Goal: Task Accomplishment & Management: Use online tool/utility

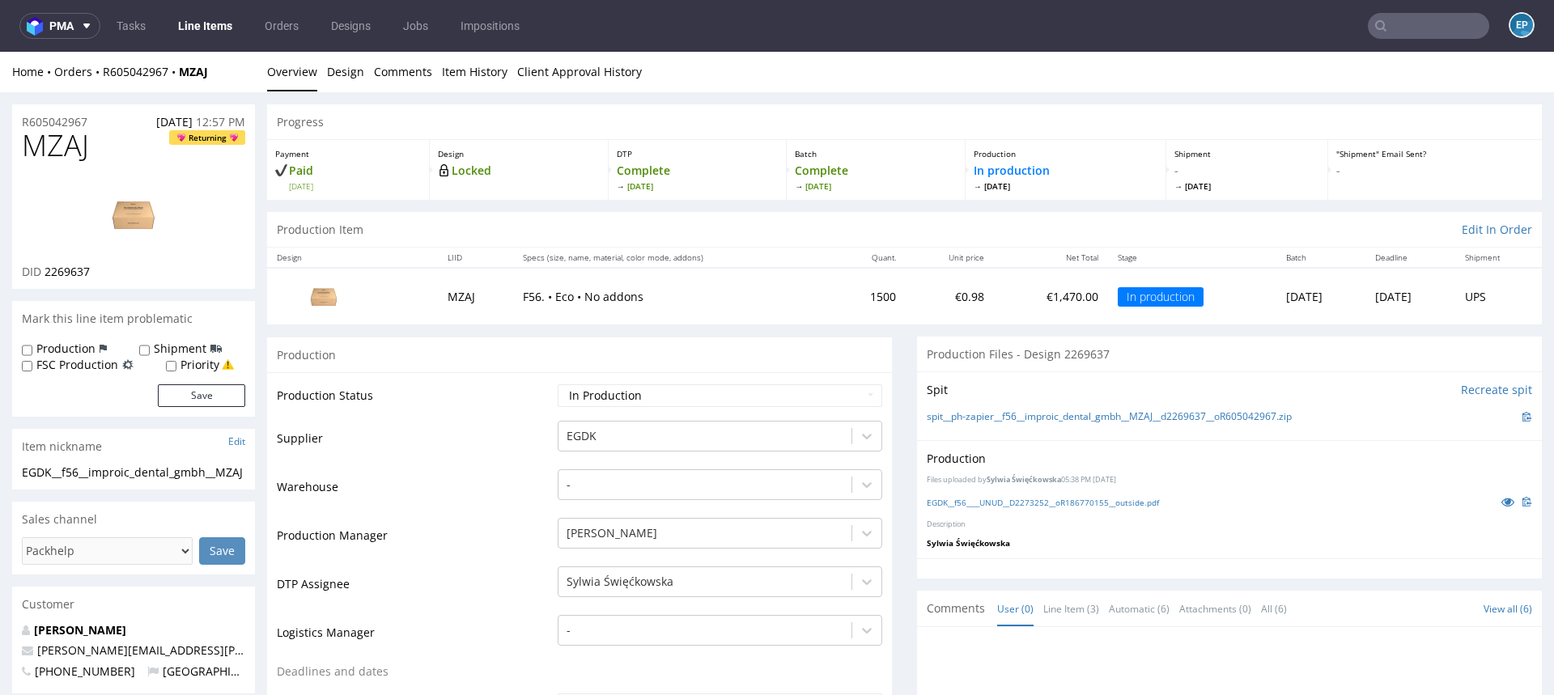
click at [1414, 11] on nav "pma Tasks Line Items Orders Designs Jobs Impositions EP" at bounding box center [777, 26] width 1554 height 52
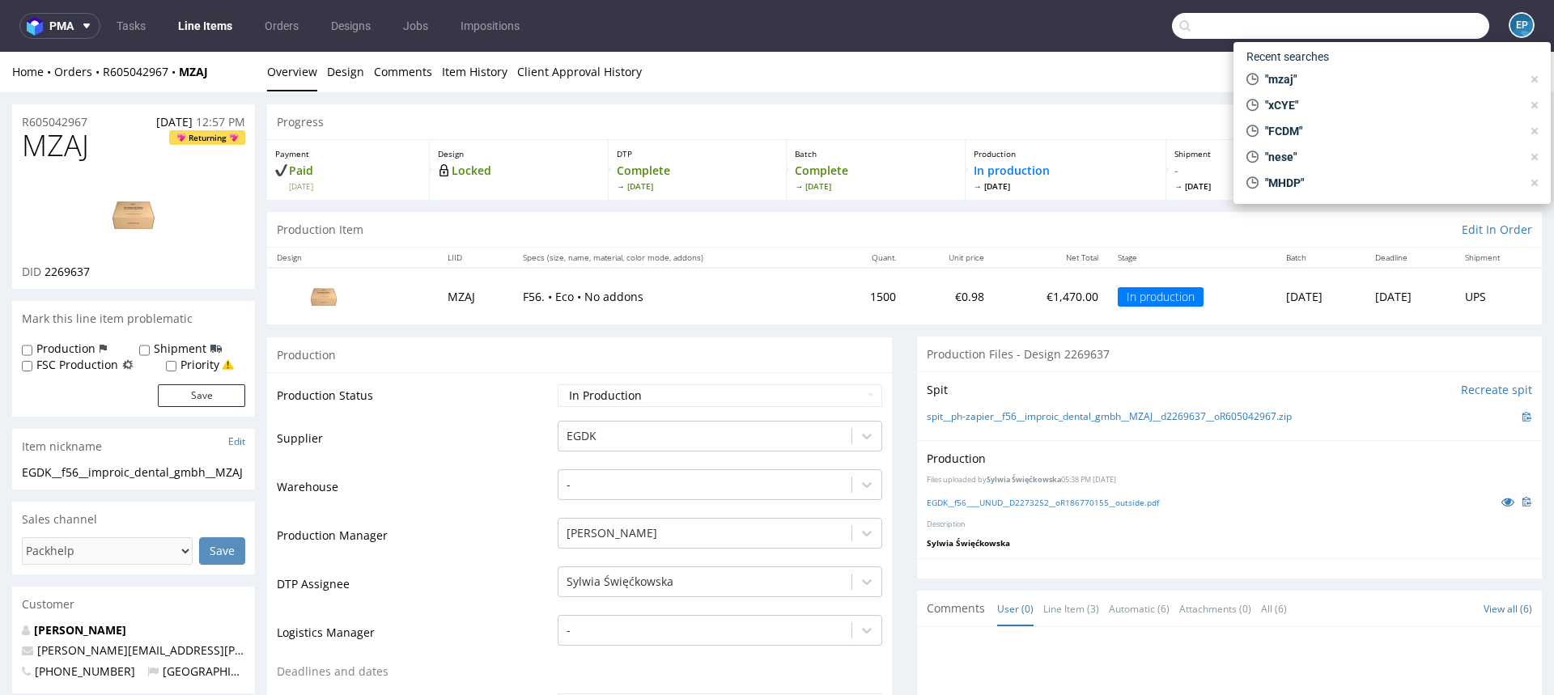
click at [1398, 33] on input "text" at bounding box center [1330, 26] width 317 height 26
paste input "R874211293__TYWY"
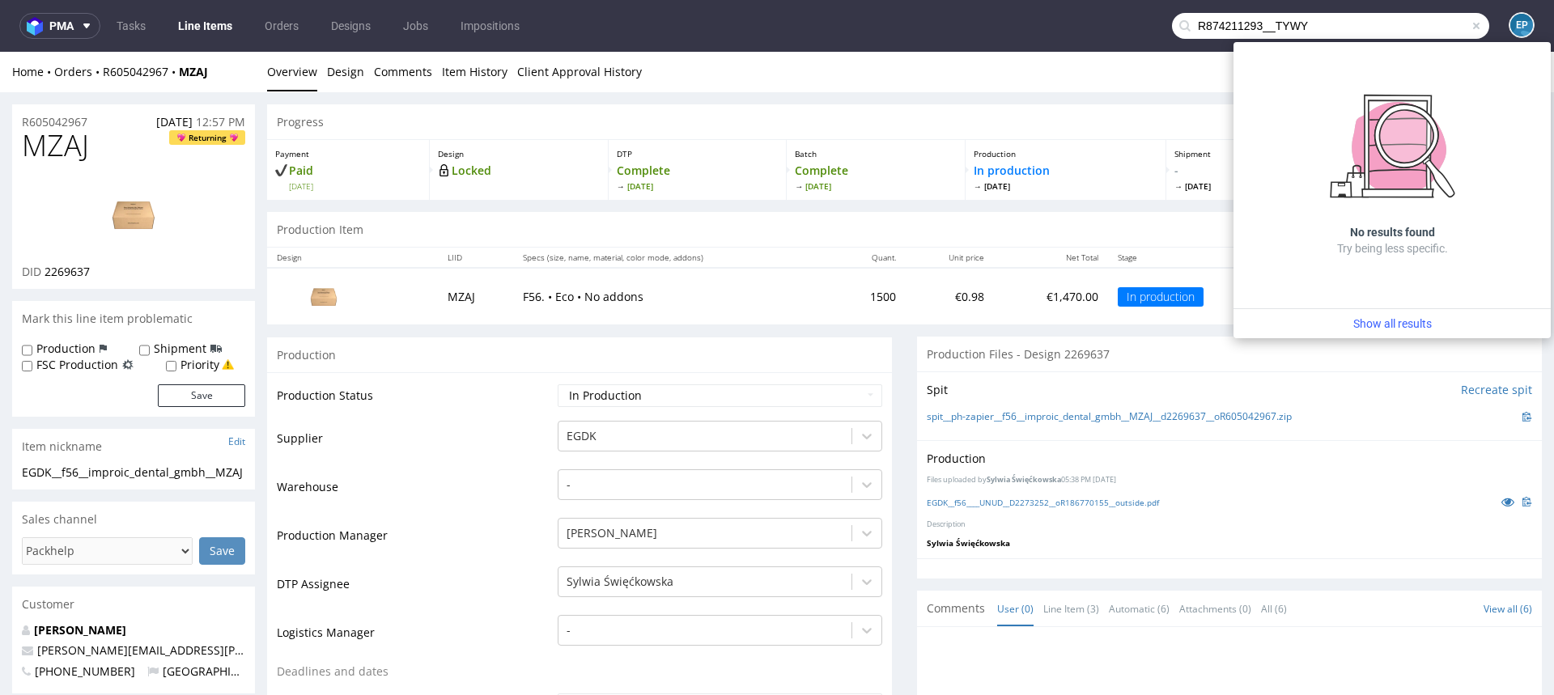
drag, startPoint x: 1260, startPoint y: 32, endPoint x: 1190, endPoint y: 19, distance: 71.4
click at [1190, 20] on input "R874211293__TYWY" at bounding box center [1330, 26] width 317 height 26
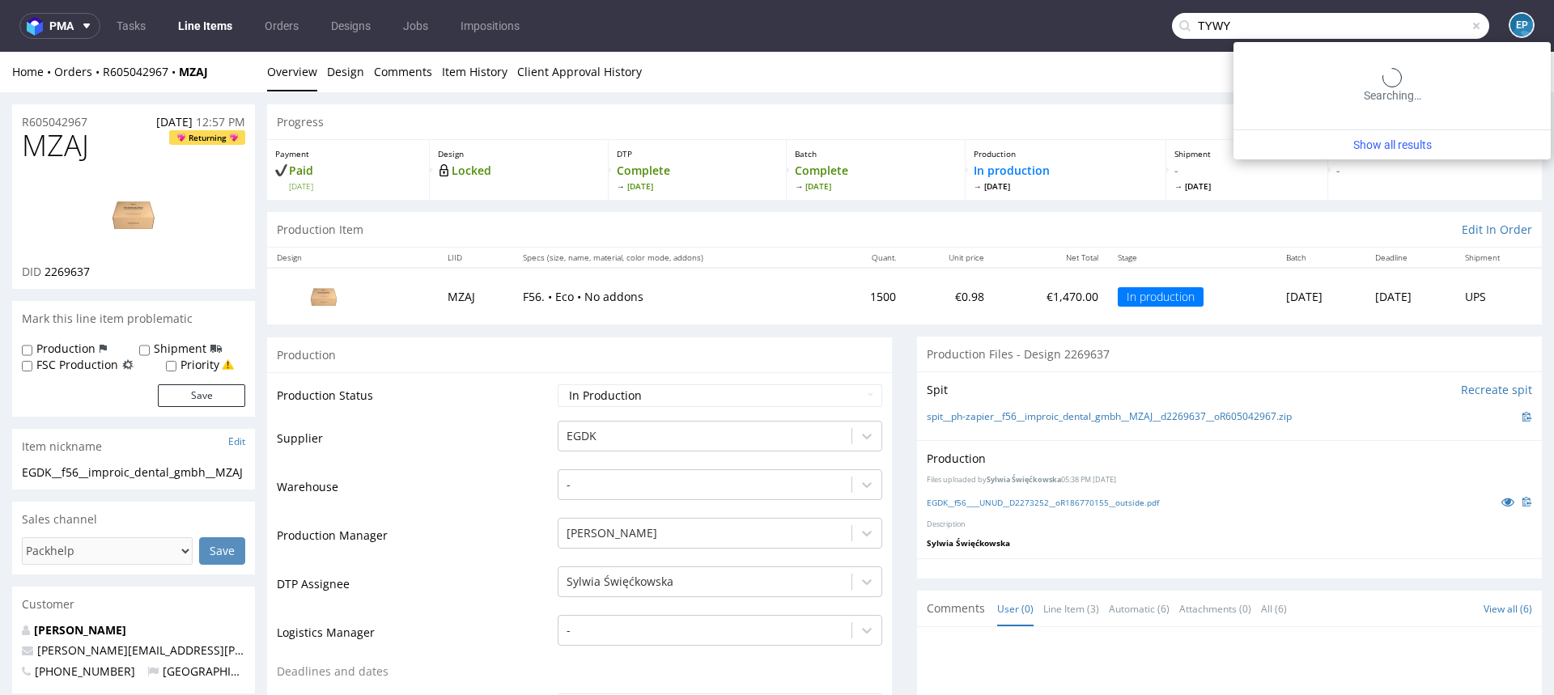
type input "TYWY"
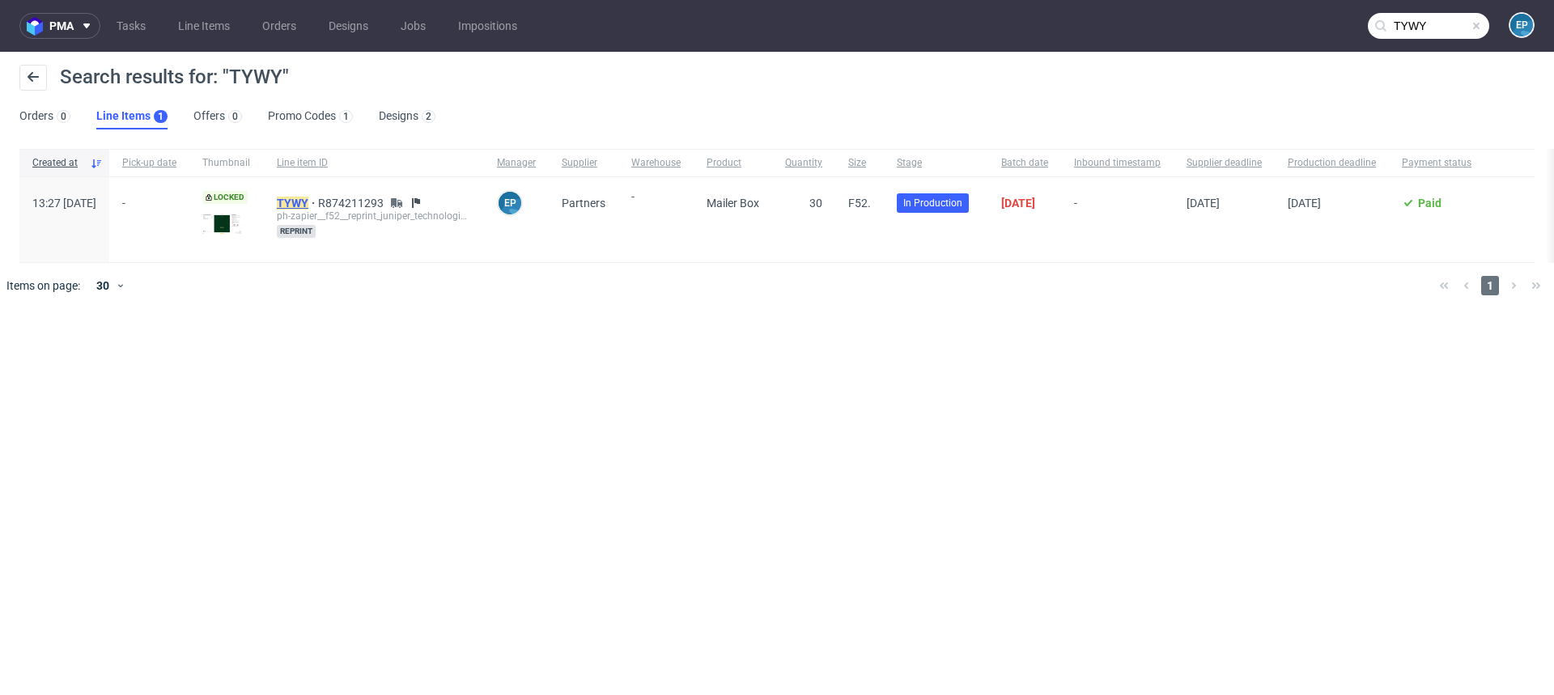
click at [308, 197] on mark "TYWY" at bounding box center [293, 203] width 32 height 13
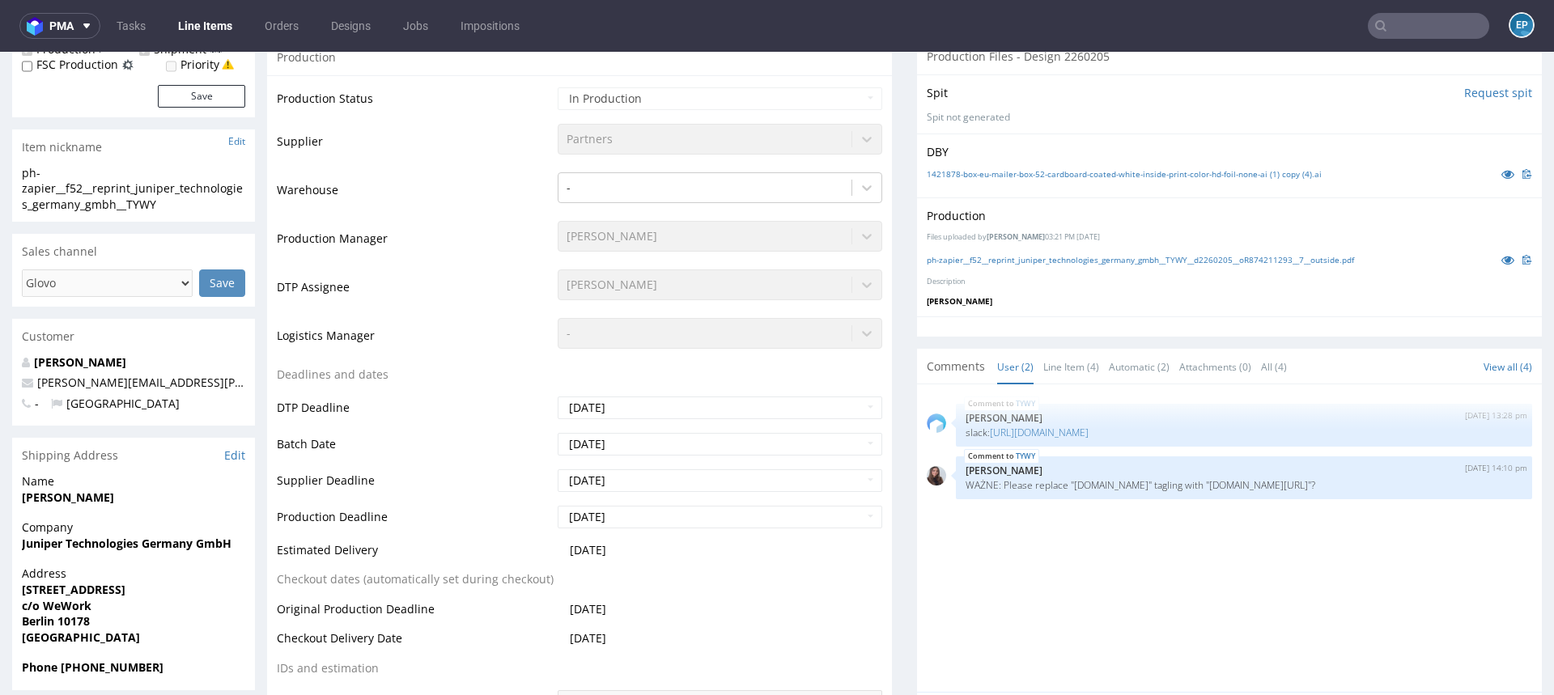
scroll to position [182, 0]
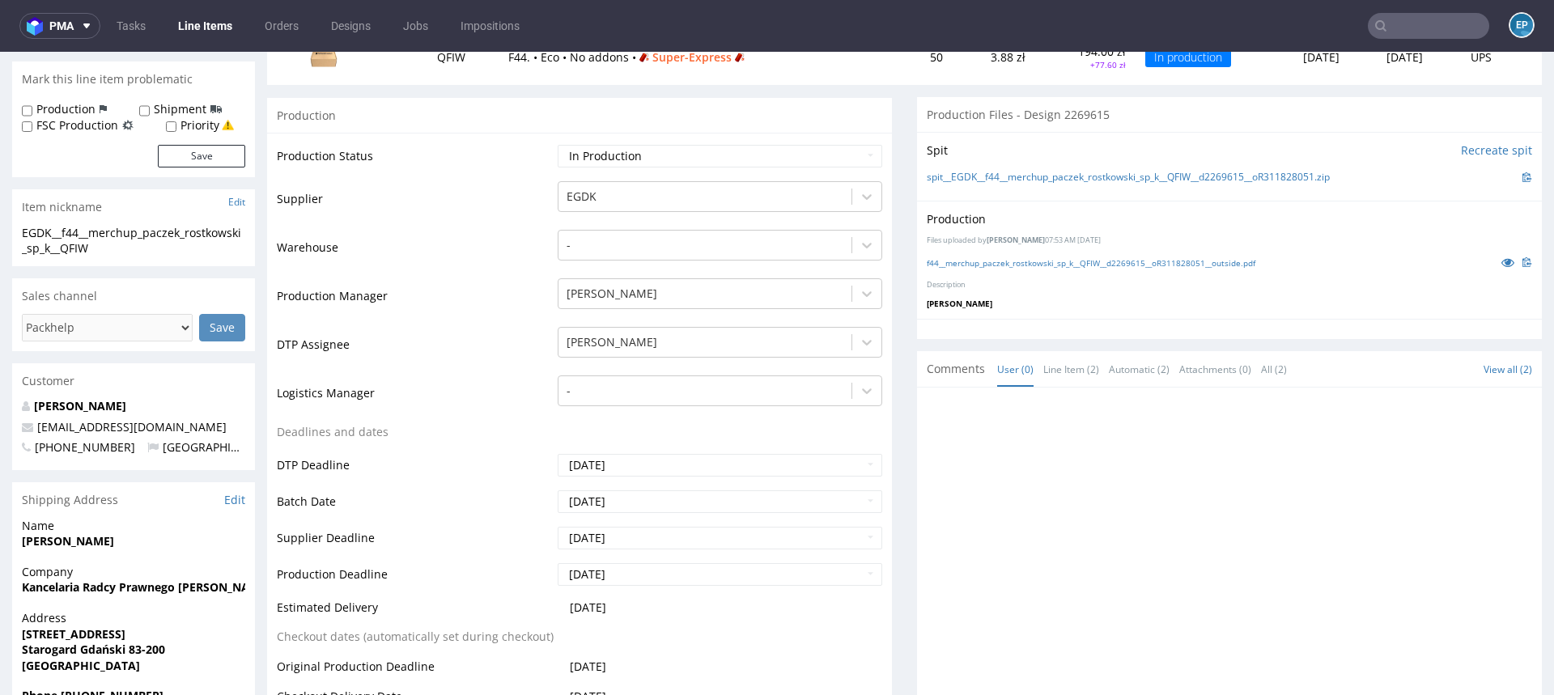
scroll to position [244, 0]
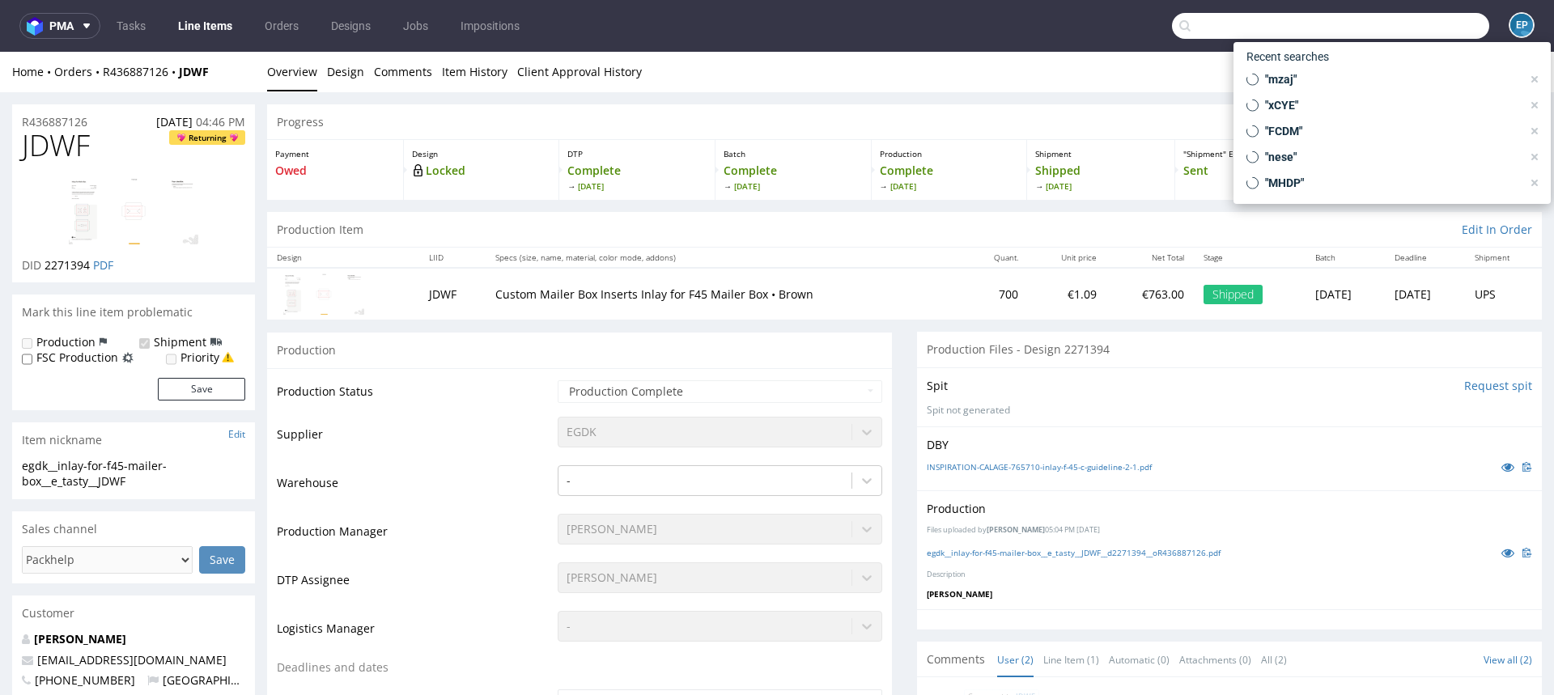
click at [1432, 26] on input "text" at bounding box center [1330, 26] width 317 height 26
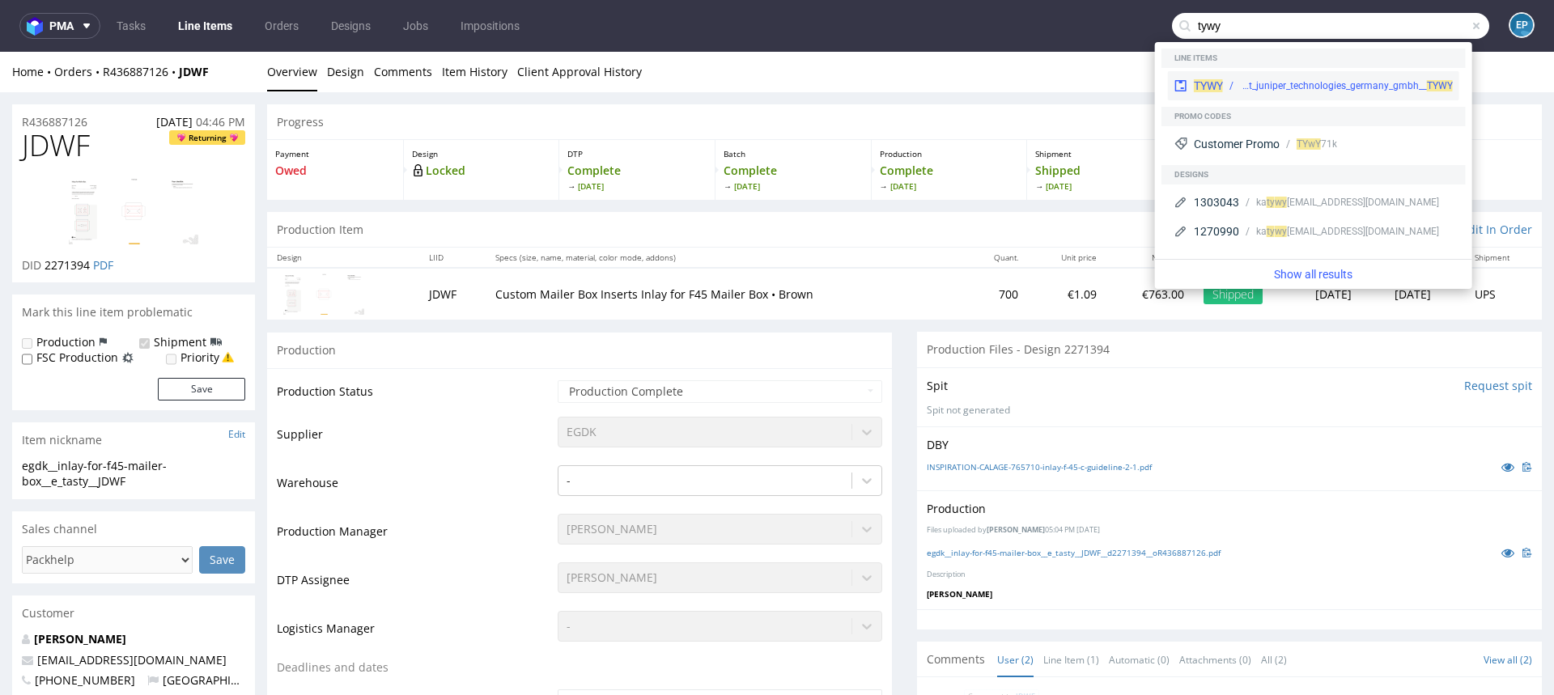
type input "tywy"
click at [1317, 80] on div "ph-zapier__f52__reprint_juniper_technologies_germany_gmbh__ TYWY" at bounding box center [1346, 85] width 213 height 15
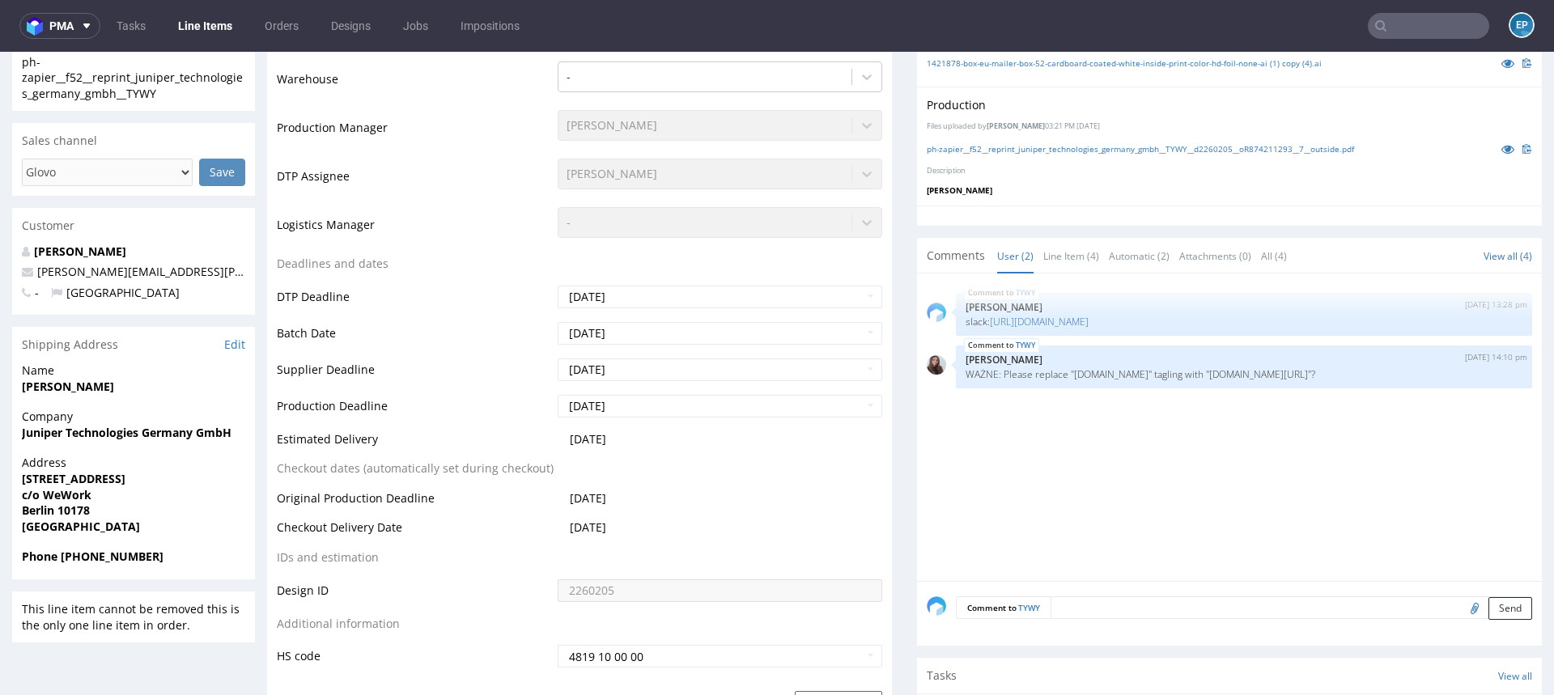
scroll to position [464, 0]
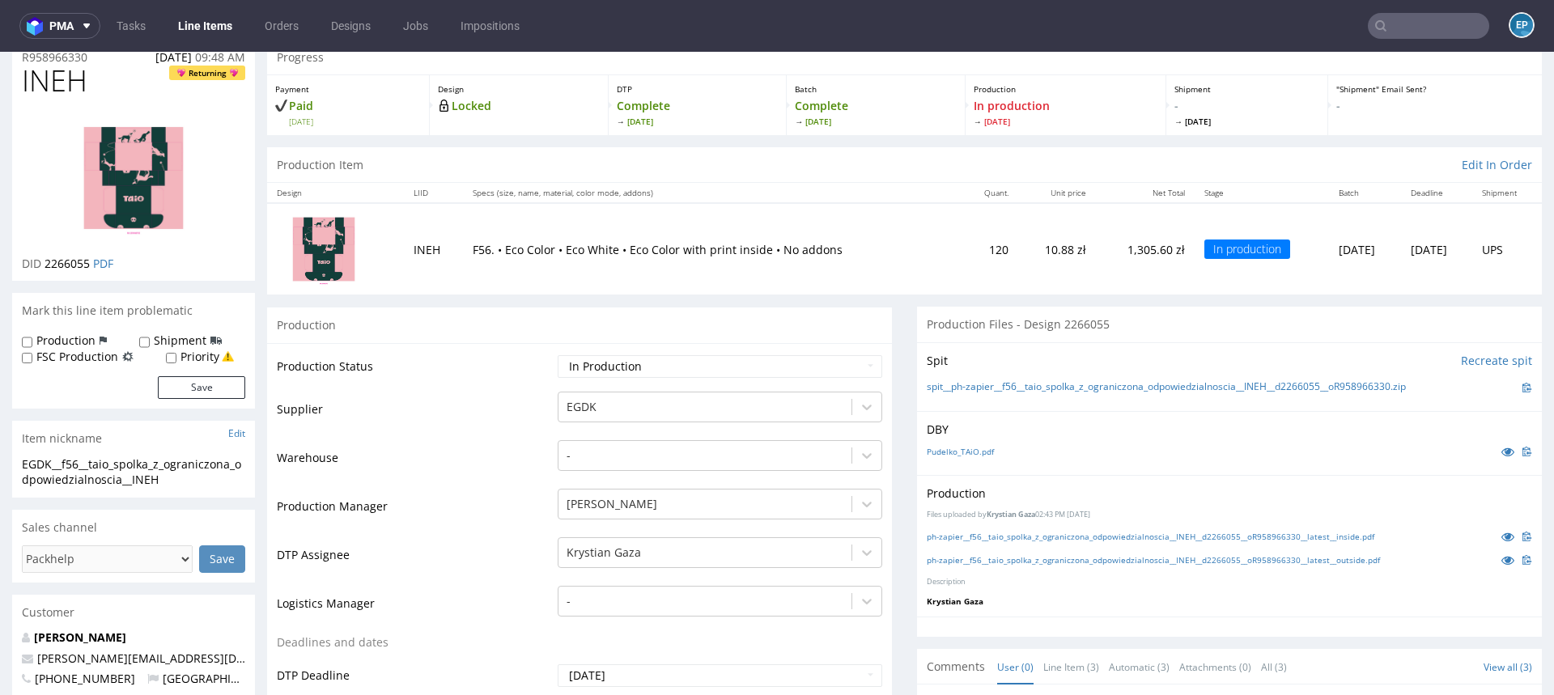
scroll to position [66, 0]
click at [1501, 532] on icon at bounding box center [1507, 534] width 13 height 11
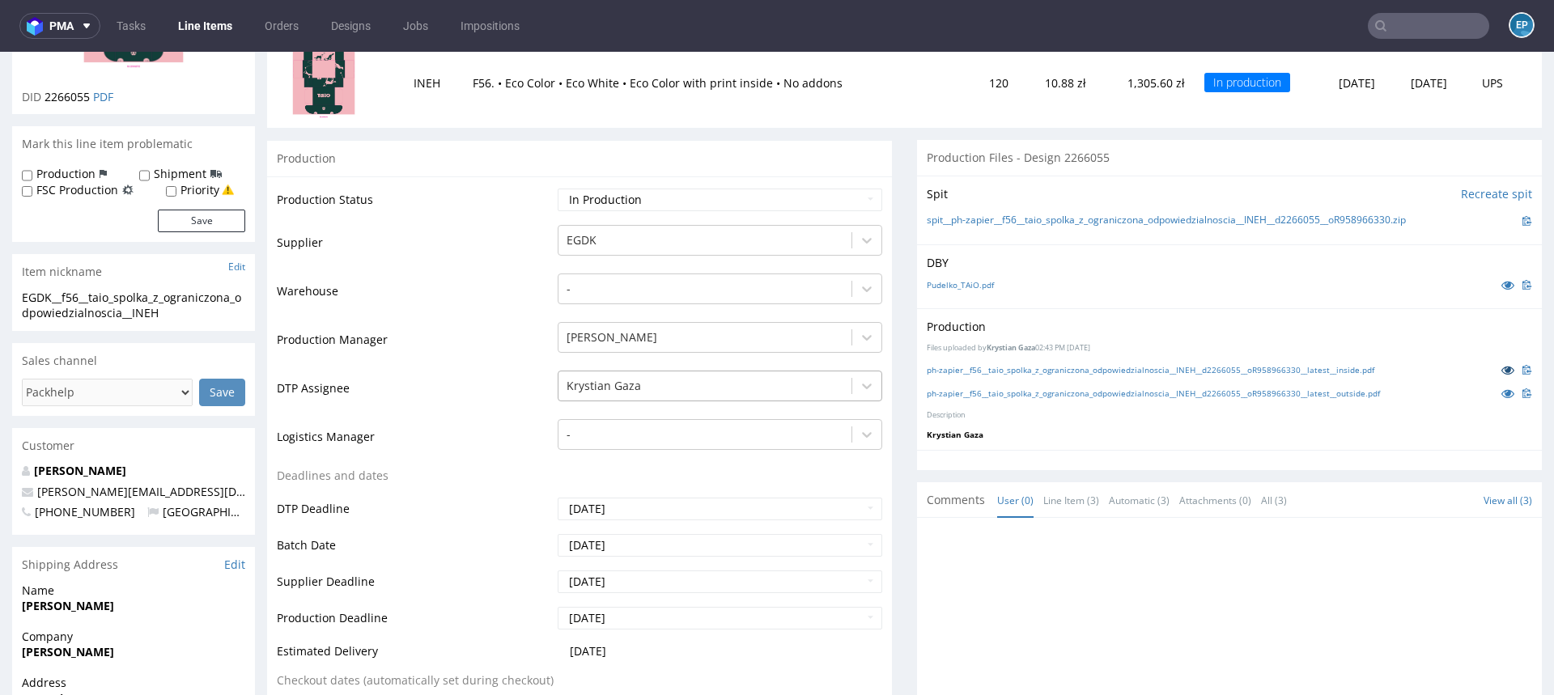
scroll to position [0, 0]
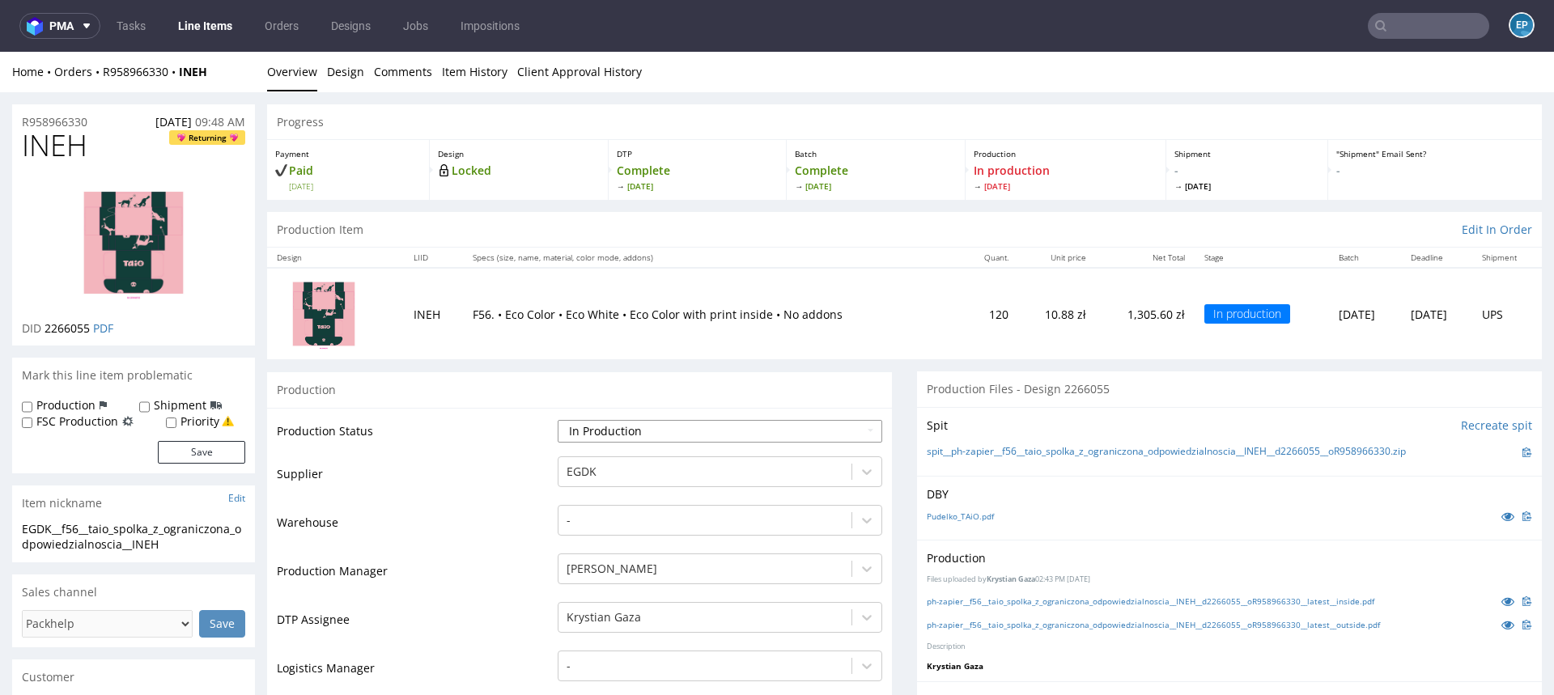
click at [600, 426] on select "Waiting for Artwork Waiting for Diecut Waiting for Mockup Waiting for DTP Waiti…" at bounding box center [720, 431] width 324 height 23
click at [986, 0] on html "pma Tasks Line Items Orders Designs Jobs Impositions EP Unknown error. if you'r…" at bounding box center [777, 347] width 1554 height 695
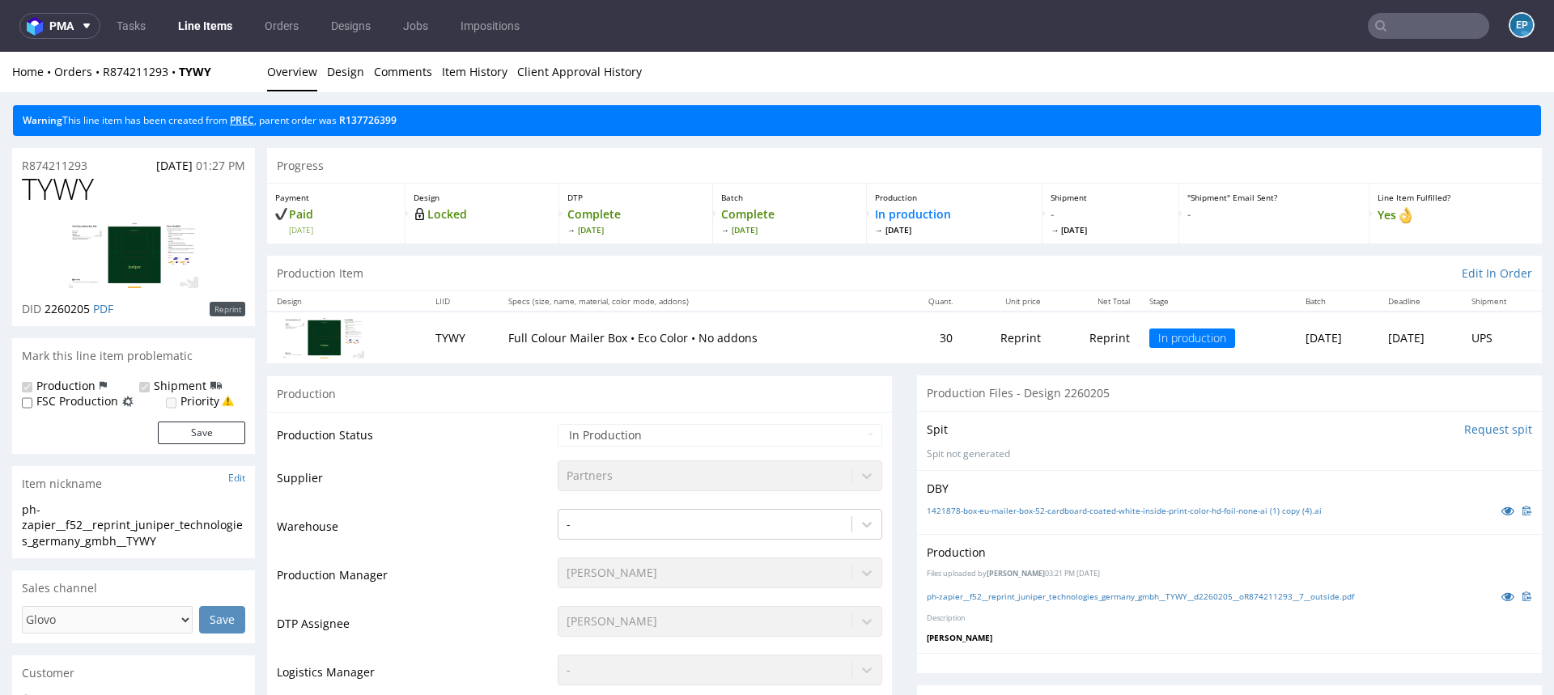
click at [243, 119] on link "PREC" at bounding box center [242, 120] width 24 height 14
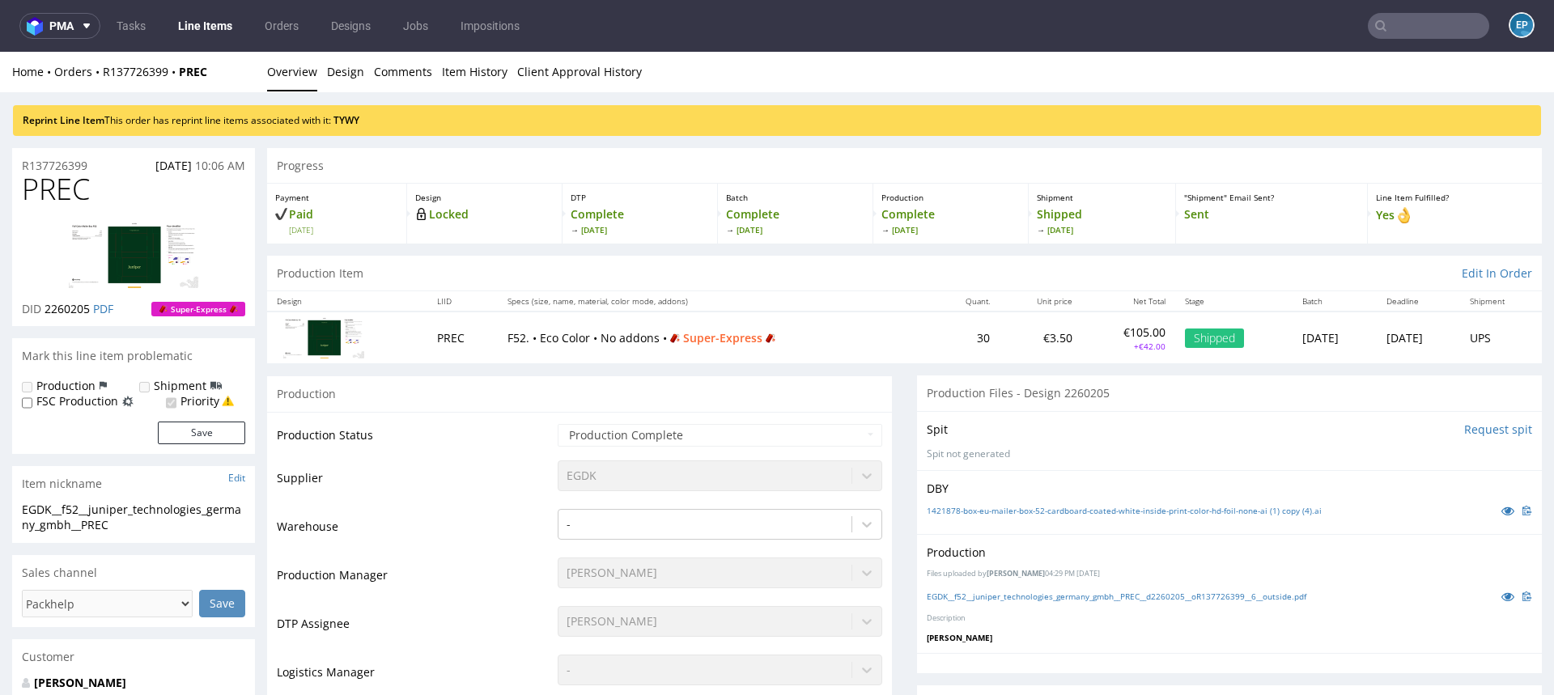
click at [350, 121] on link "TYWY" at bounding box center [346, 120] width 26 height 14
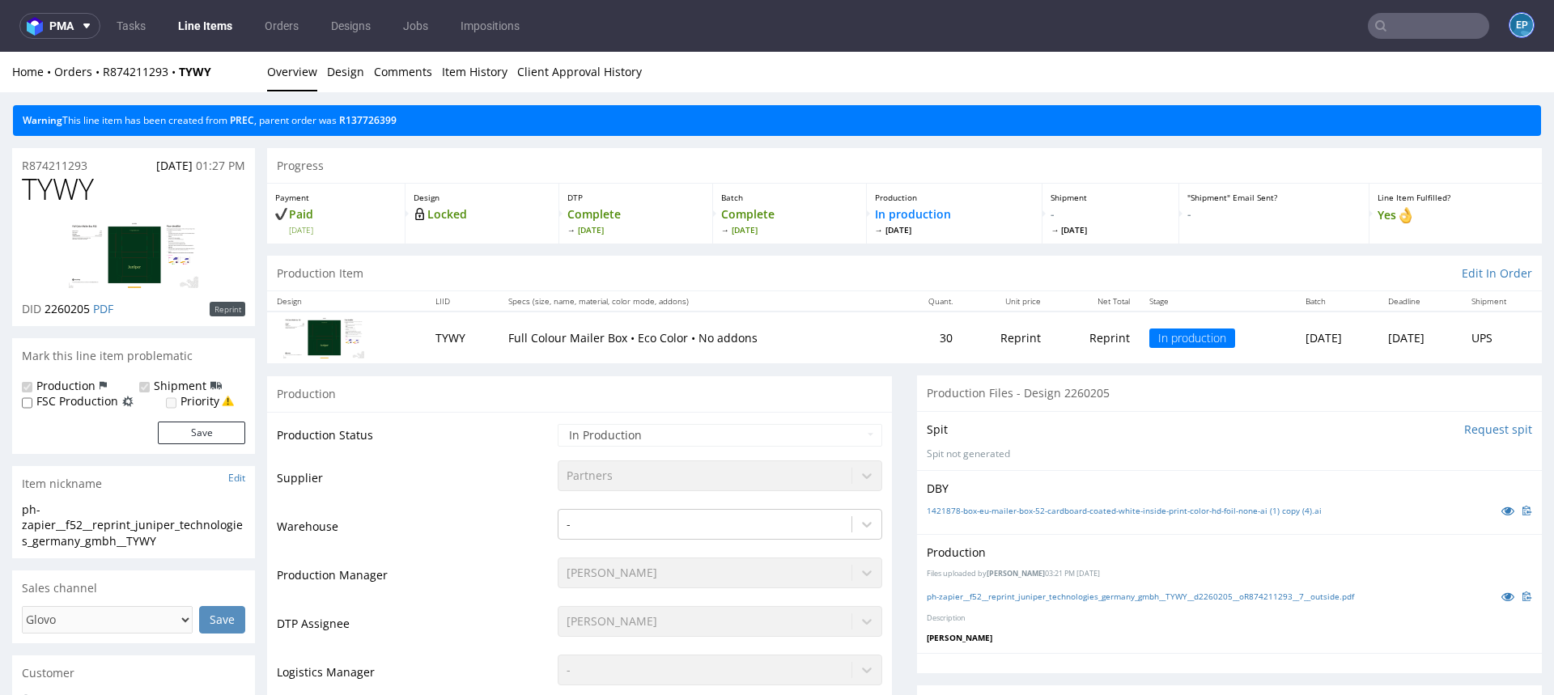
click at [1510, 14] on figcaption "EP" at bounding box center [1521, 25] width 23 height 23
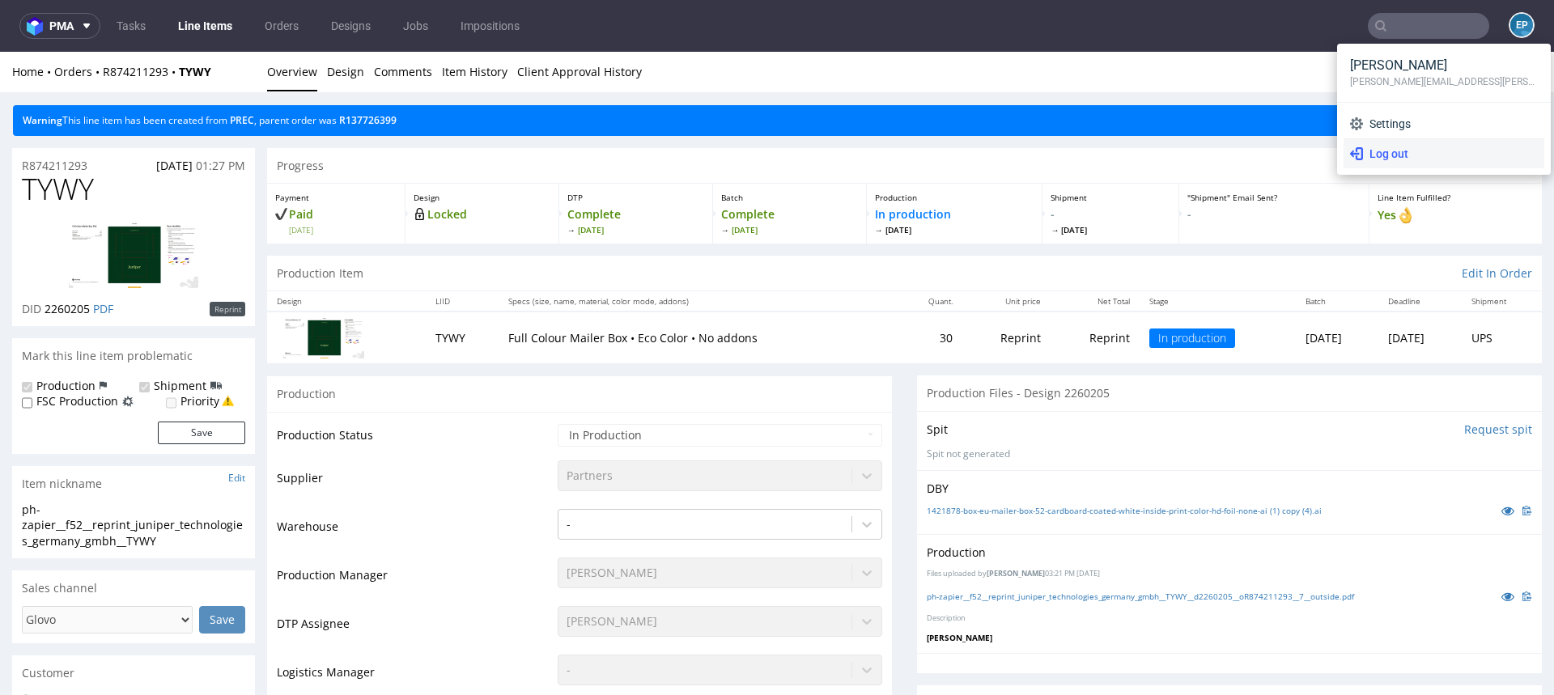
click at [1402, 150] on span "Log out" at bounding box center [1450, 154] width 175 height 16
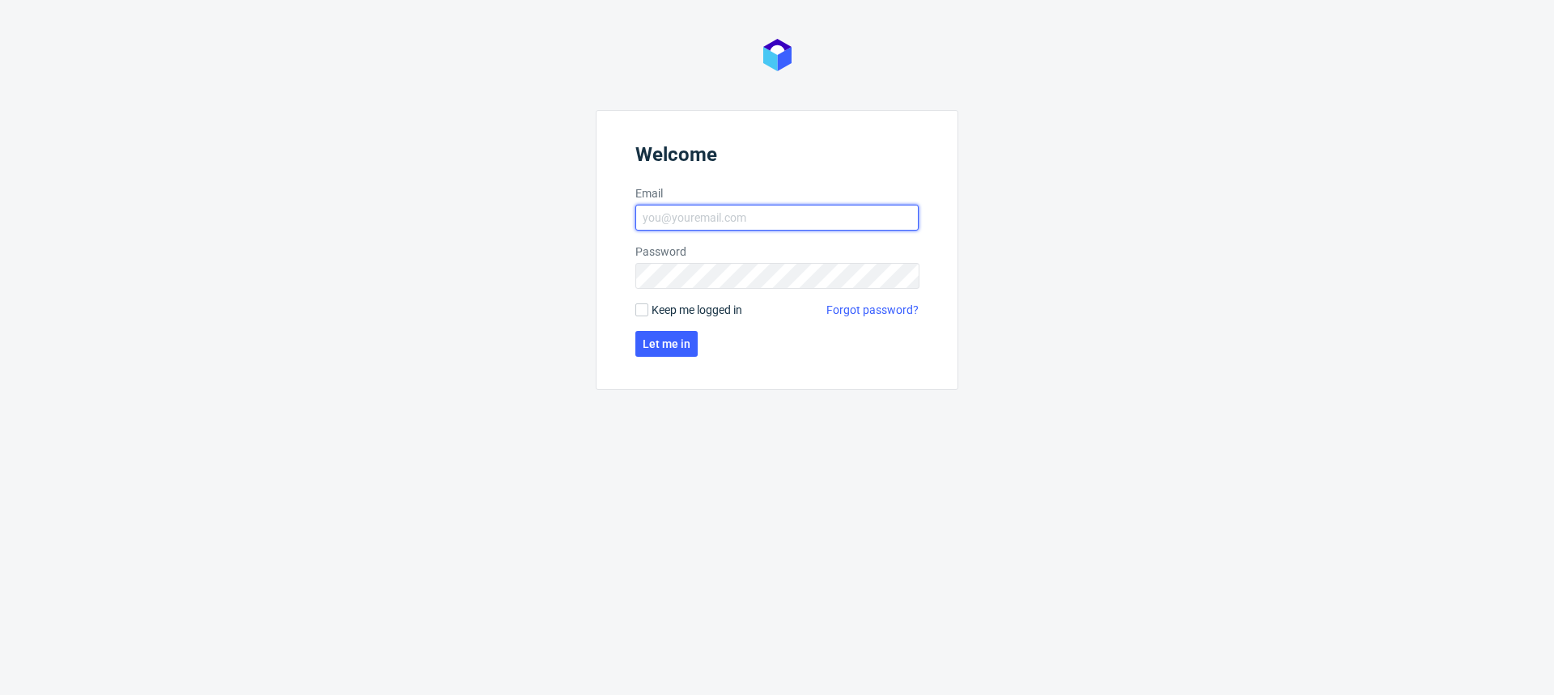
type input "ewa.prus@packhelp.com"
click at [672, 315] on span "Keep me logged in" at bounding box center [696, 310] width 91 height 16
click at [648, 315] on input "Keep me logged in" at bounding box center [641, 309] width 13 height 13
checkbox input "true"
click at [668, 346] on span "Let me in" at bounding box center [667, 343] width 48 height 11
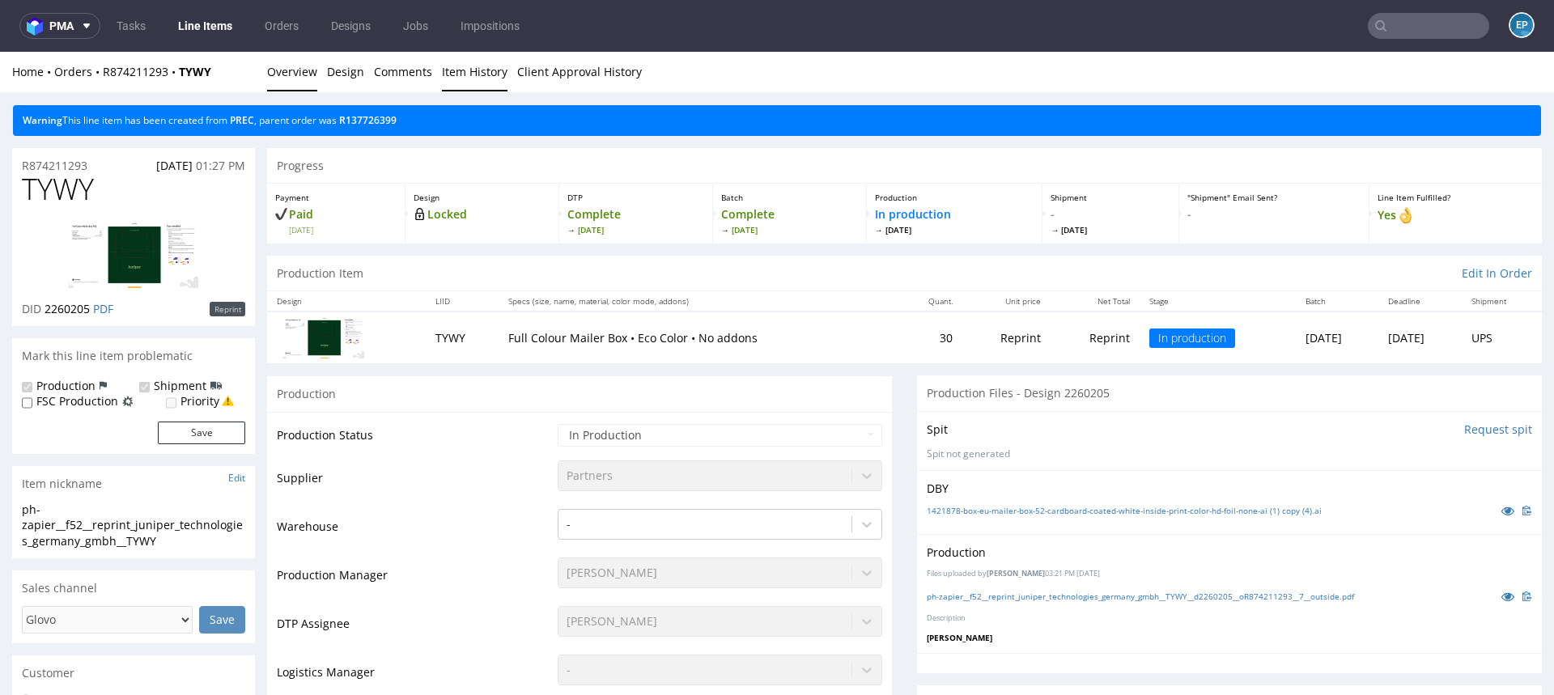
click at [476, 68] on link "Item History" at bounding box center [475, 72] width 66 height 40
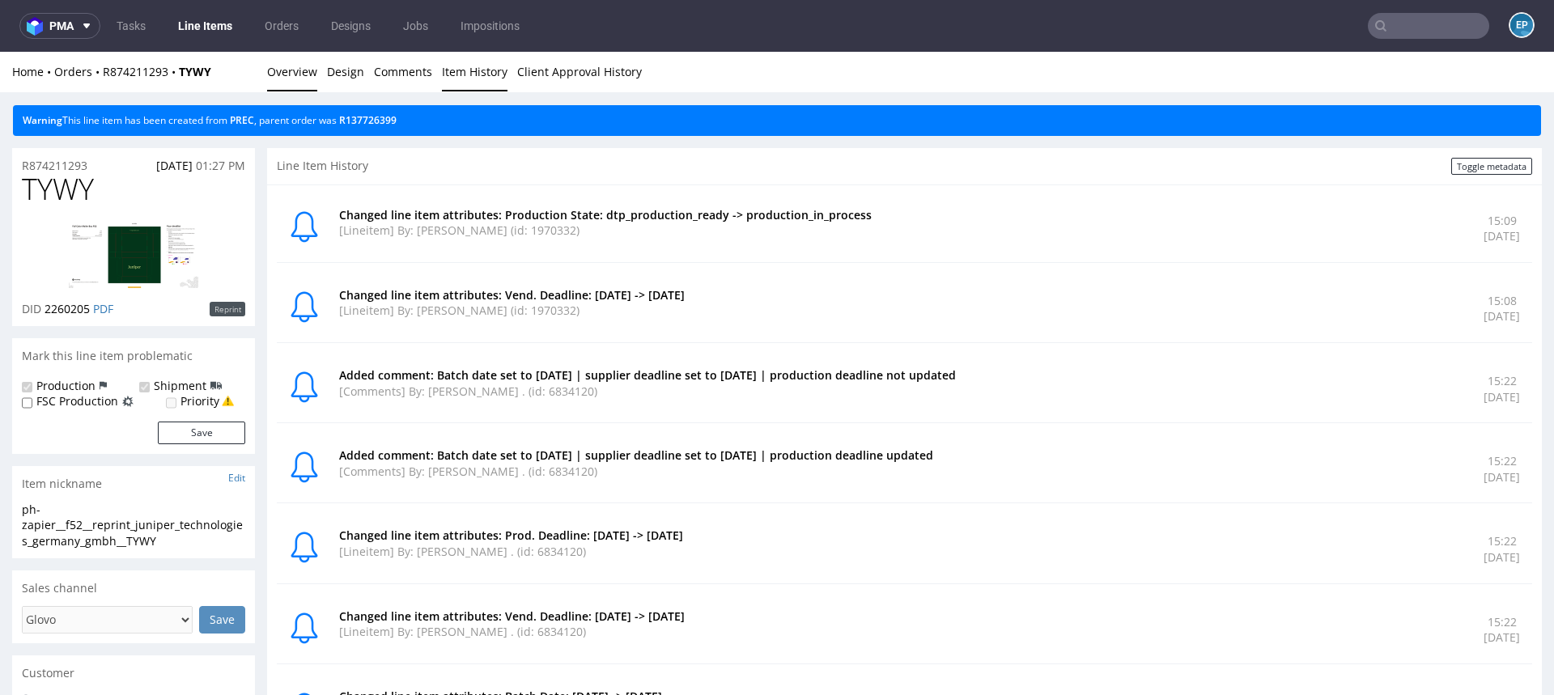
click at [286, 73] on link "Overview" at bounding box center [292, 72] width 50 height 40
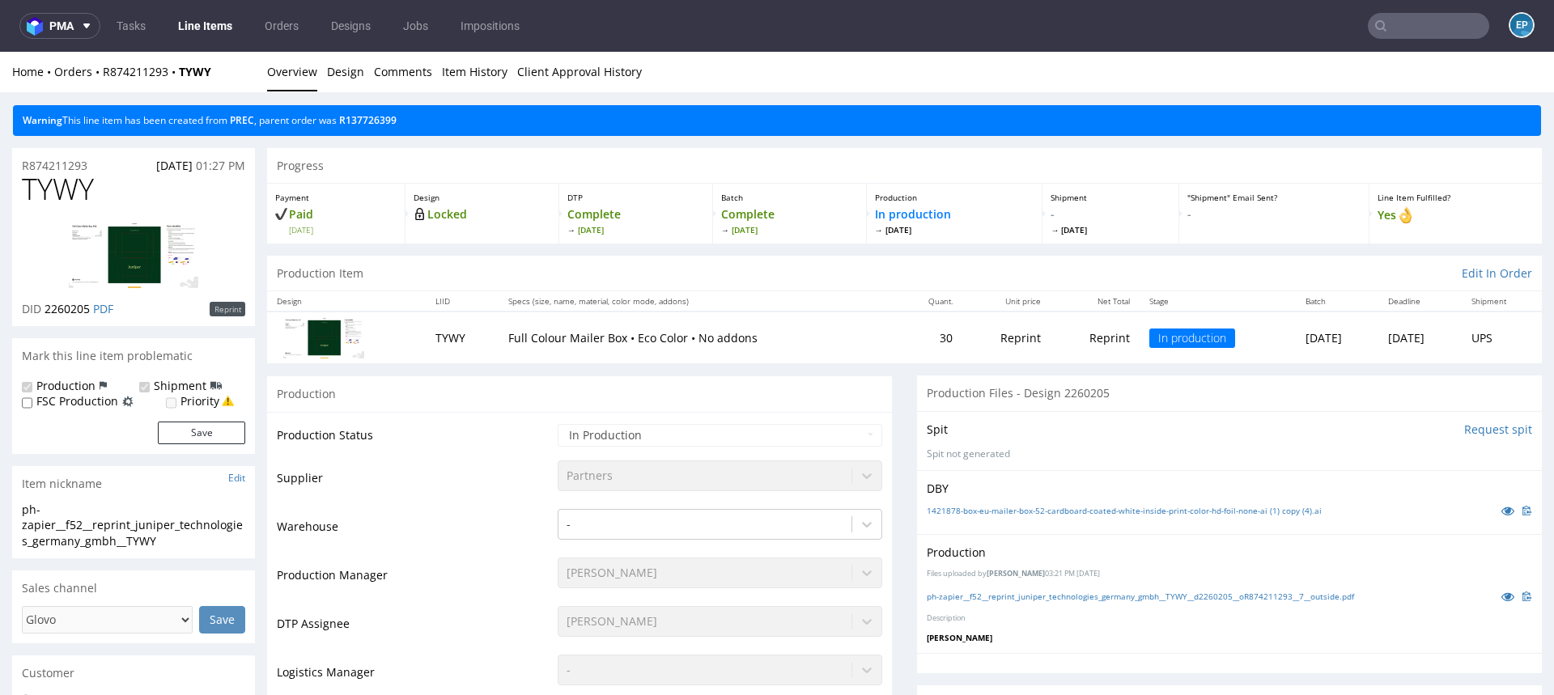
click at [208, 24] on link "Line Items" at bounding box center [205, 26] width 74 height 26
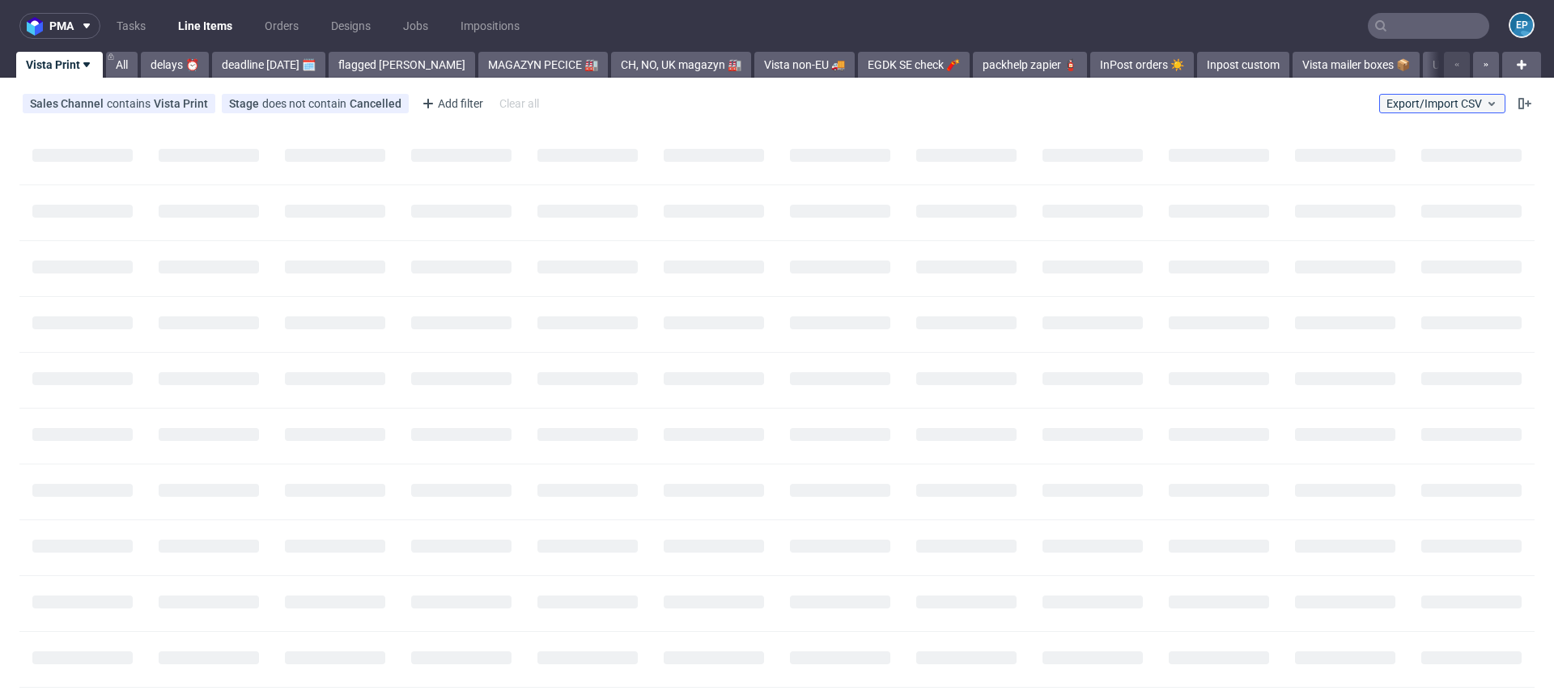
click at [1434, 103] on span "Export/Import CSV" at bounding box center [1442, 103] width 112 height 13
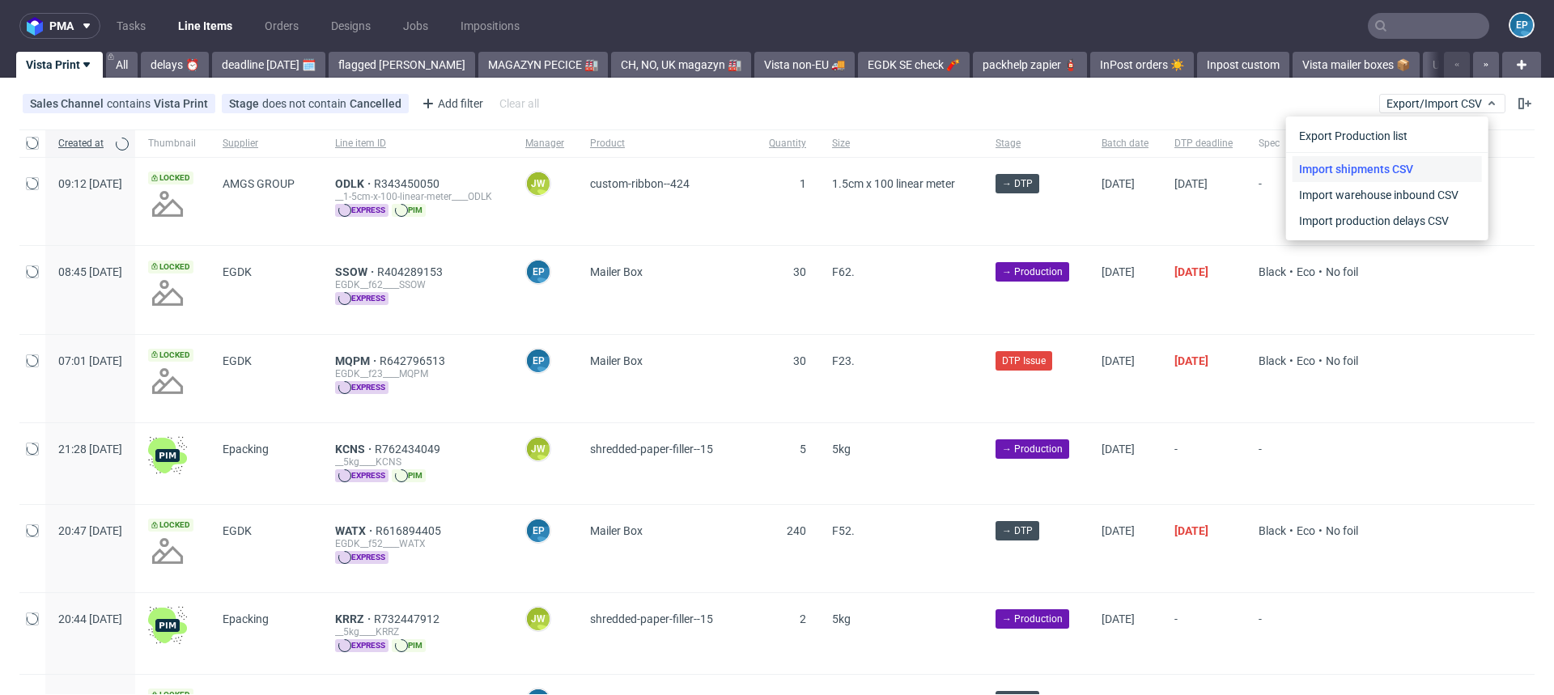
click at [1404, 163] on link "Import shipments CSV" at bounding box center [1386, 169] width 189 height 26
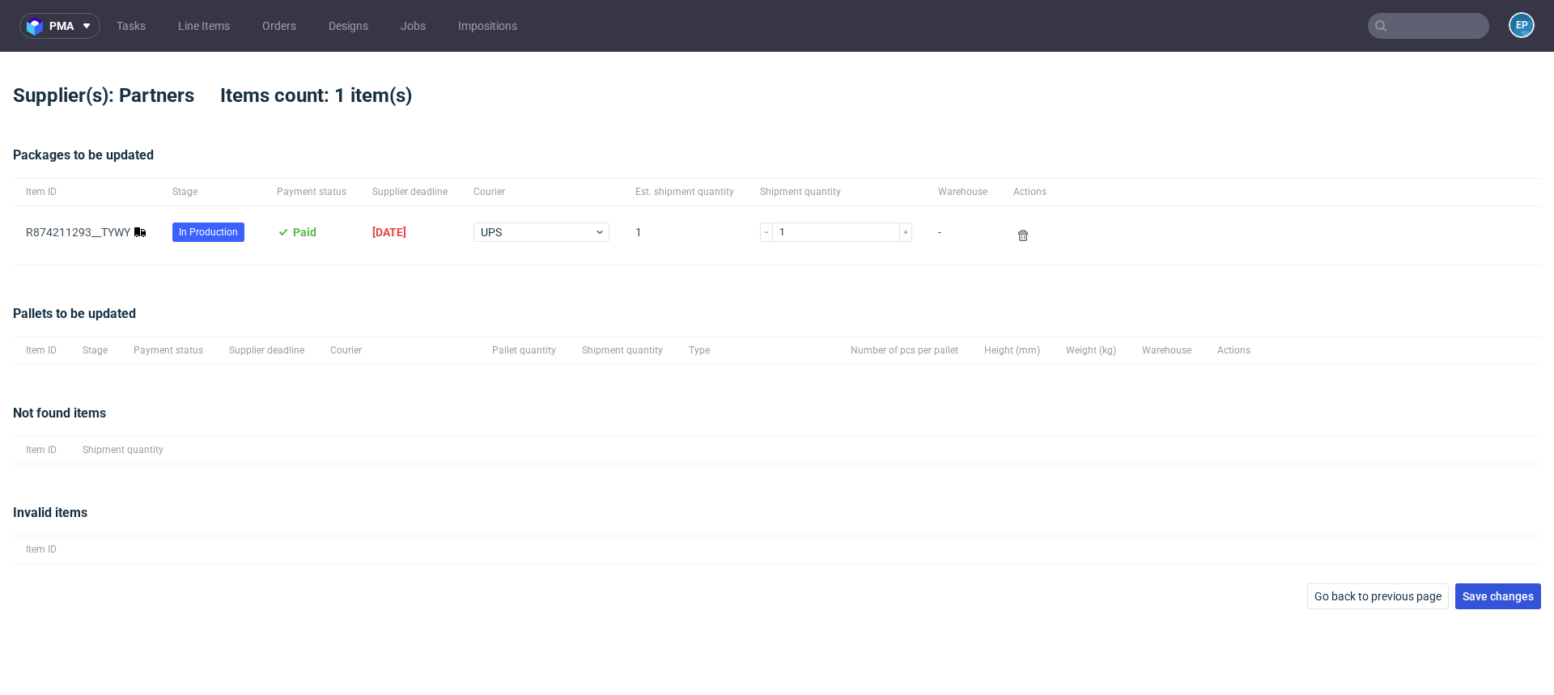
click at [1508, 591] on span "Save changes" at bounding box center [1497, 596] width 71 height 11
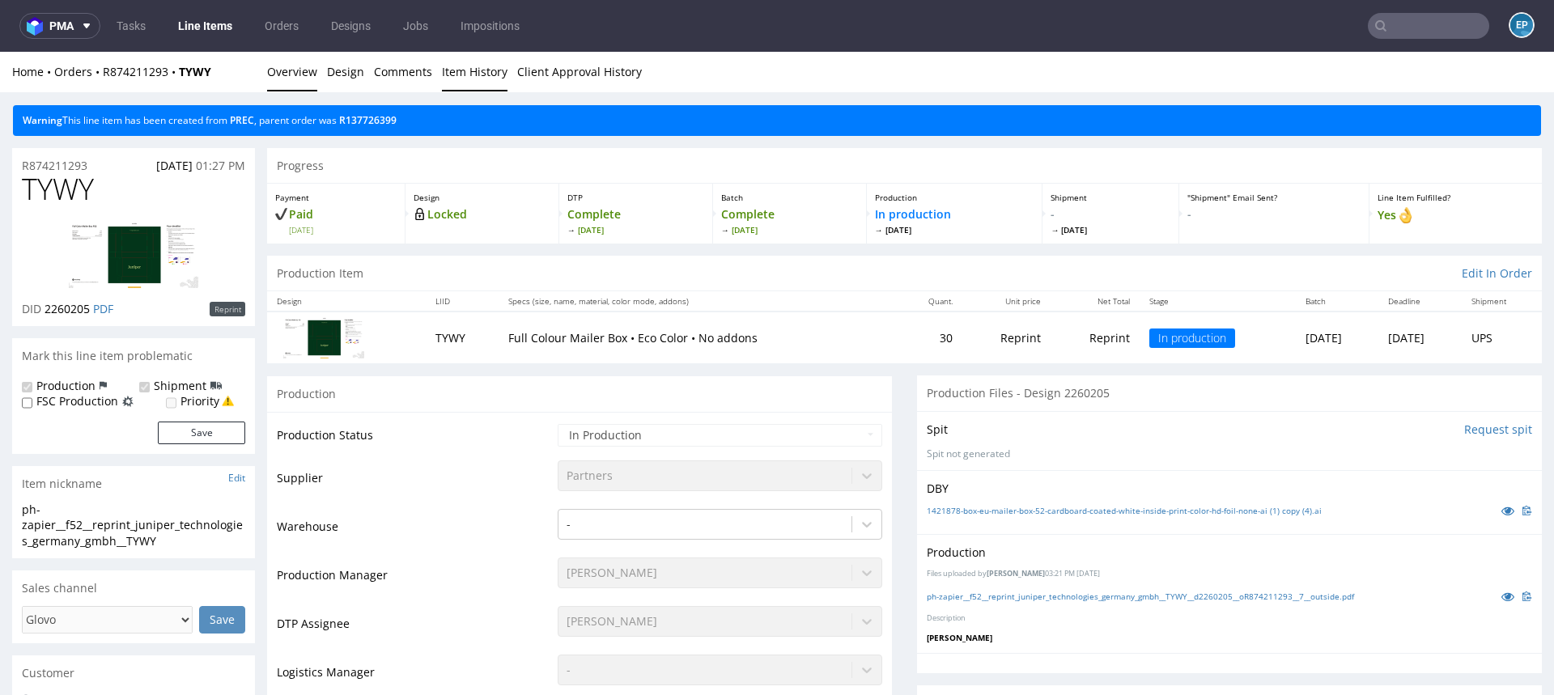
click at [469, 66] on link "Item History" at bounding box center [475, 72] width 66 height 40
click at [459, 73] on link "Item History" at bounding box center [475, 72] width 66 height 40
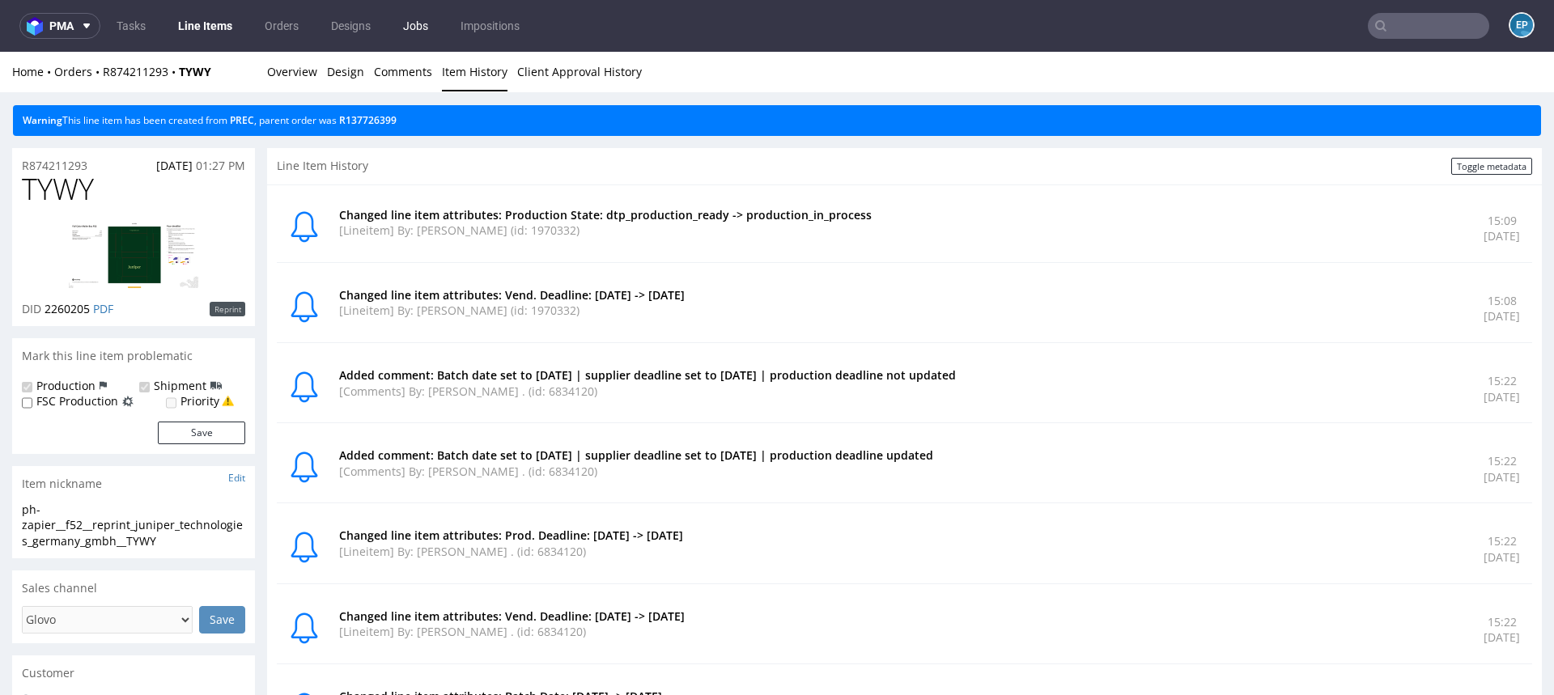
click at [422, 22] on link "Jobs" at bounding box center [415, 26] width 45 height 26
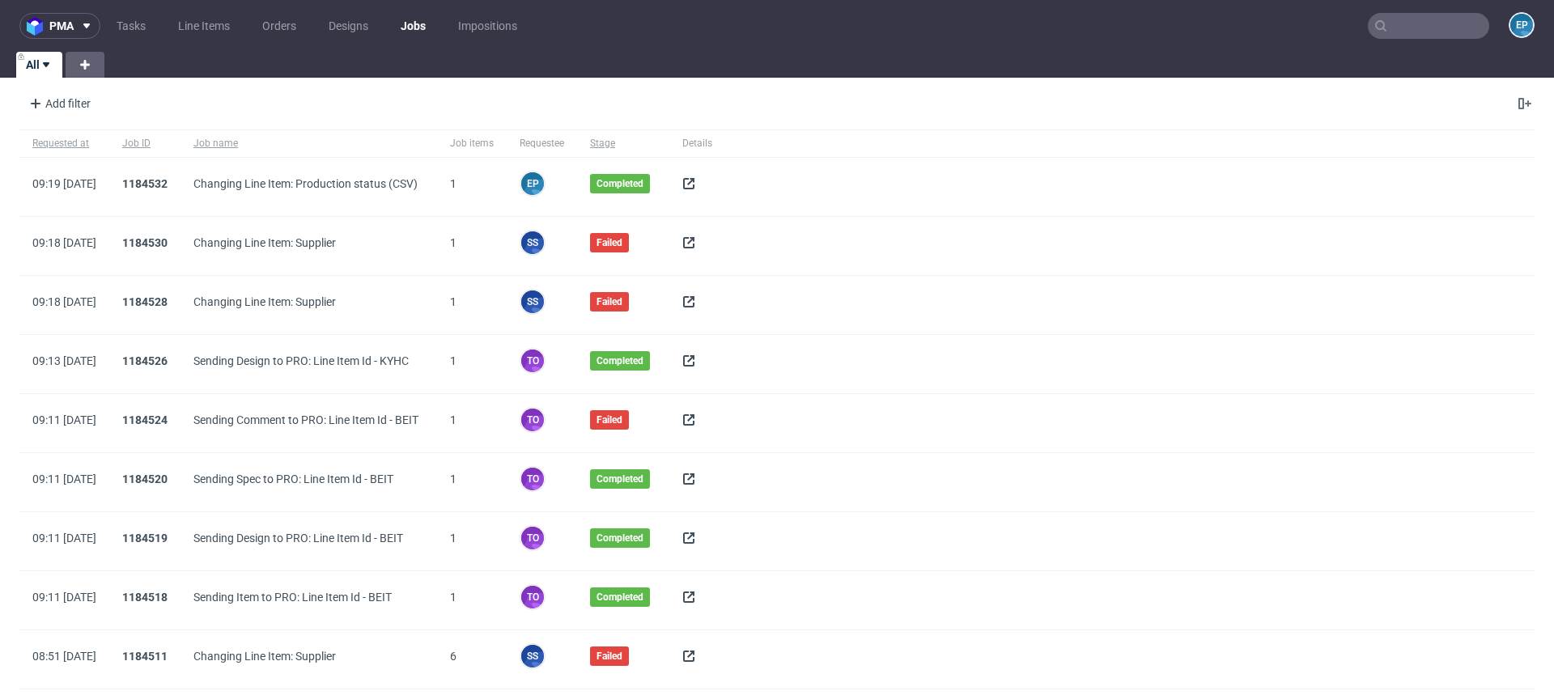
click at [695, 181] on icon at bounding box center [688, 183] width 13 height 13
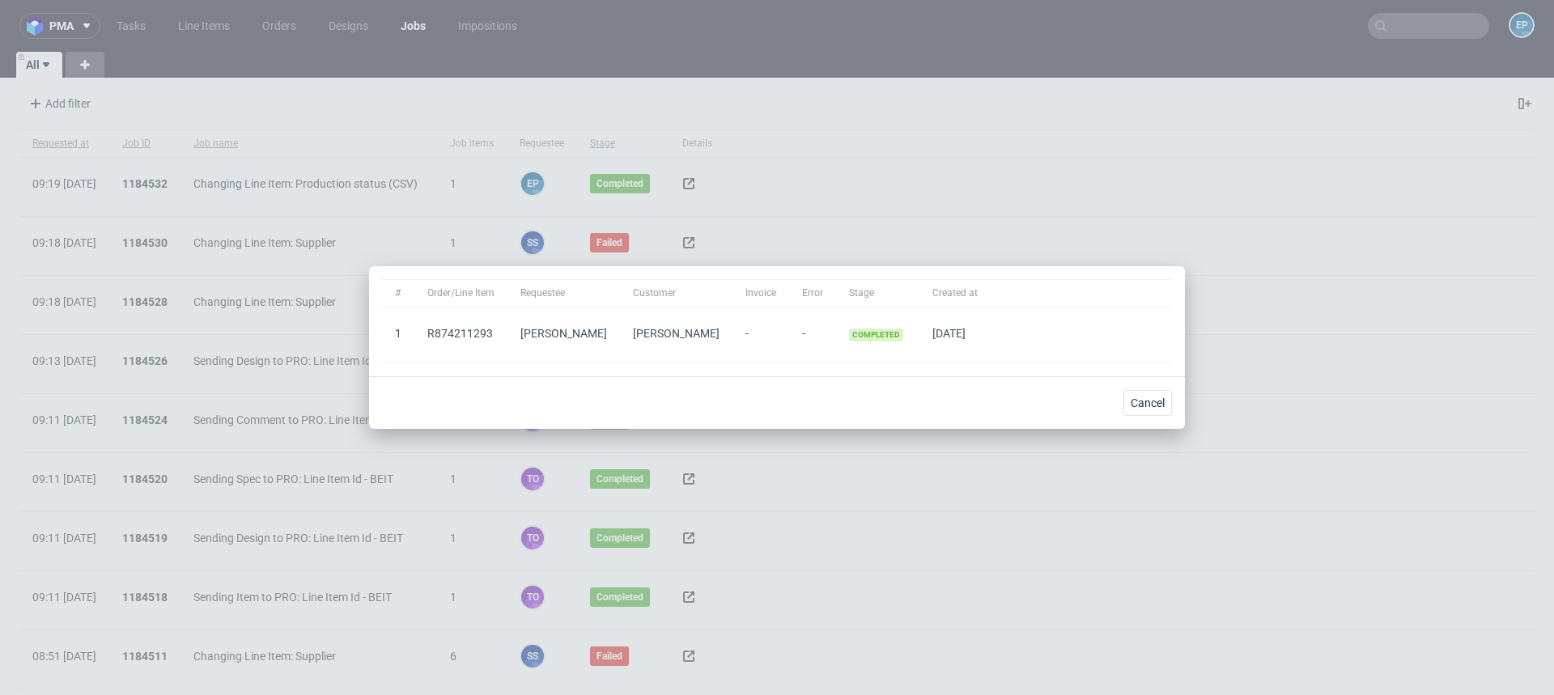
click at [476, 329] on span "R874211293" at bounding box center [460, 333] width 67 height 13
click at [1147, 408] on span "Cancel" at bounding box center [1147, 402] width 34 height 11
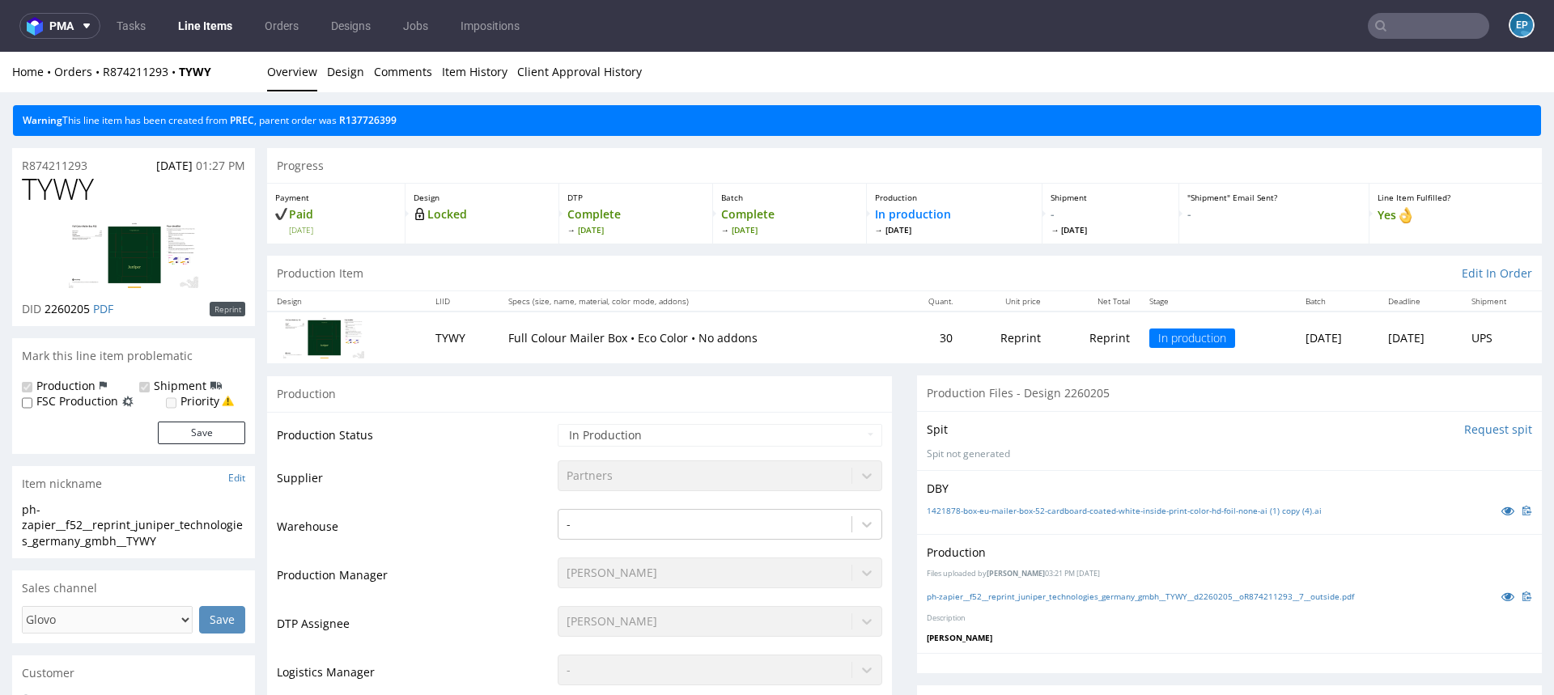
click at [435, 38] on ul "Tasks Line Items Orders Designs Jobs Impositions" at bounding box center [317, 26] width 435 height 26
click at [425, 32] on link "Jobs" at bounding box center [415, 26] width 45 height 26
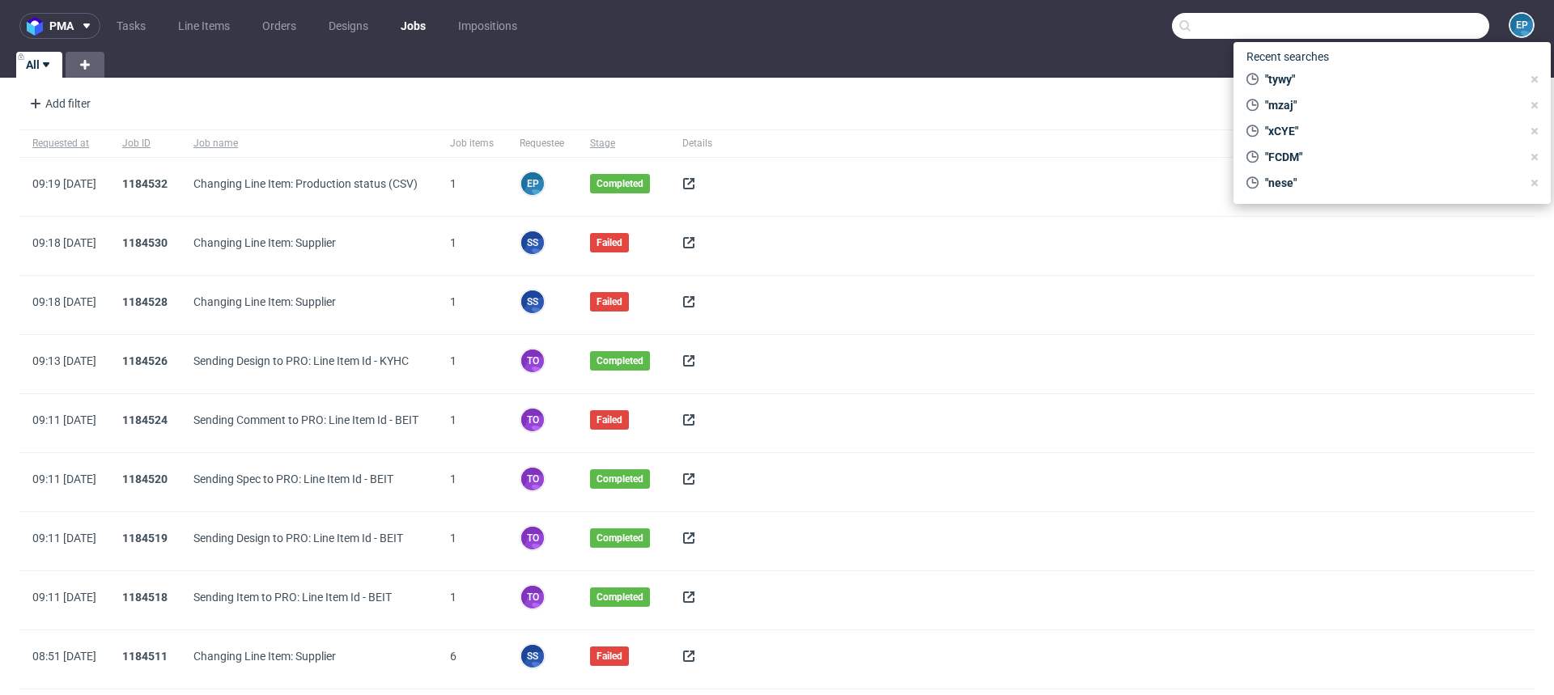
click at [1423, 15] on input "text" at bounding box center [1330, 26] width 317 height 26
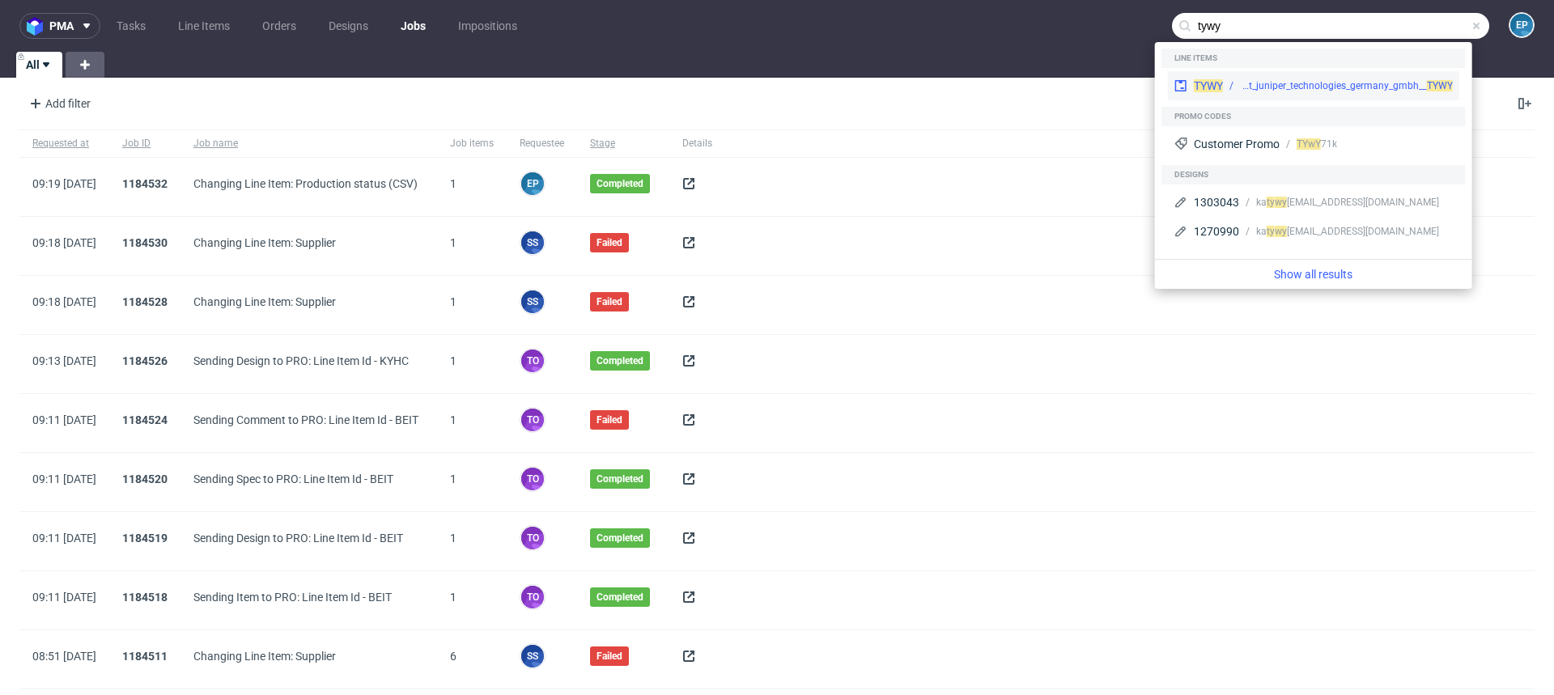
type input "tywy"
click at [1296, 75] on div "TYWY ph-zapier__f52__reprint_juniper_technologies_germany_gmbh__ TYWY" at bounding box center [1313, 85] width 291 height 29
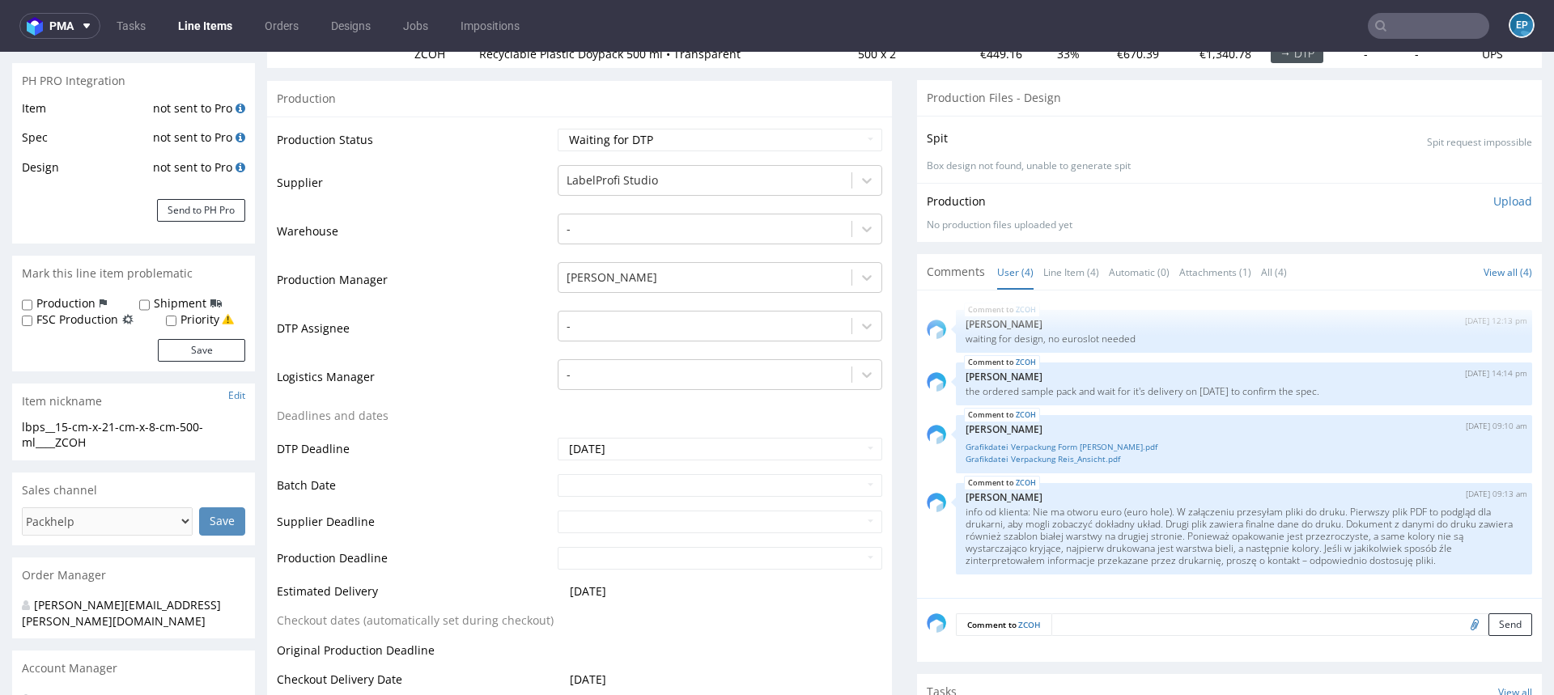
scroll to position [234, 0]
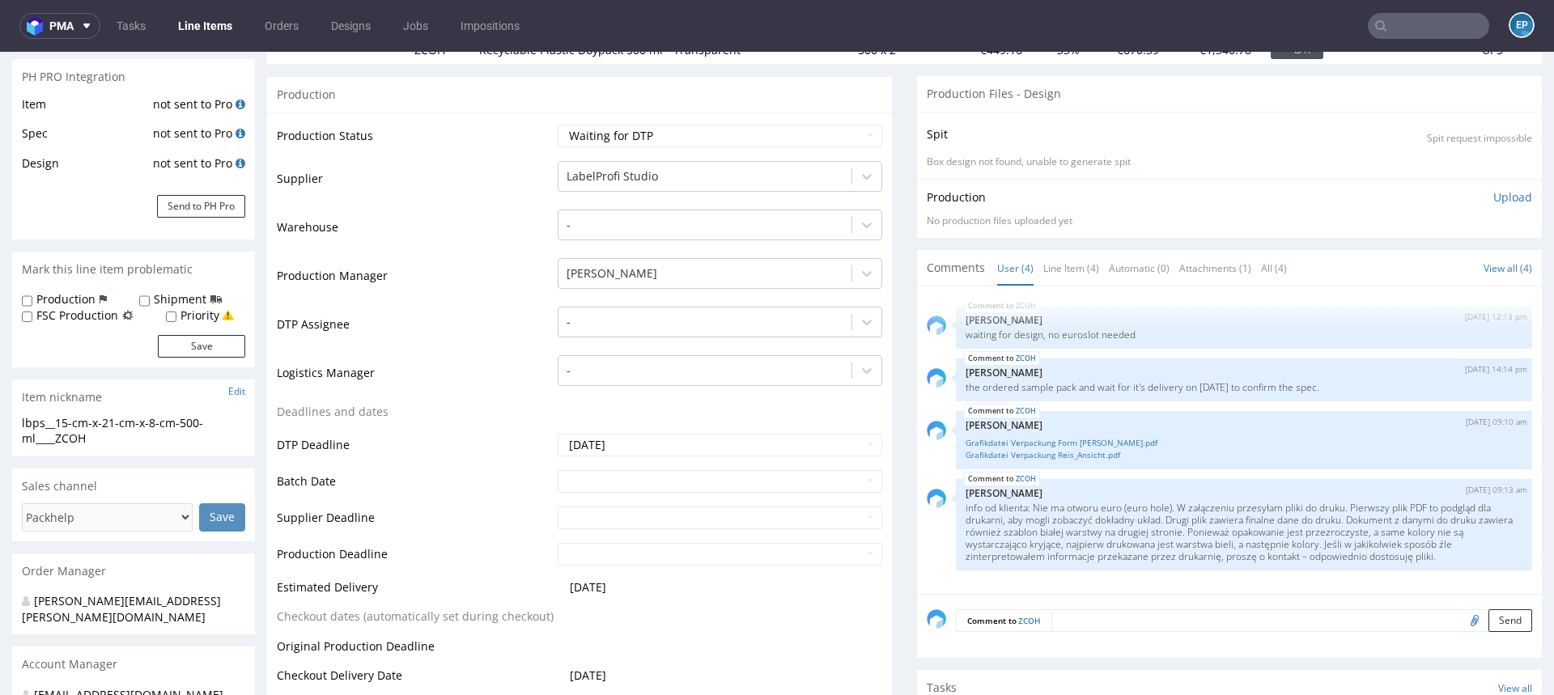
click at [38, 301] on label "Production" at bounding box center [65, 299] width 59 height 16
click at [32, 301] on input "Production" at bounding box center [27, 301] width 11 height 13
checkbox input "true"
click at [183, 346] on button "Save" at bounding box center [201, 346] width 87 height 23
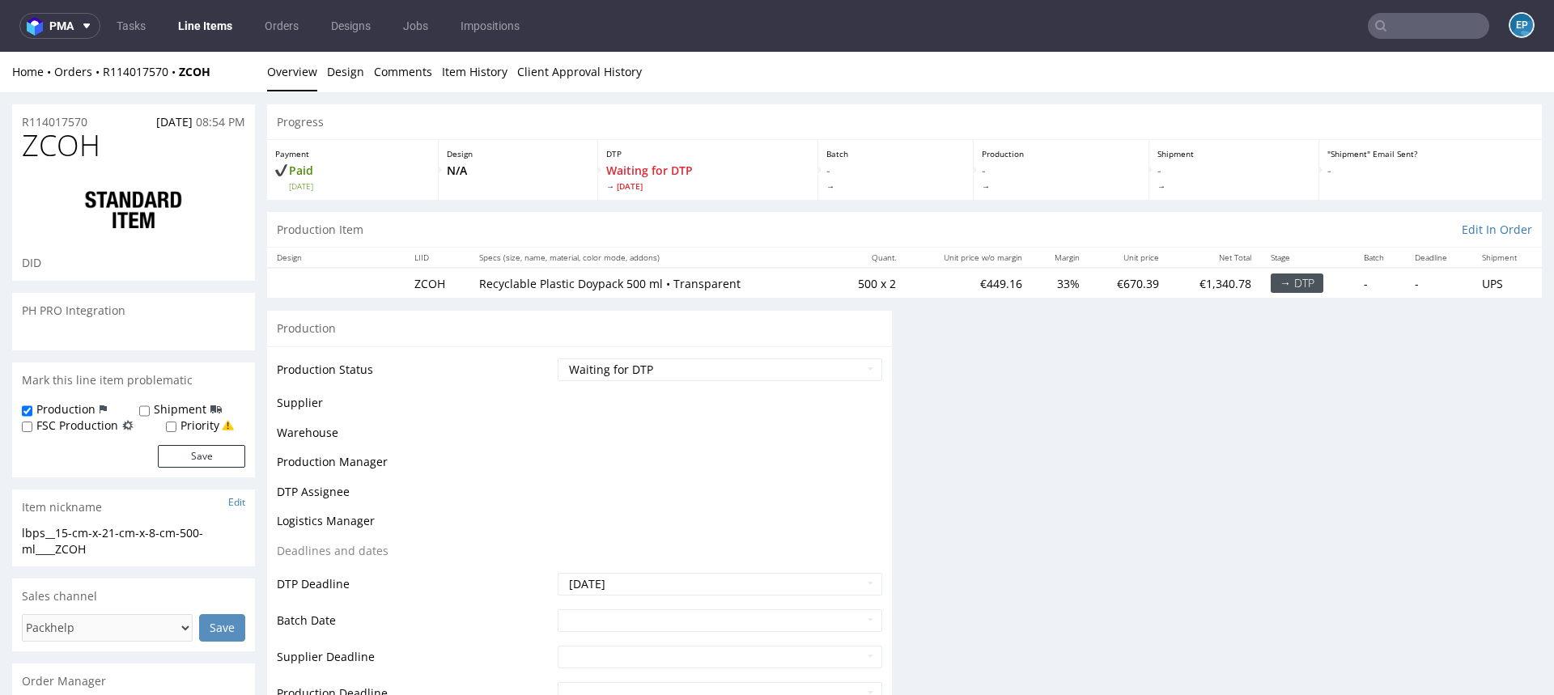
scroll to position [0, 0]
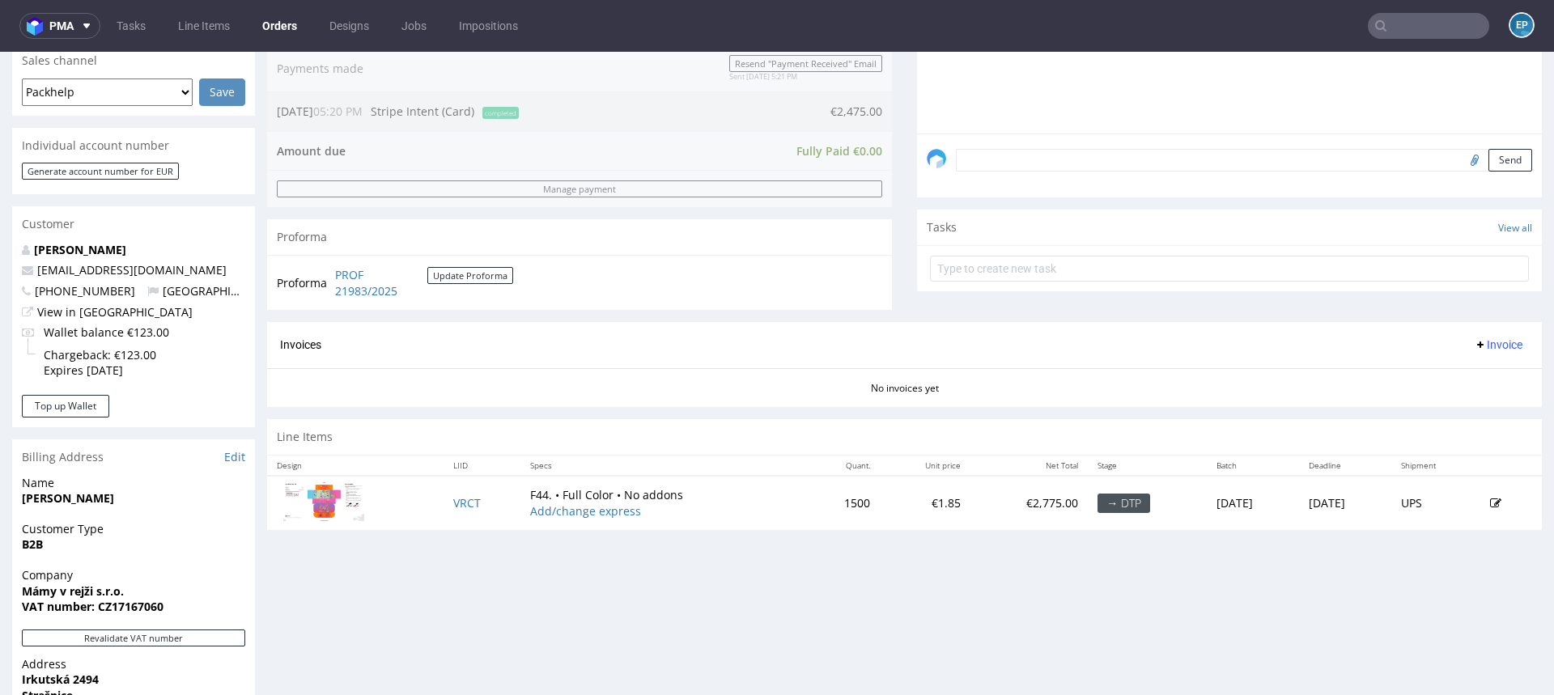
scroll to position [734, 0]
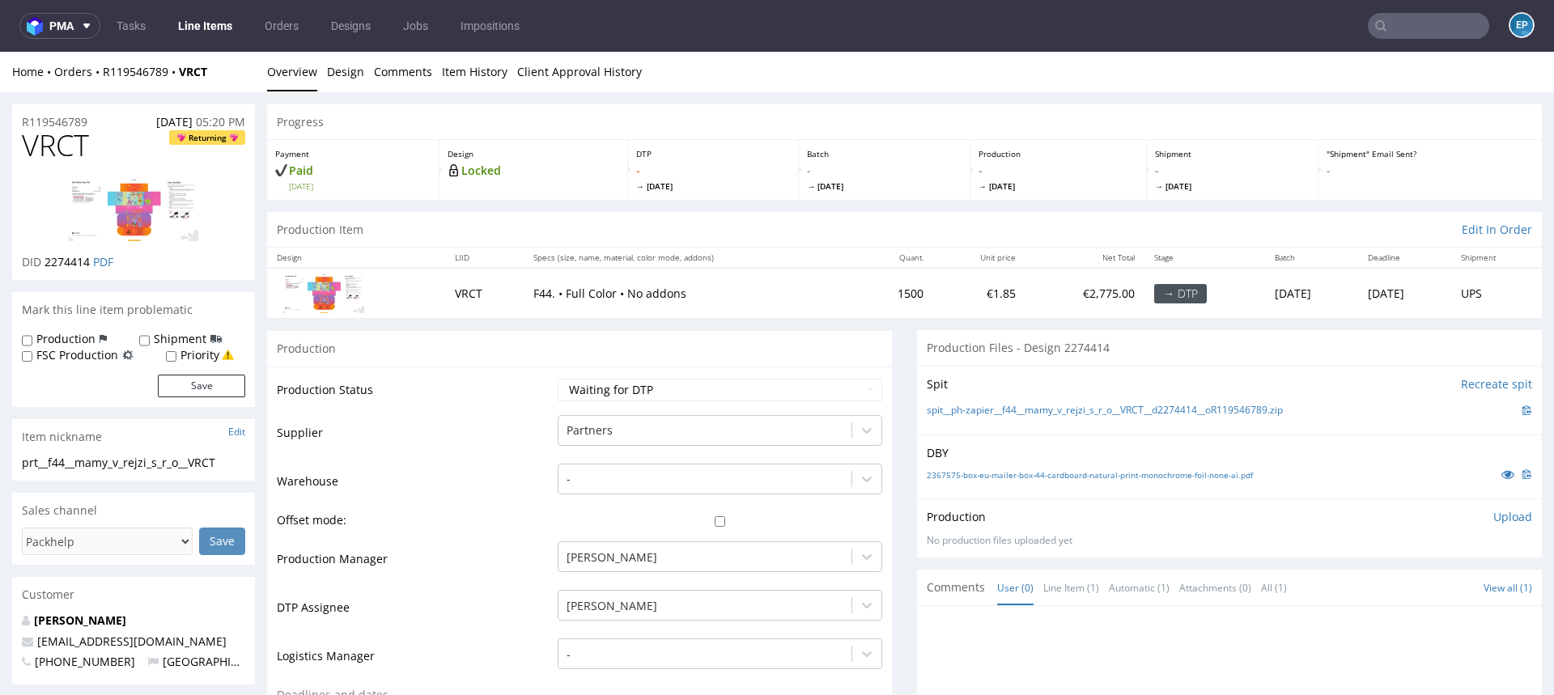
click at [83, 338] on label "Production" at bounding box center [65, 339] width 59 height 16
click at [32, 338] on input "Production" at bounding box center [27, 340] width 11 height 13
checkbox input "true"
click at [214, 386] on button "Save" at bounding box center [201, 386] width 87 height 23
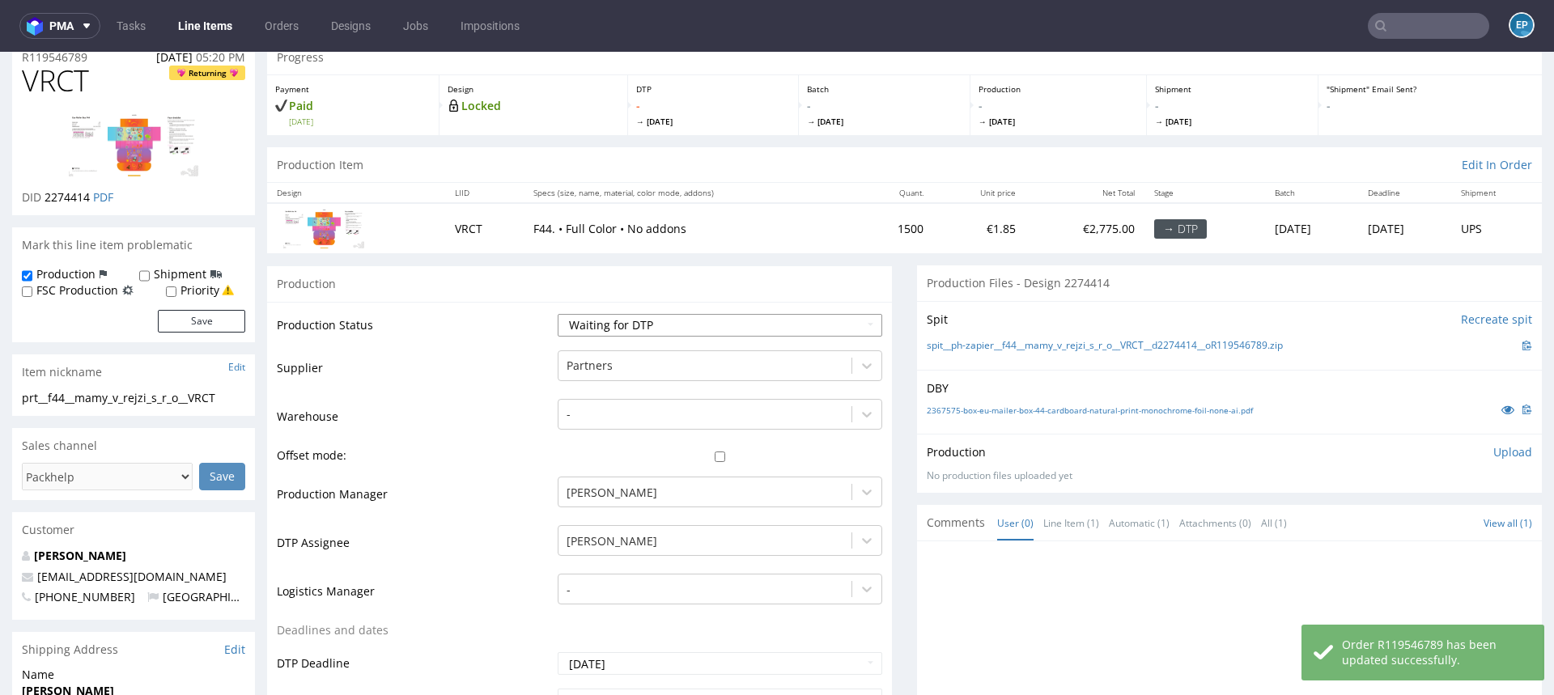
scroll to position [91, 0]
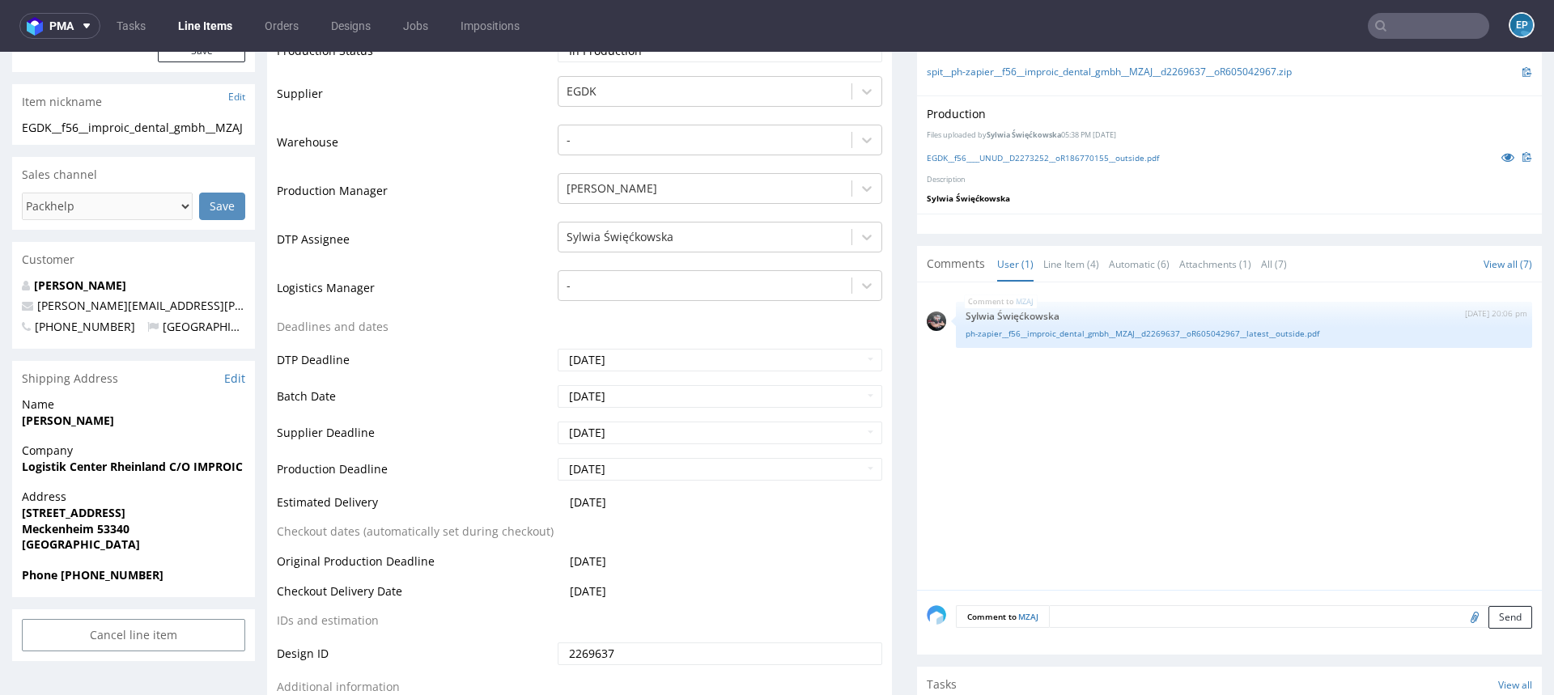
scroll to position [354, 0]
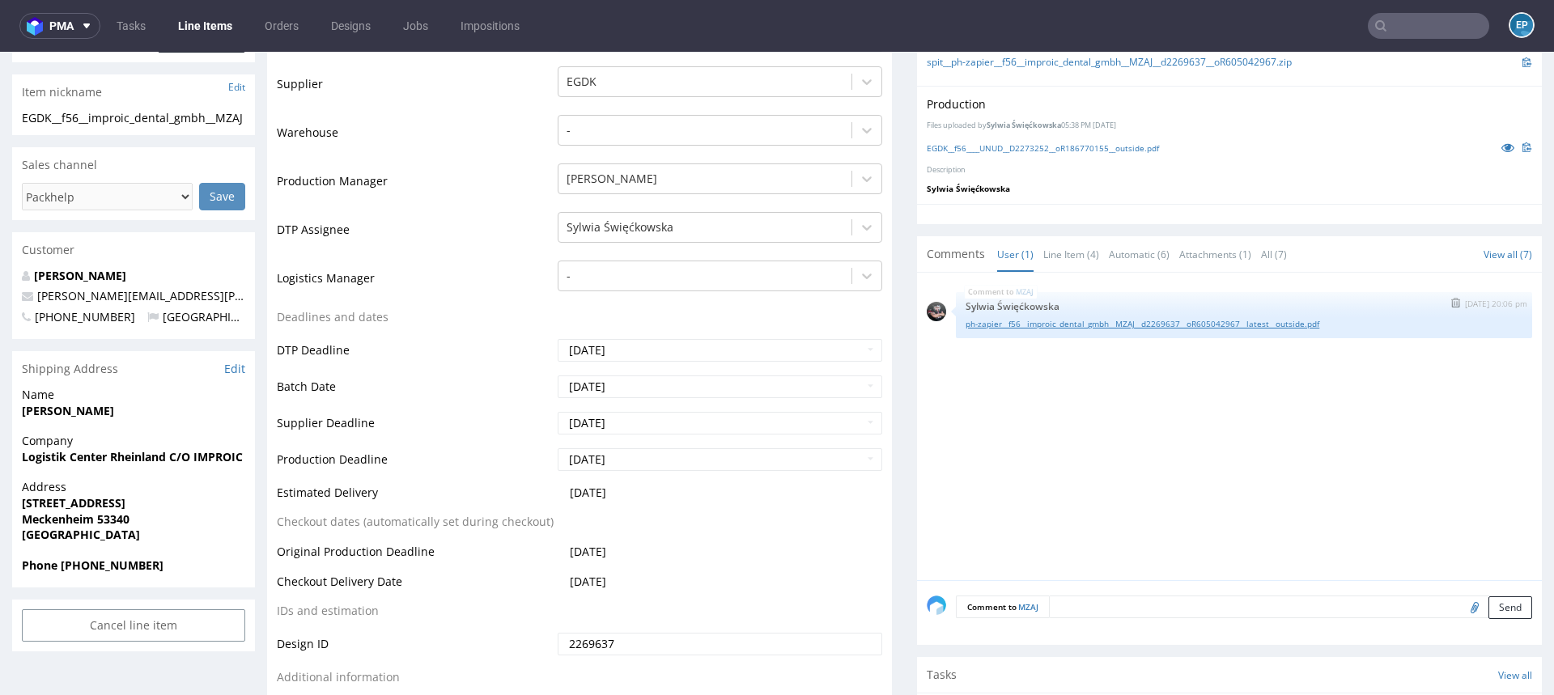
click at [1052, 320] on link "ph-zapier__f56__improic_dental_gmbh__MZAJ__d2269637__oR605042967__latest__outsi…" at bounding box center [1243, 324] width 557 height 12
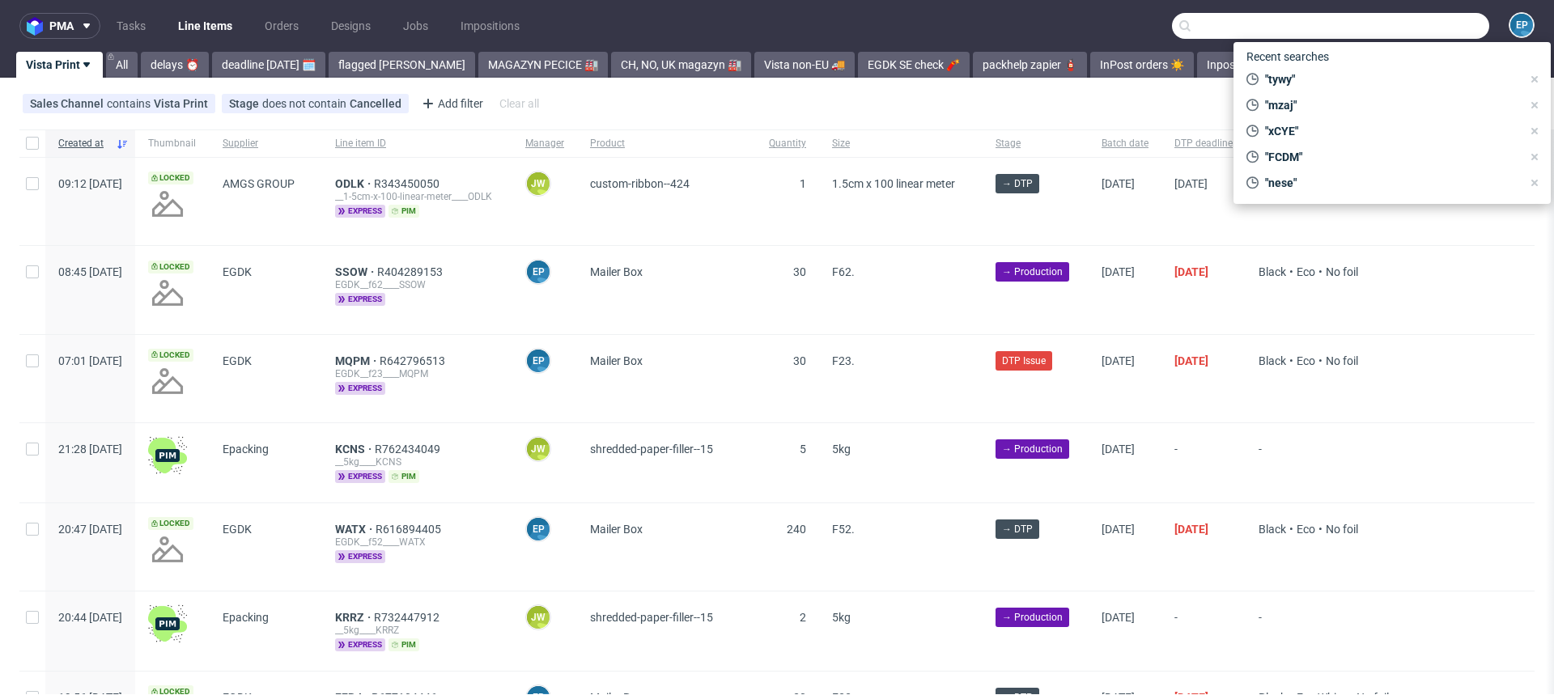
click at [1429, 26] on input "text" at bounding box center [1330, 26] width 317 height 26
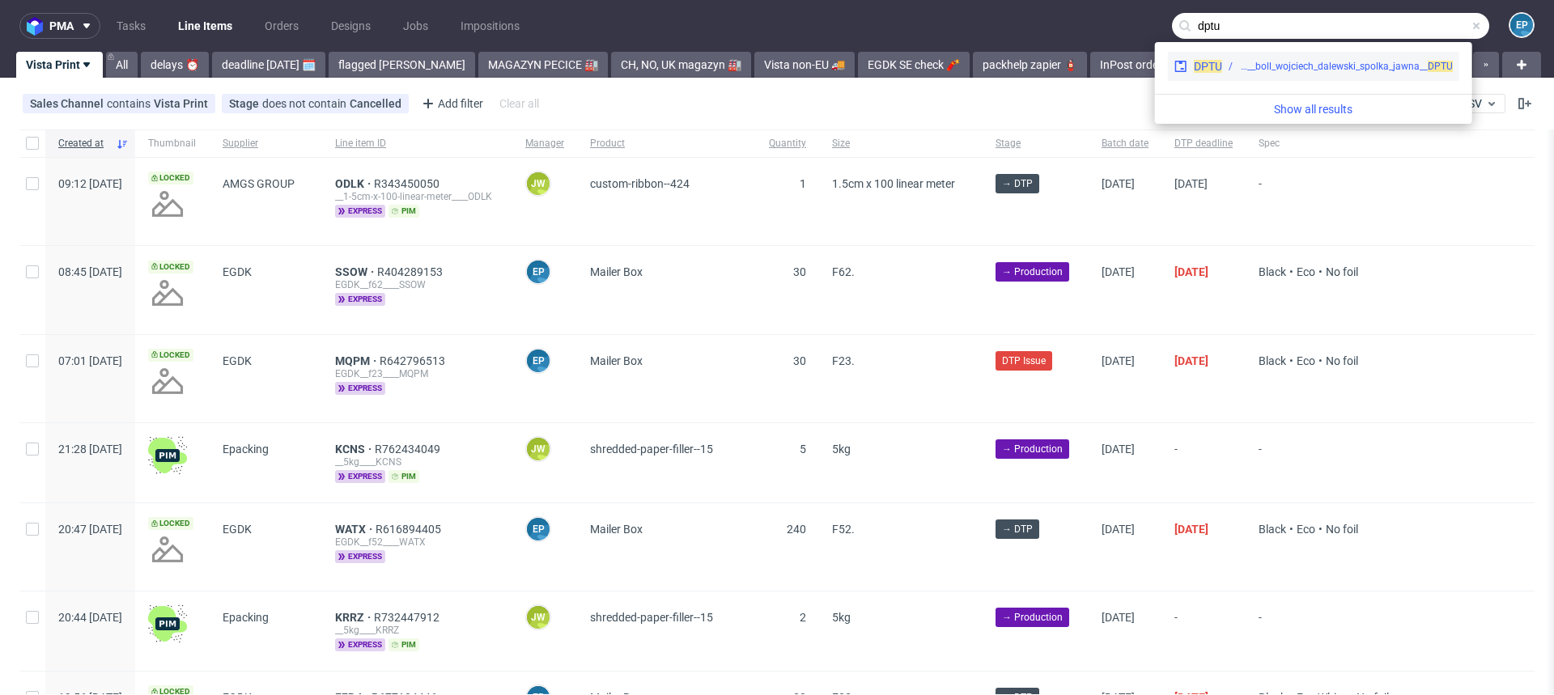
type input "dptu"
click at [1300, 68] on div "plpk__9-9-cm-x-35-cm__boll_wojciech_dalewski_spolka_jawna__ DPTU" at bounding box center [1346, 66] width 214 height 15
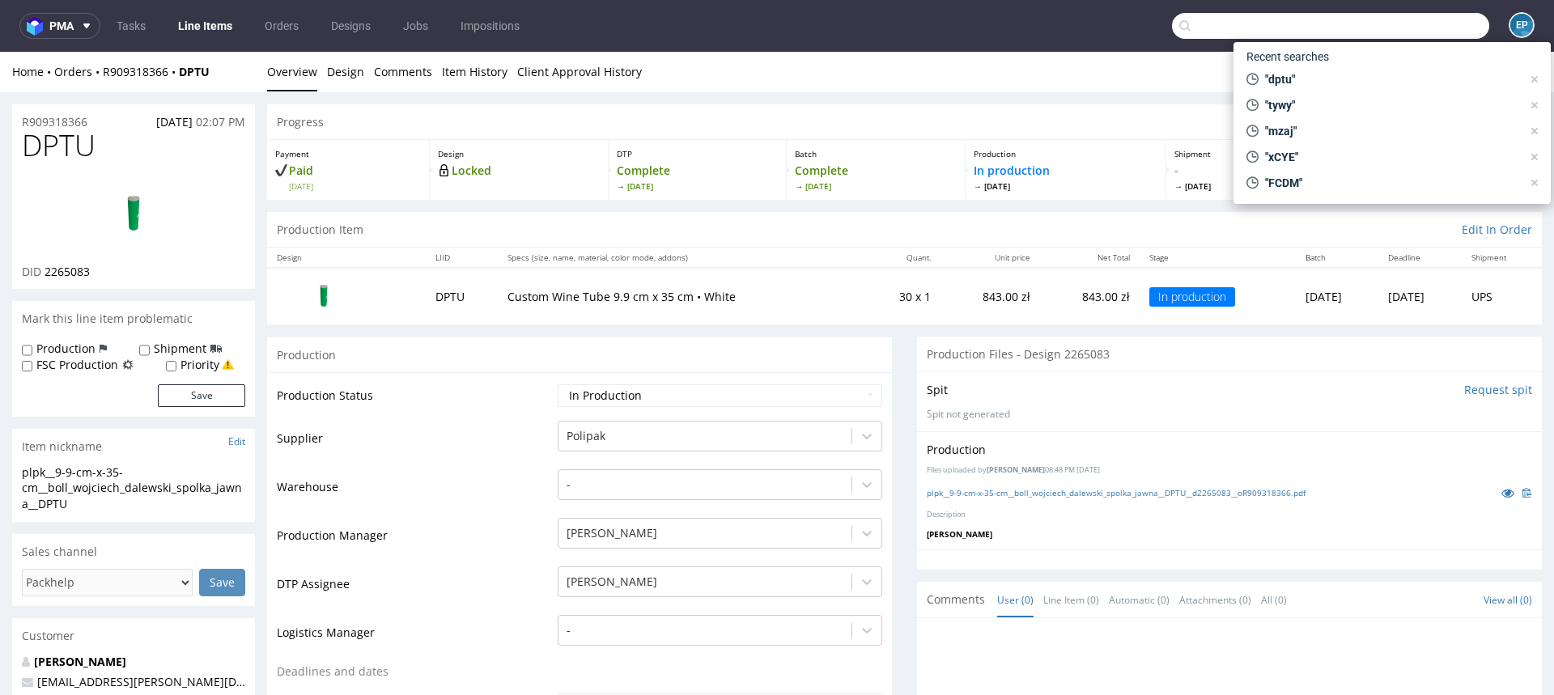
click at [1406, 23] on input "text" at bounding box center [1330, 26] width 317 height 26
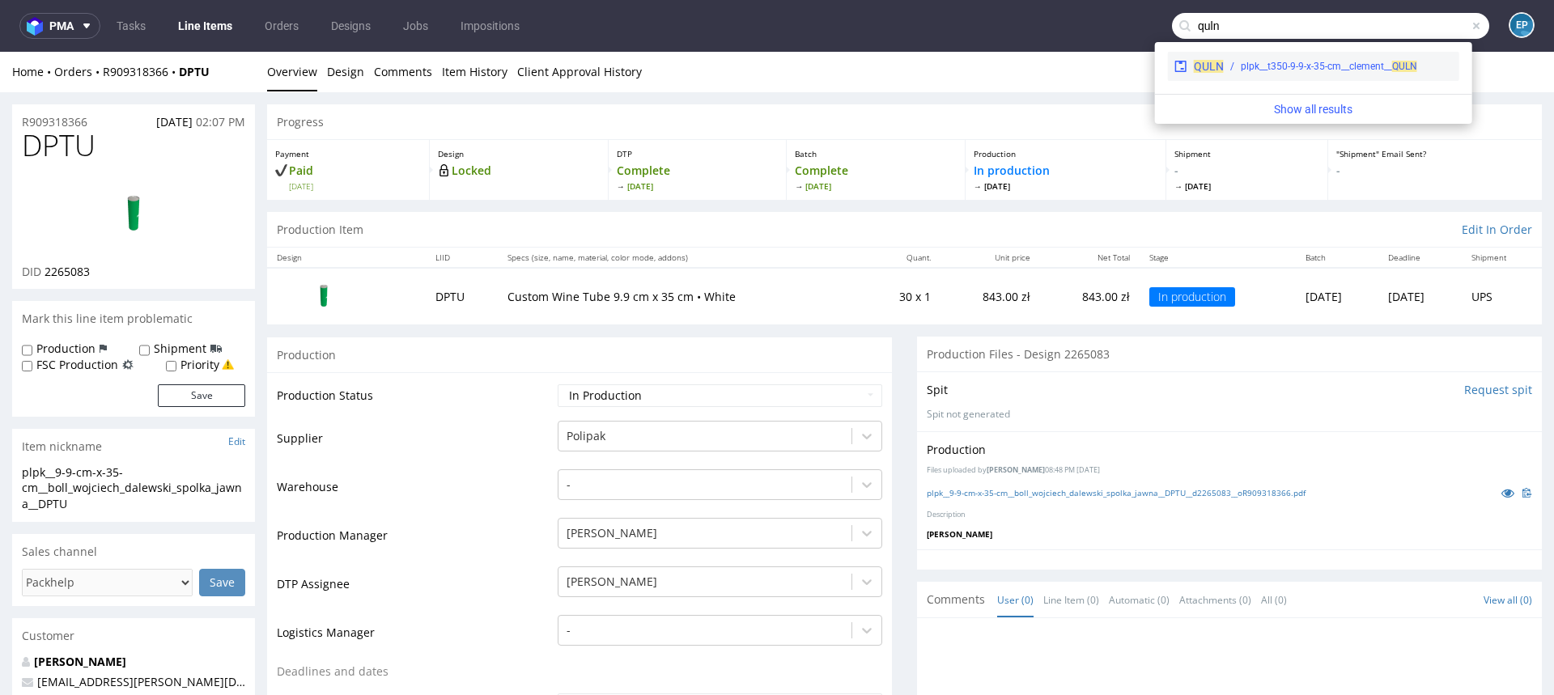
type input "quln"
click at [1342, 65] on div "plpk__t350-9-9-x-35-cm__clement__ QULN" at bounding box center [1329, 66] width 176 height 15
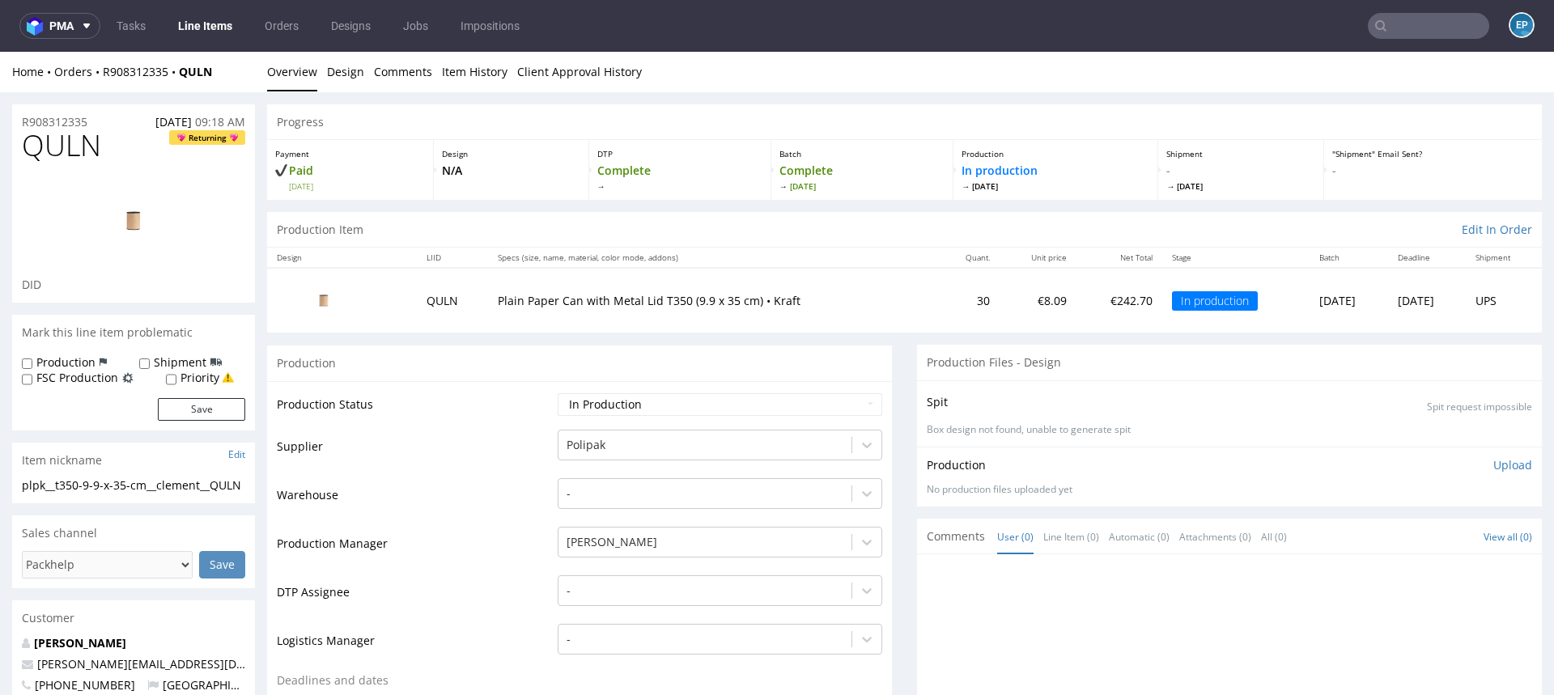
click at [1391, 18] on input "text" at bounding box center [1428, 26] width 121 height 26
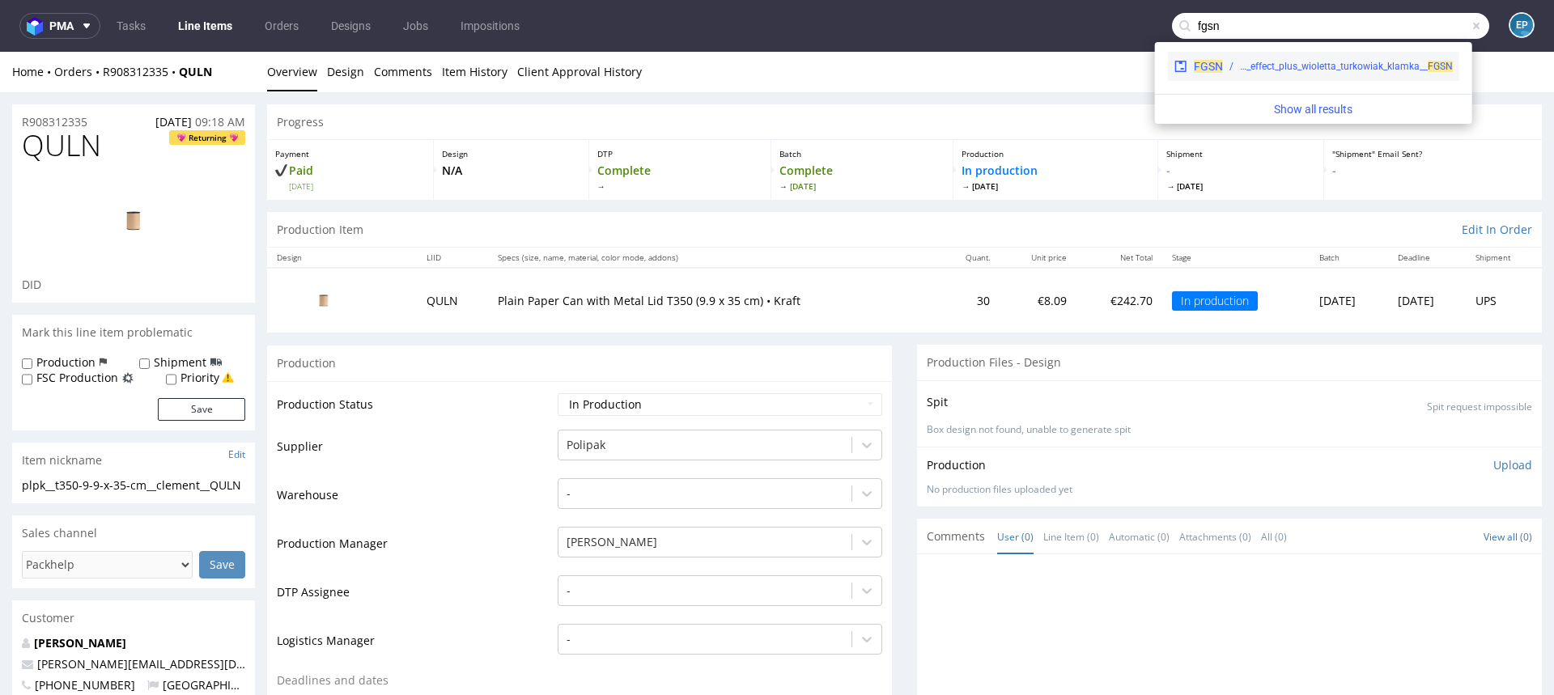
type input "fgsn"
click at [1385, 62] on div "plpk__t280-9-9-x-28-cm__effect_plus_wioletta_turkowiak_klamka__ FGSN" at bounding box center [1346, 66] width 213 height 15
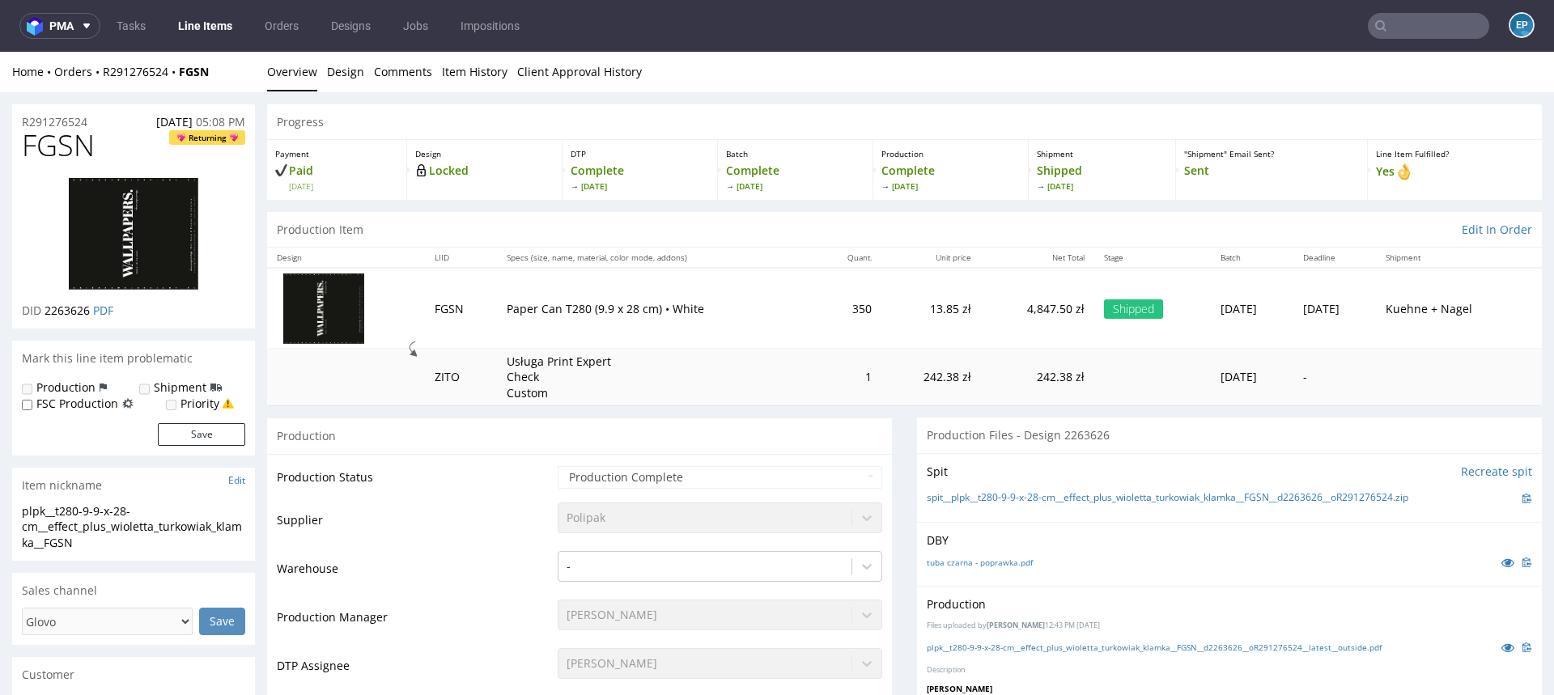
click at [201, 23] on link "Line Items" at bounding box center [205, 26] width 74 height 26
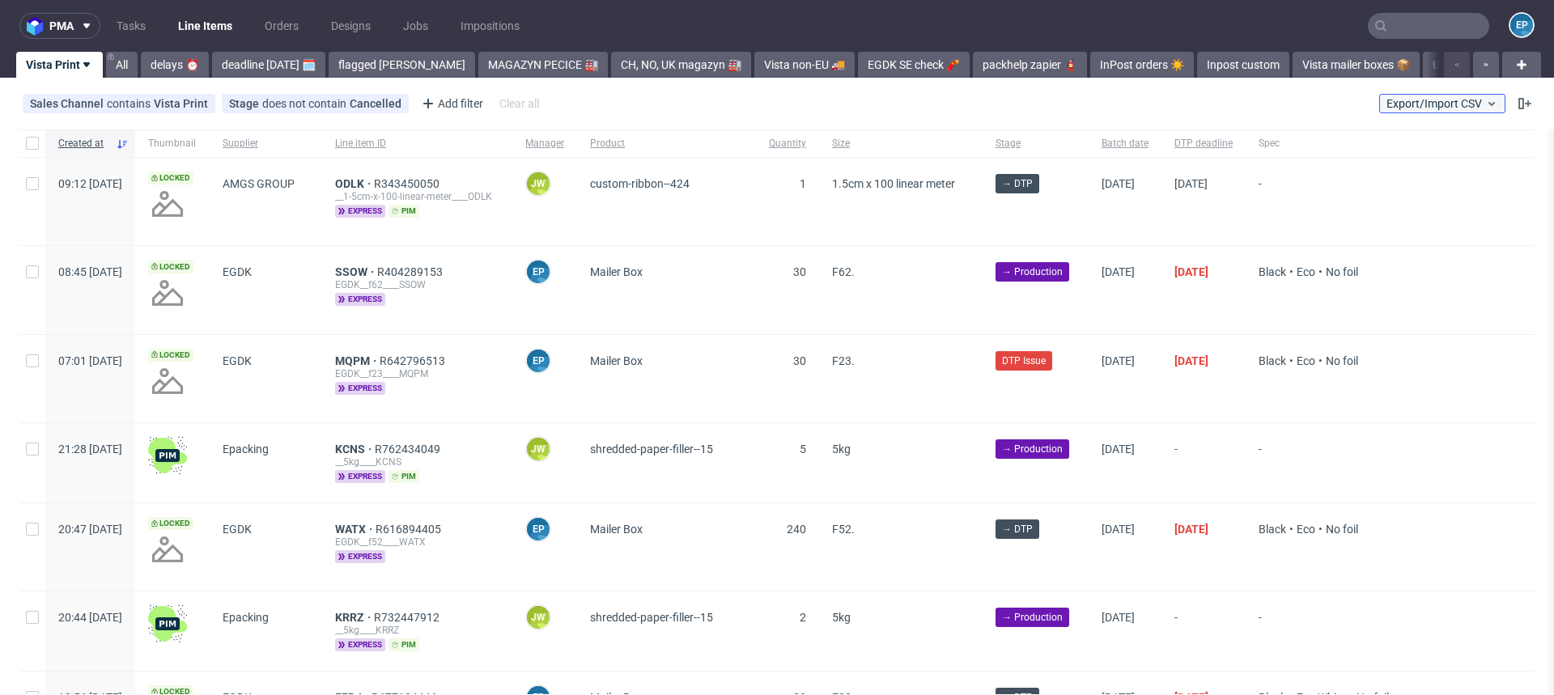
click at [1431, 97] on span "Export/Import CSV" at bounding box center [1442, 103] width 112 height 13
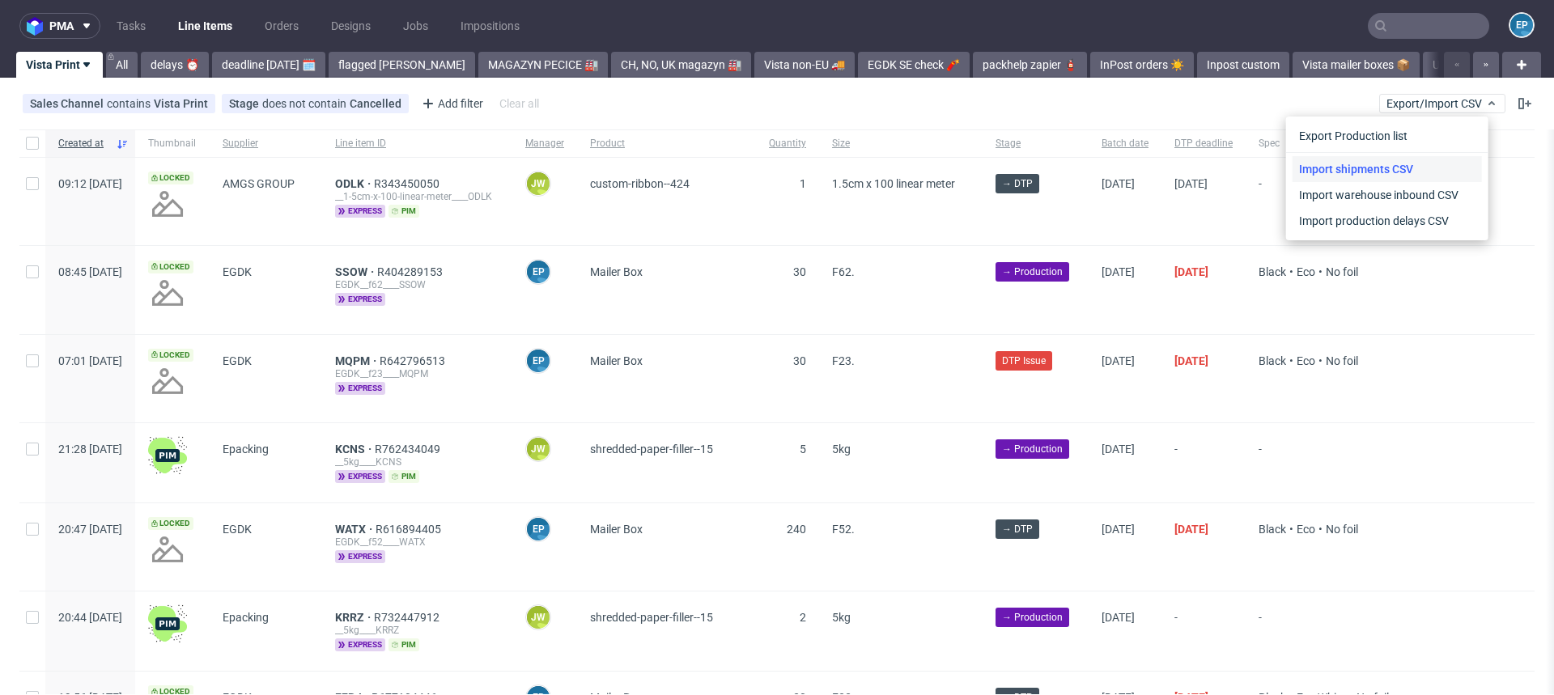
click at [1420, 163] on link "Import shipments CSV" at bounding box center [1386, 169] width 189 height 26
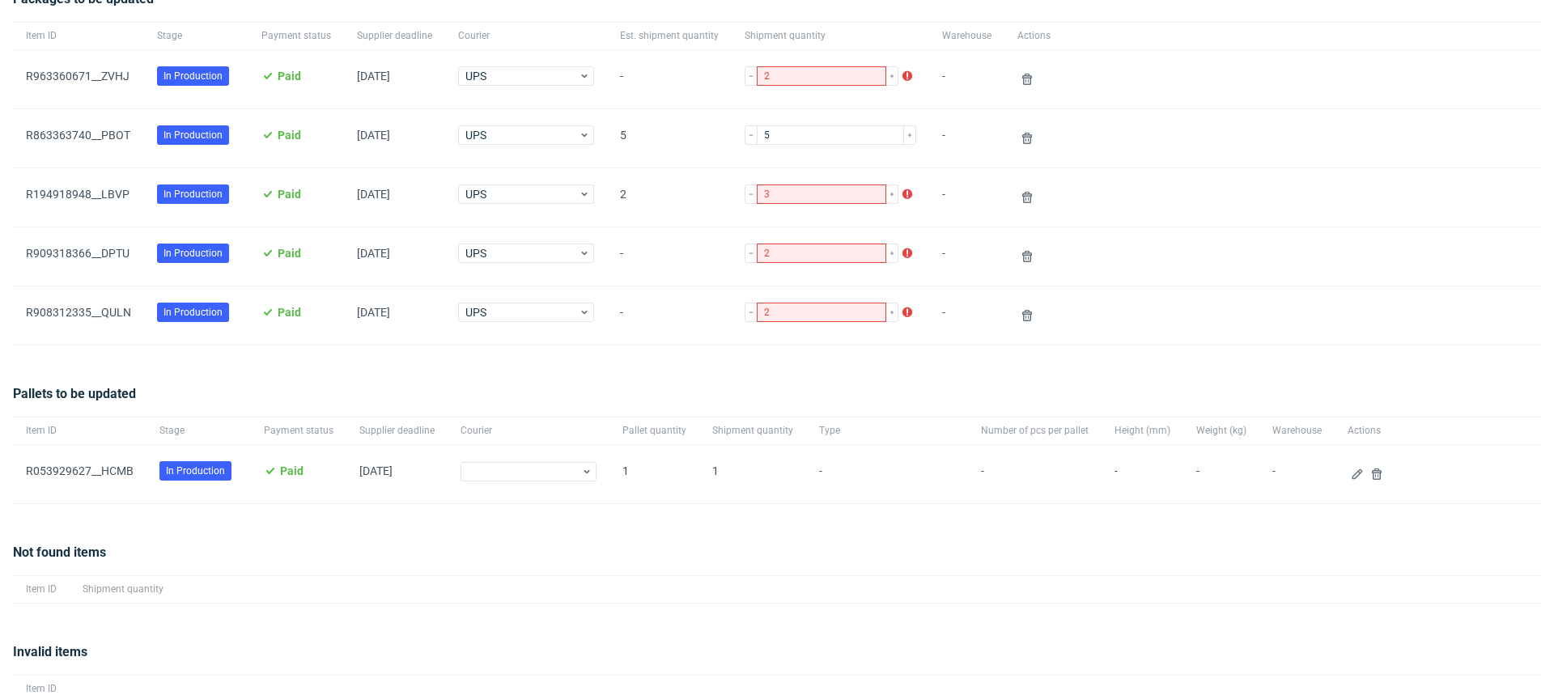
scroll to position [199, 0]
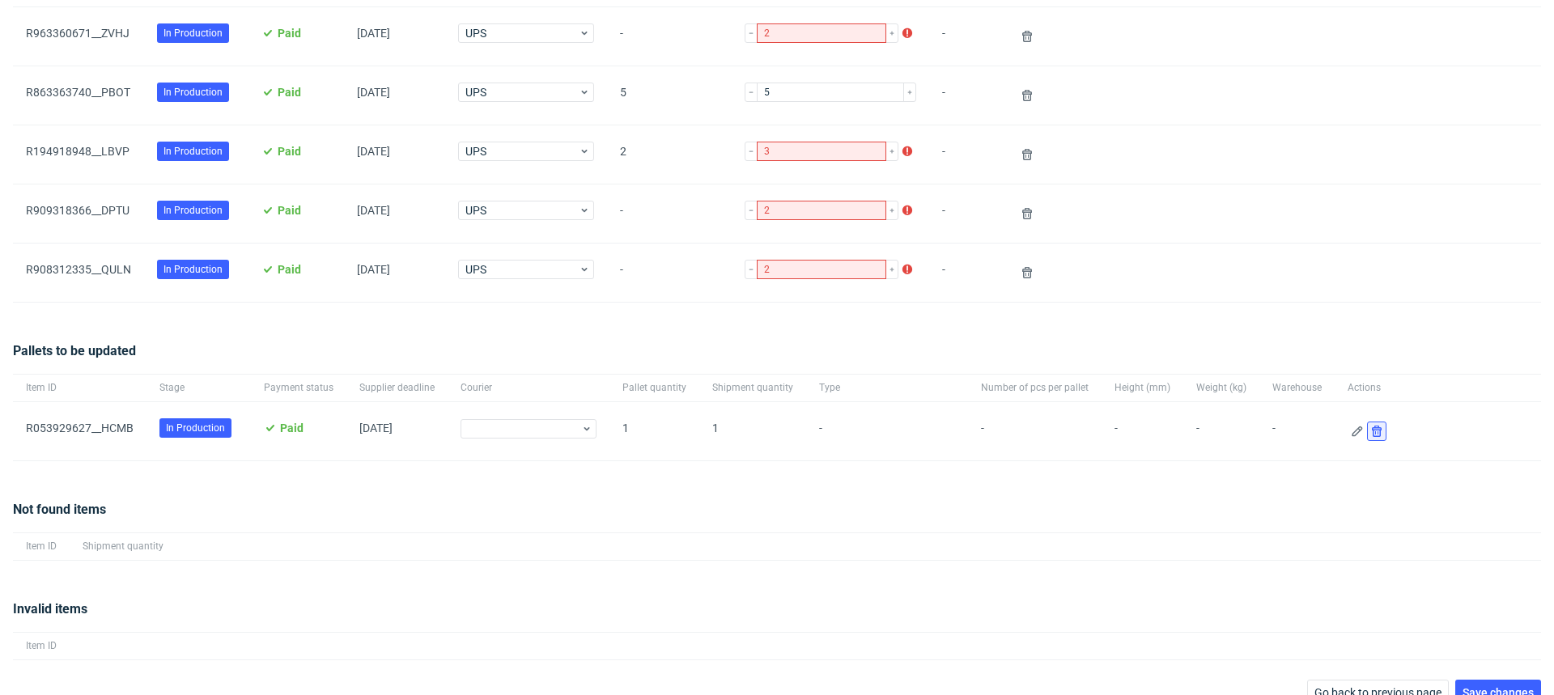
click at [1367, 431] on button at bounding box center [1376, 431] width 19 height 19
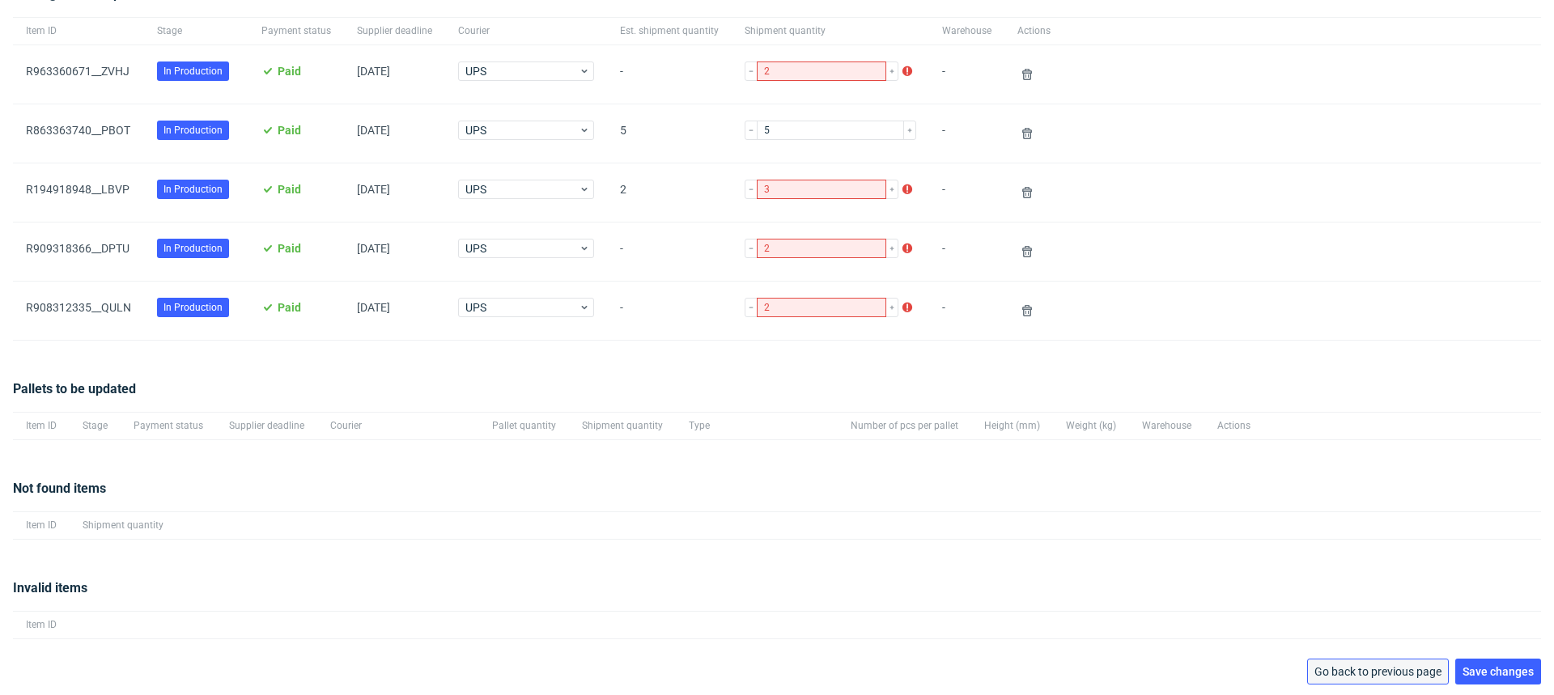
click at [1369, 668] on span "Go back to previous page" at bounding box center [1377, 671] width 127 height 11
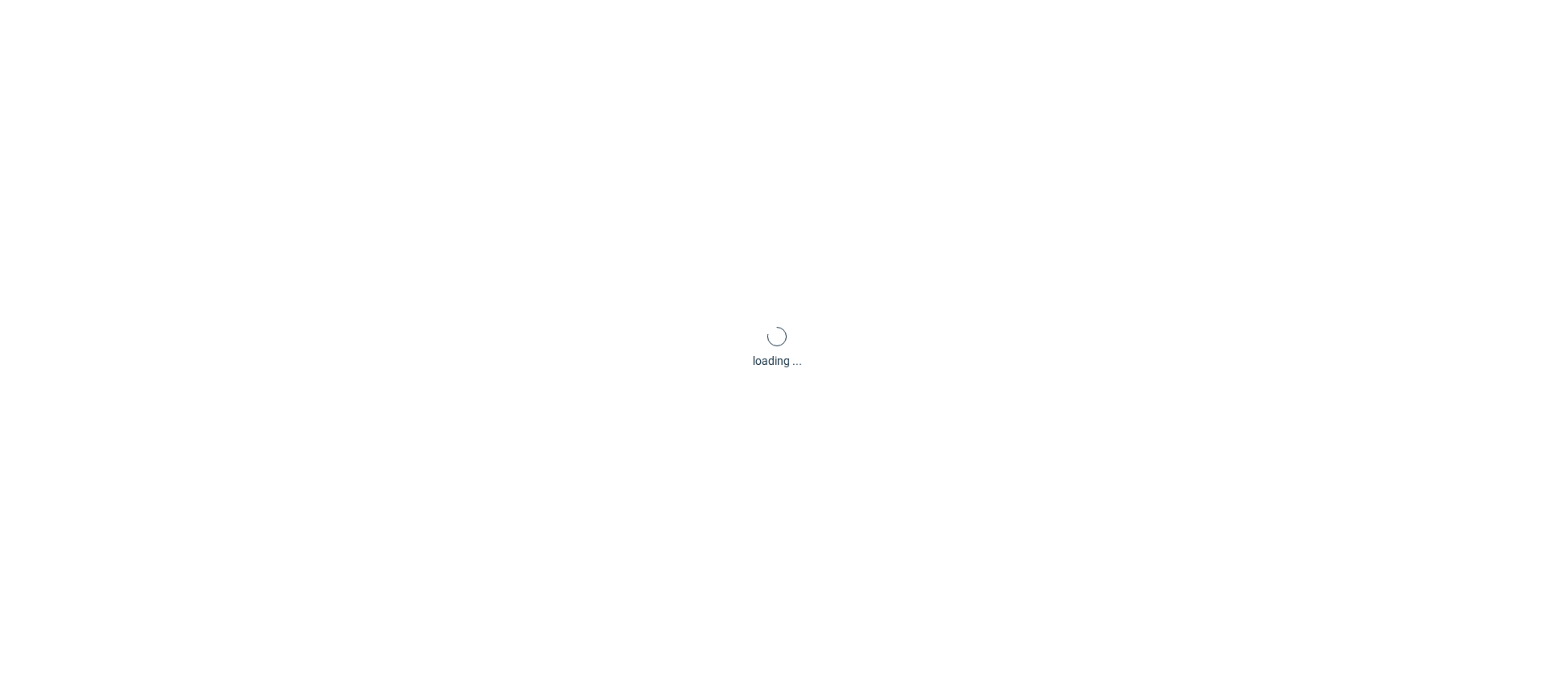
scroll to position [78, 0]
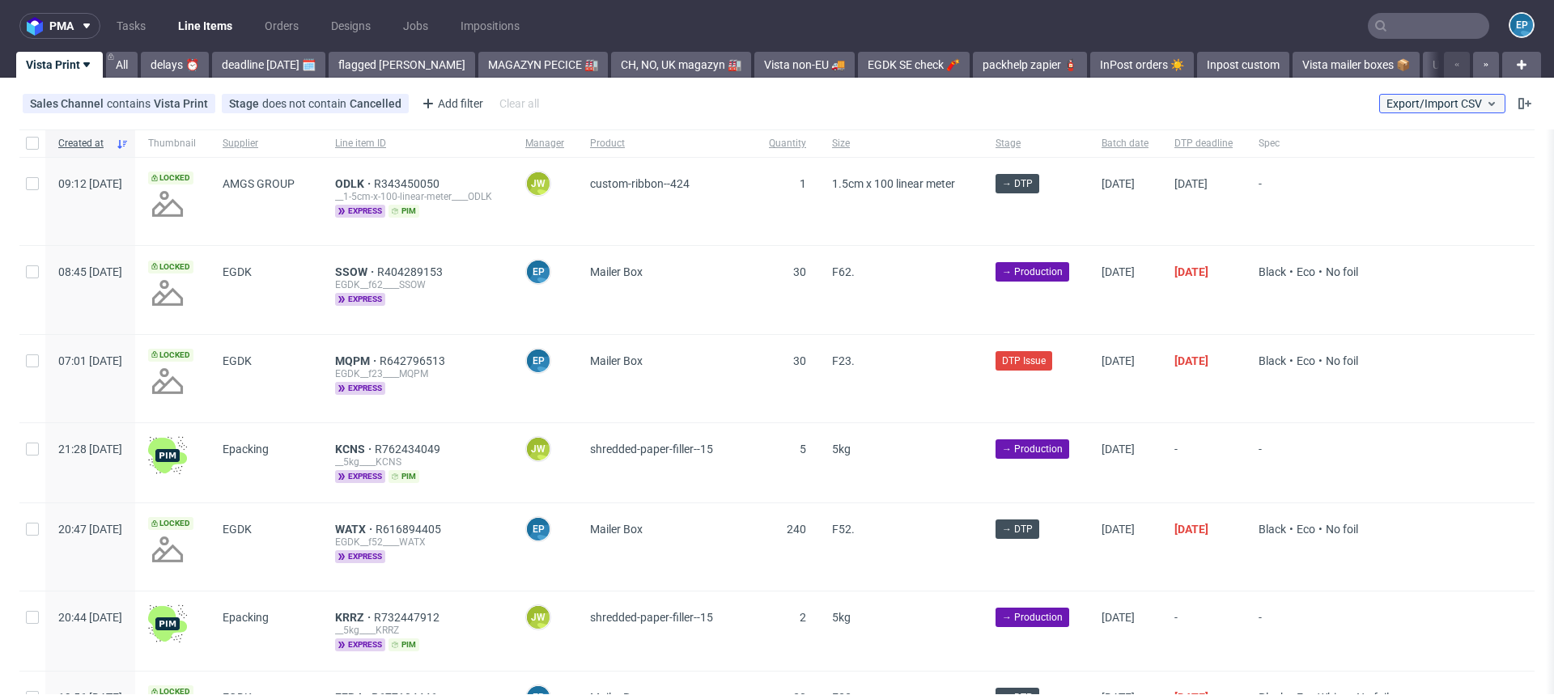
click at [1462, 110] on button "Export/Import CSV" at bounding box center [1442, 103] width 126 height 19
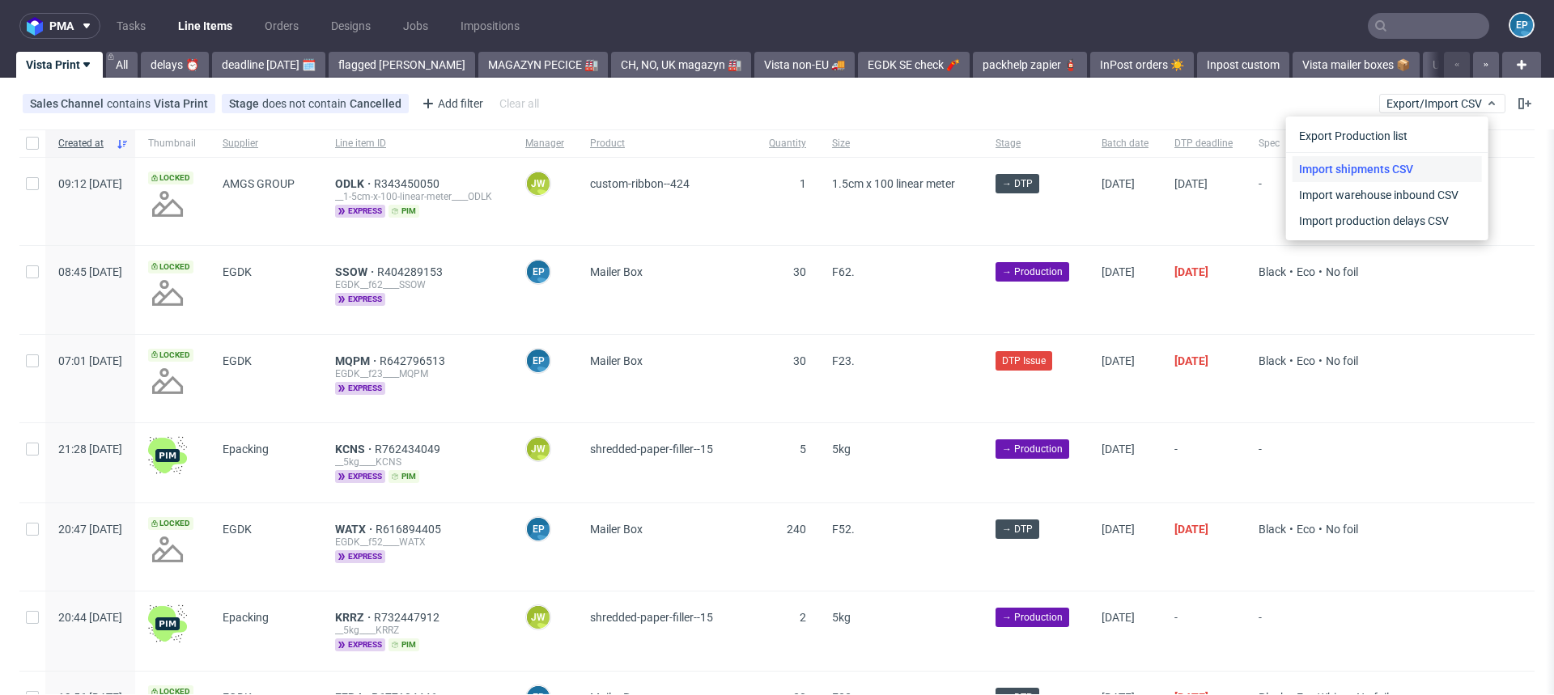
click at [1430, 166] on link "Import shipments CSV" at bounding box center [1386, 169] width 189 height 26
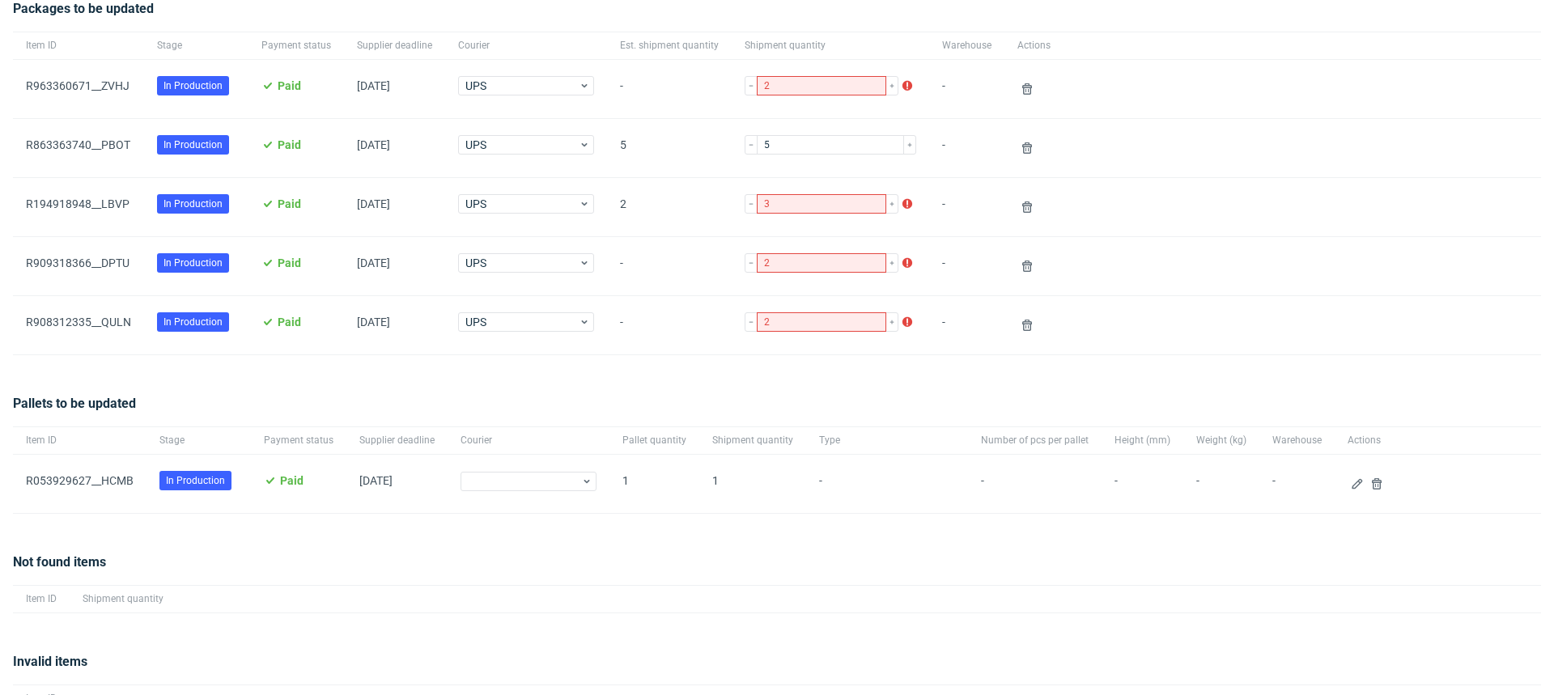
scroll to position [169, 0]
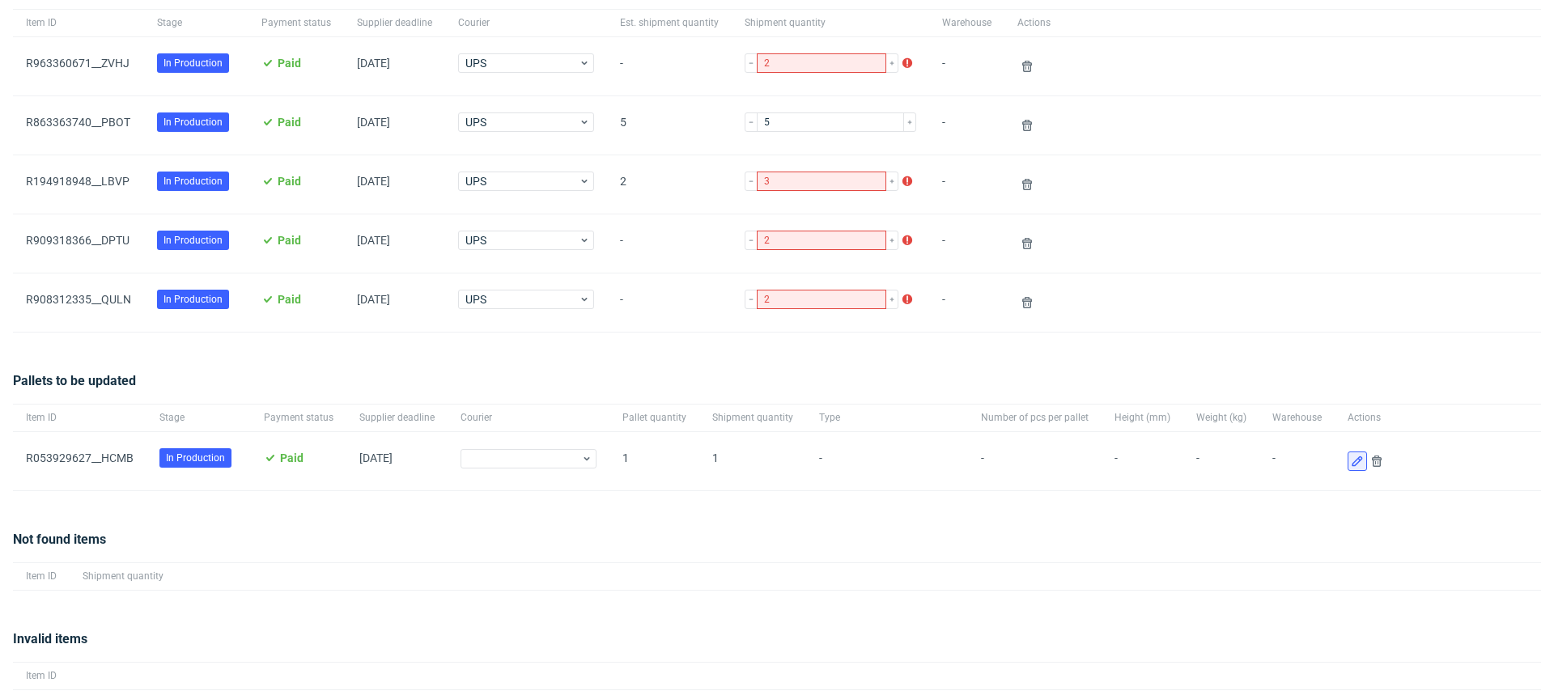
click at [1347, 458] on button at bounding box center [1356, 461] width 19 height 19
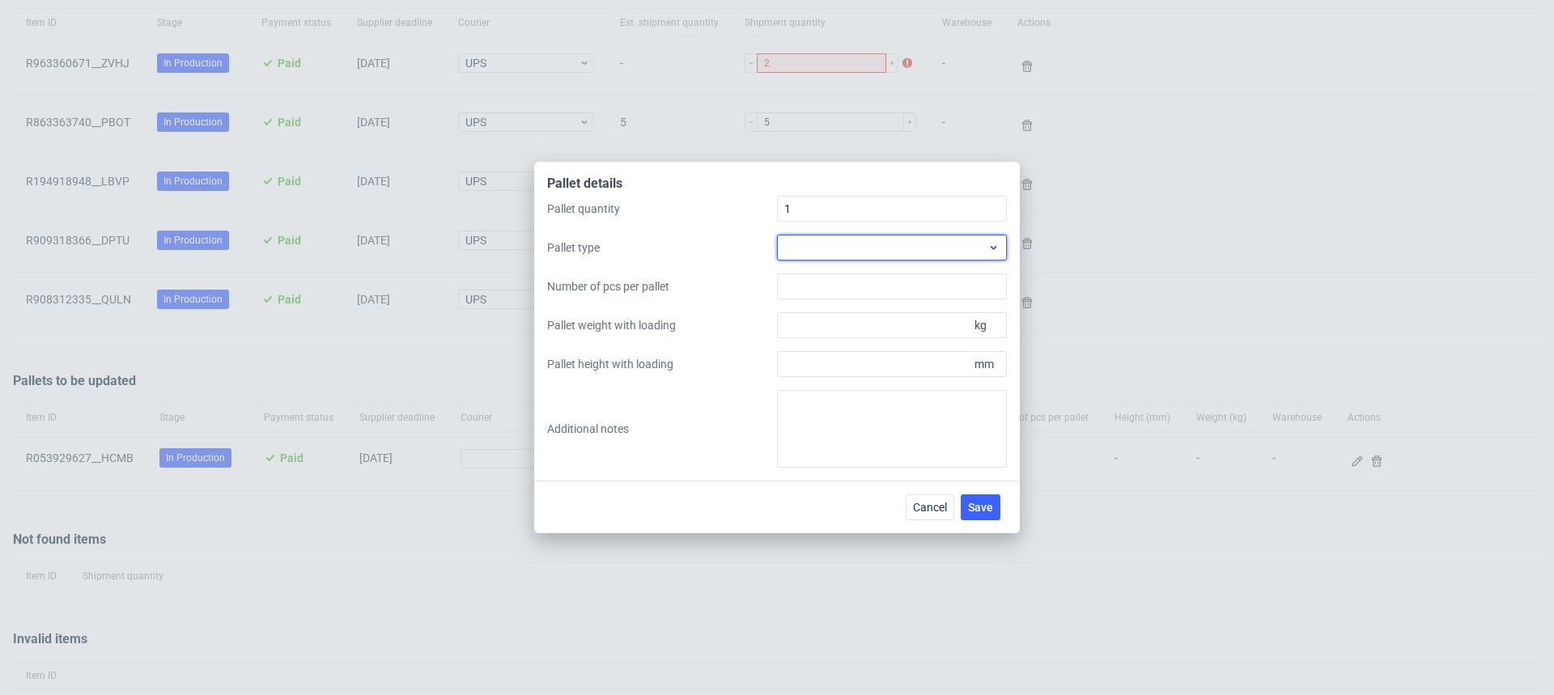
click at [852, 252] on div at bounding box center [892, 248] width 230 height 26
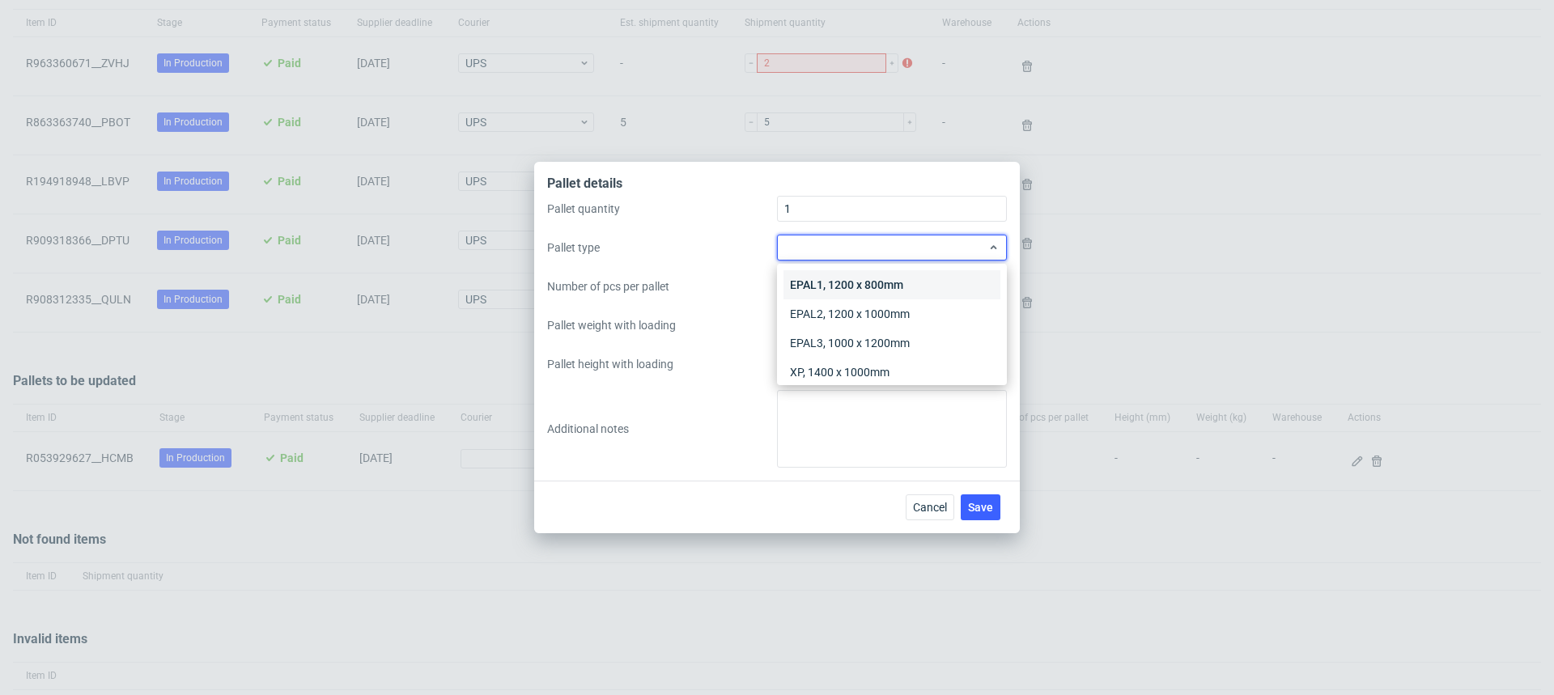
click at [851, 286] on div "EPAL1, 1200 x 800mm" at bounding box center [891, 284] width 217 height 29
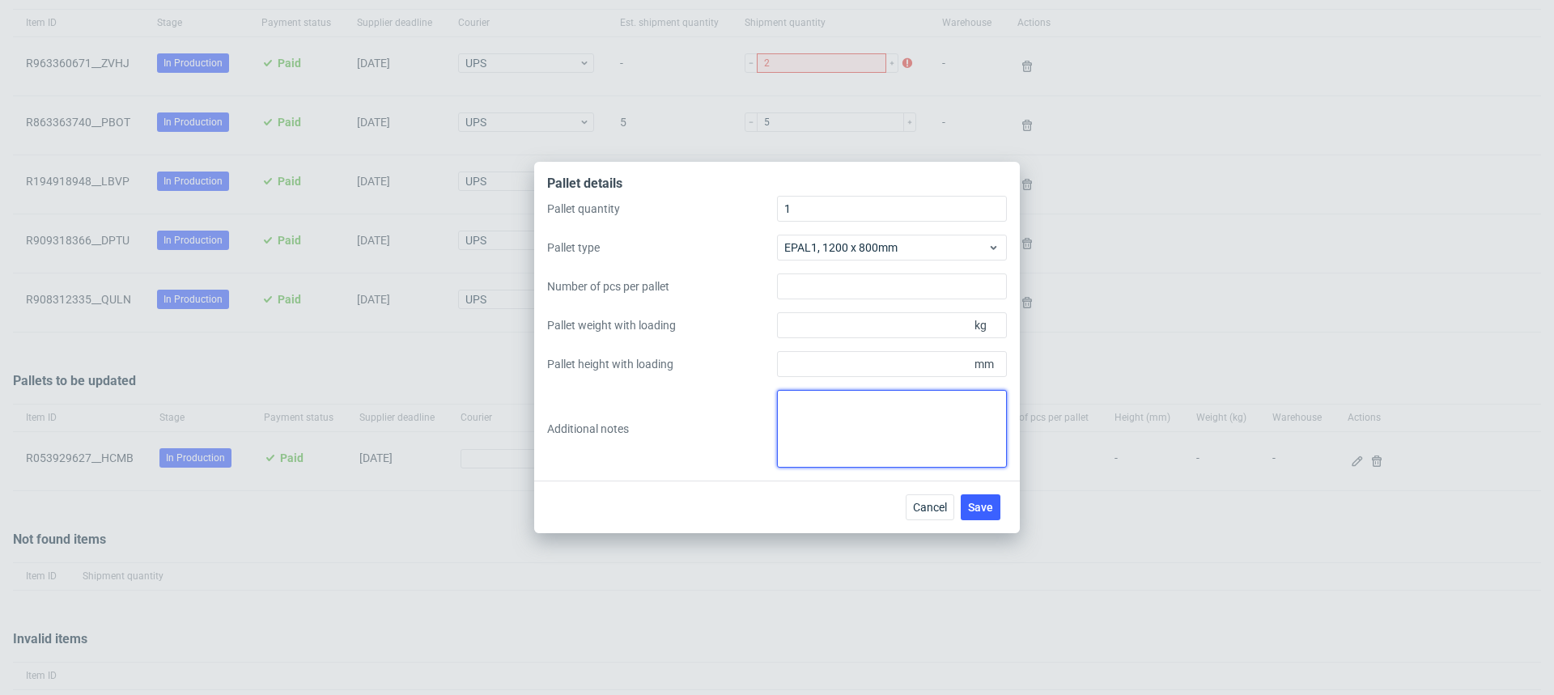
click at [851, 445] on textarea at bounding box center [892, 429] width 230 height 78
paste textarea "HCMB/DDBT"
click at [938, 413] on textarea "uwaga, 2 LI na palecie: HCMB/DDBT" at bounding box center [892, 429] width 230 height 78
type textarea "uwaga, 2 LI na palecie: HCMB i DDBT"
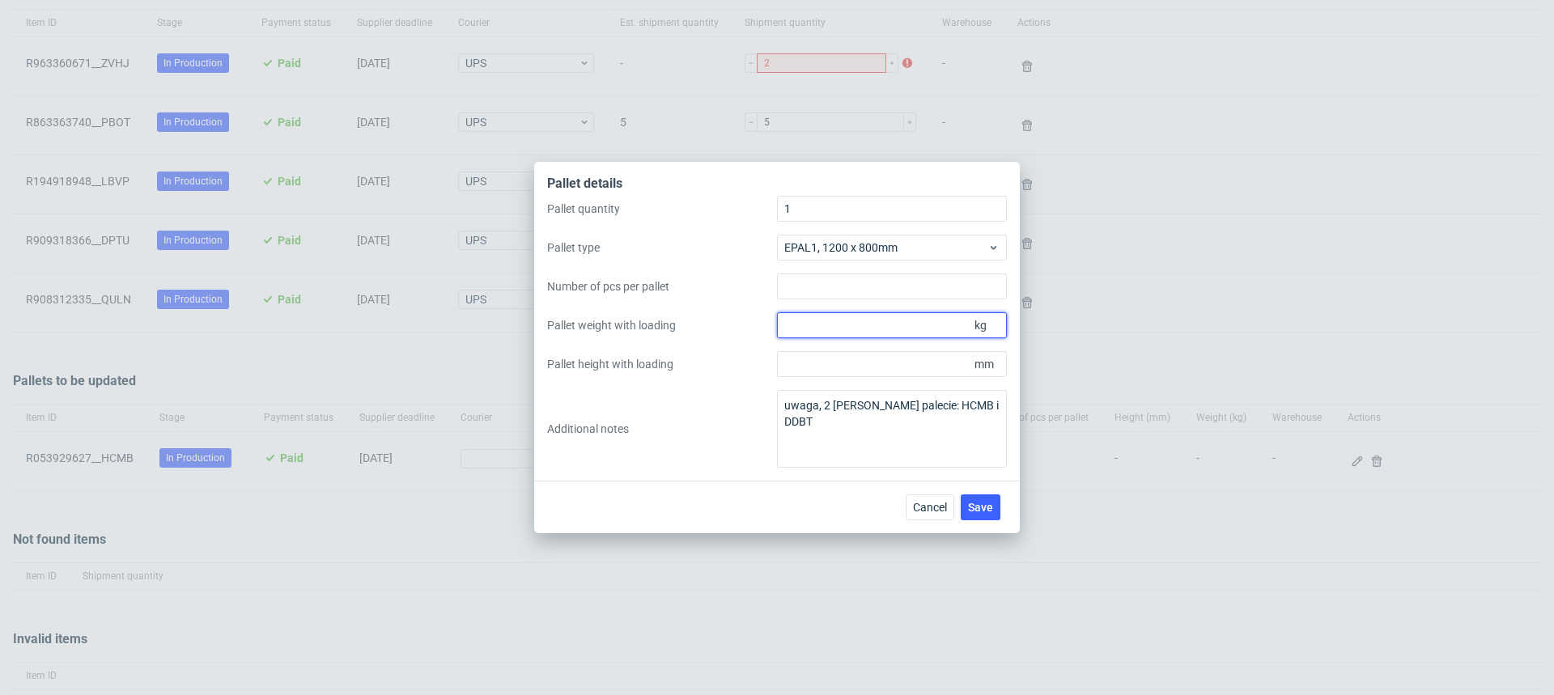
click at [858, 321] on input "Pallet weight with loading" at bounding box center [892, 325] width 230 height 26
type input "100"
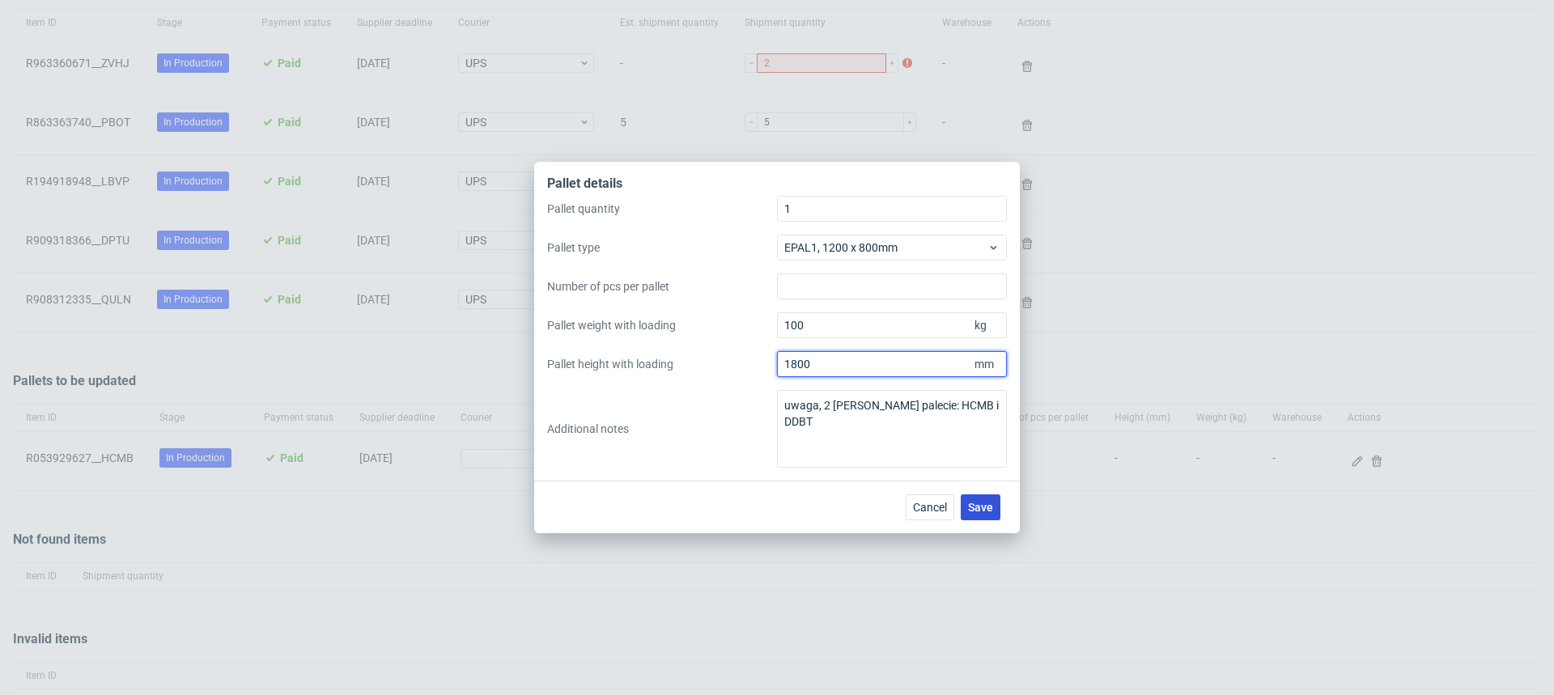
type input "1800"
click at [983, 511] on span "Save" at bounding box center [980, 507] width 25 height 11
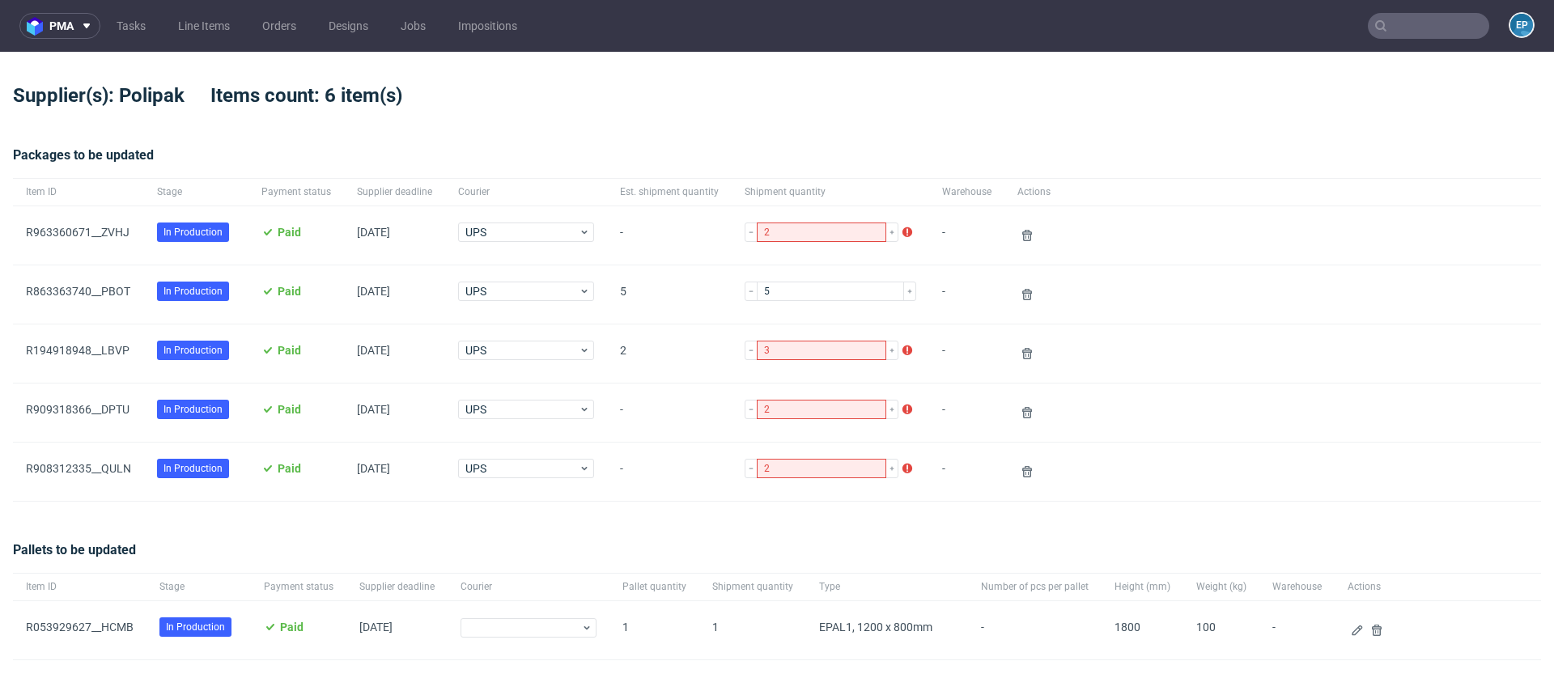
scroll to position [220, 0]
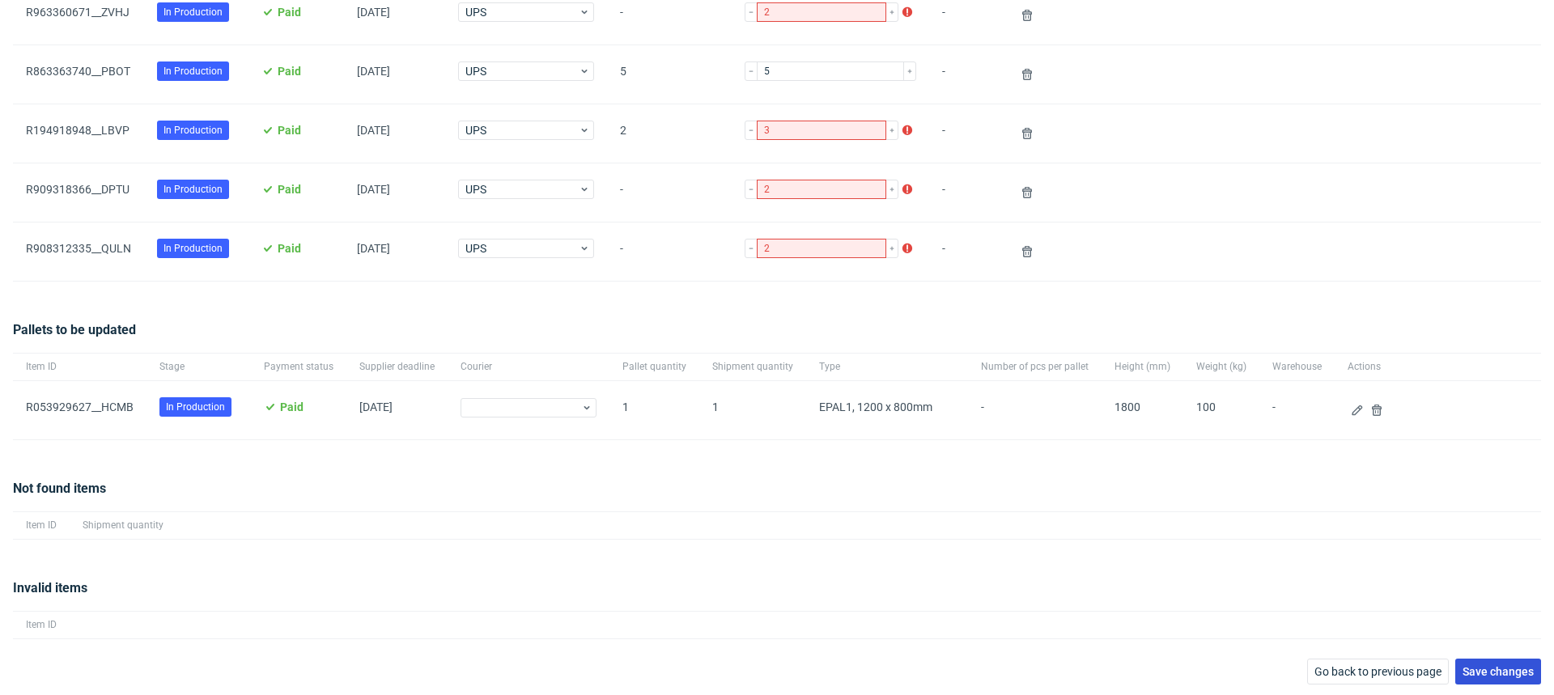
click at [1471, 666] on span "Save changes" at bounding box center [1497, 671] width 71 height 11
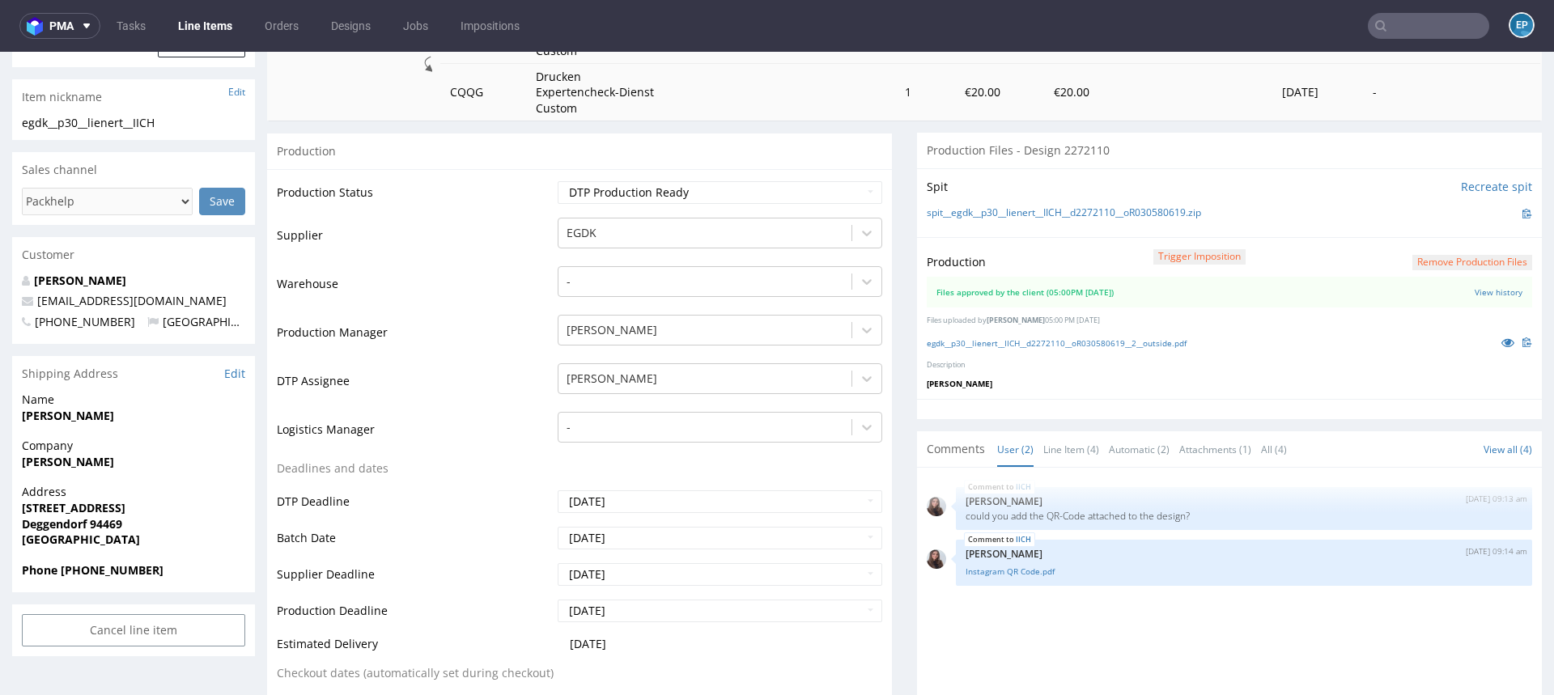
scroll to position [359, 0]
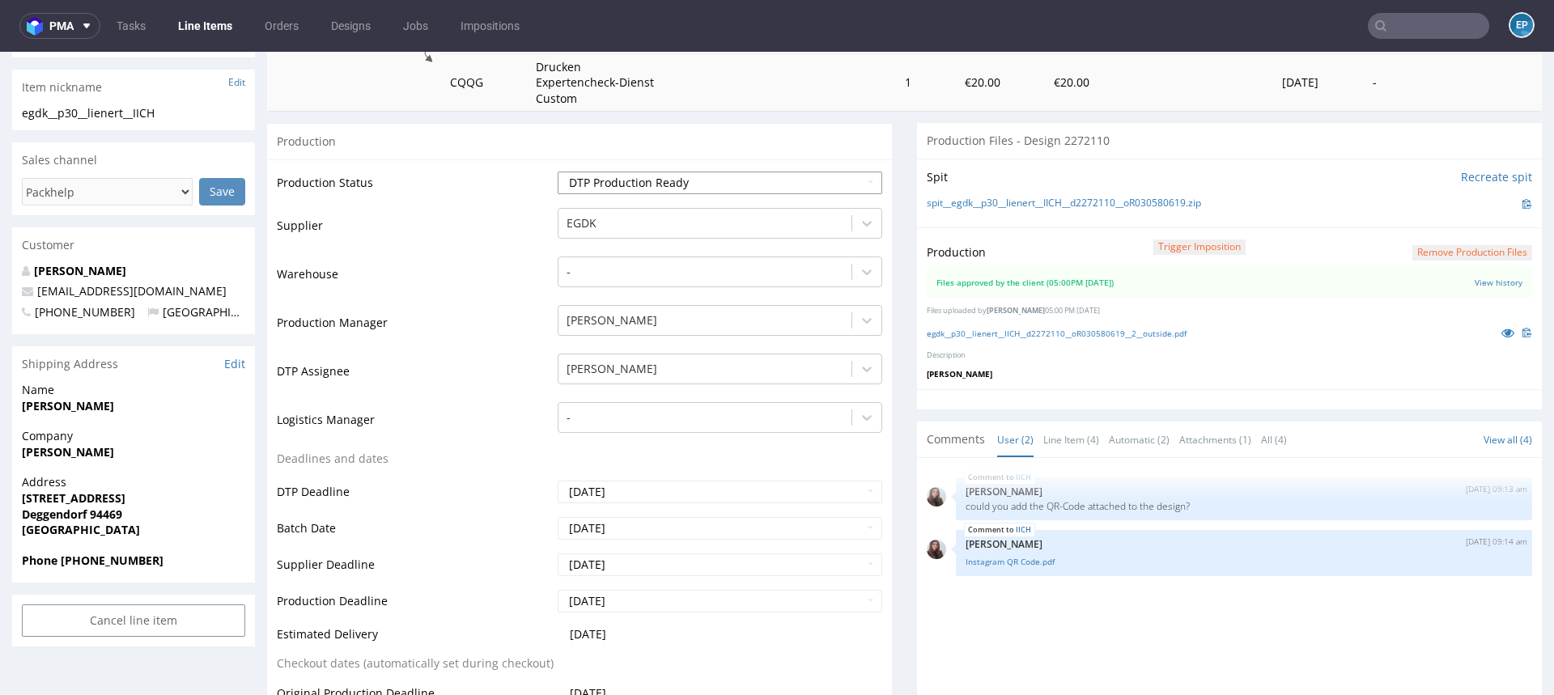
click at [702, 187] on select "Waiting for Artwork Waiting for Diecut Waiting for Mockup Waiting for DTP Waiti…" at bounding box center [720, 183] width 324 height 23
select select "back_for_dtp"
click at [558, 172] on select "Waiting for Artwork Waiting for Diecut Waiting for Mockup Waiting for DTP Waiti…" at bounding box center [720, 183] width 324 height 23
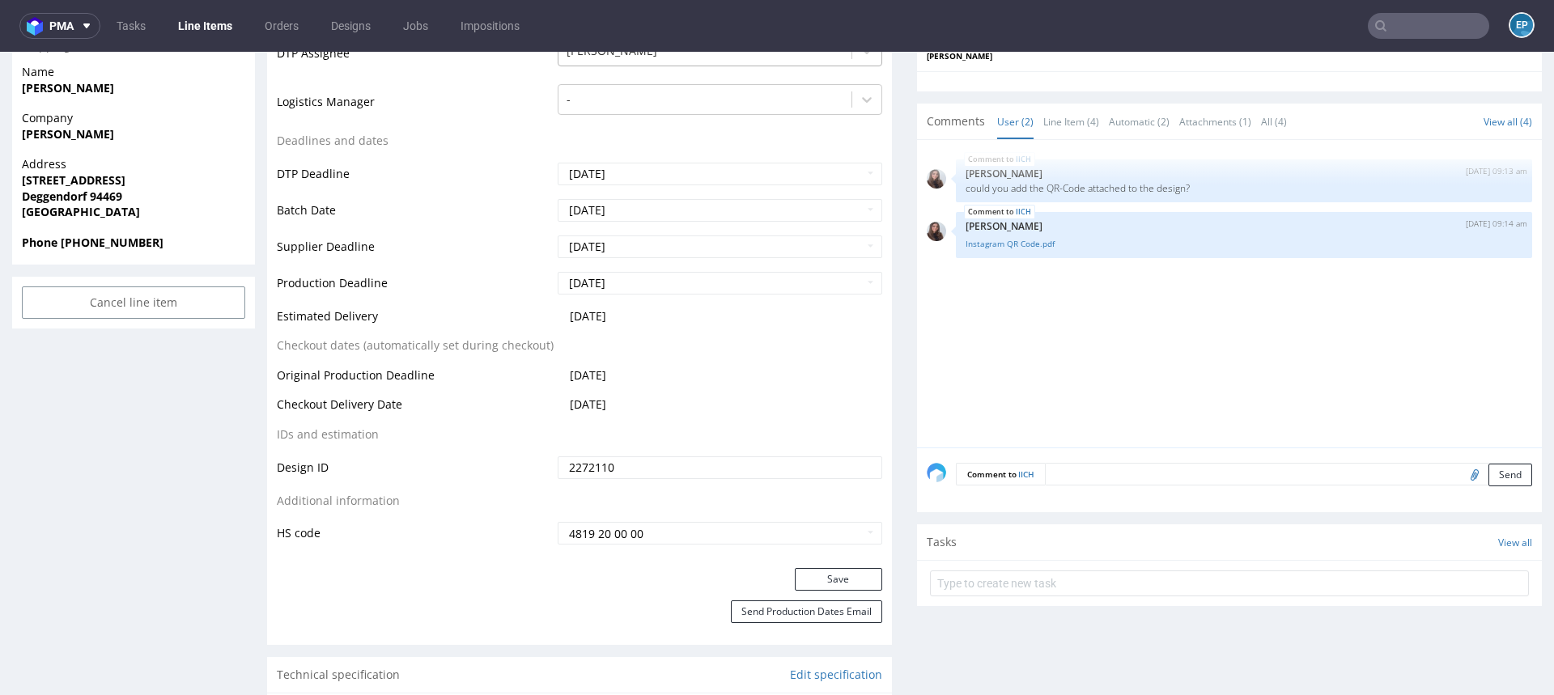
scroll to position [756, 0]
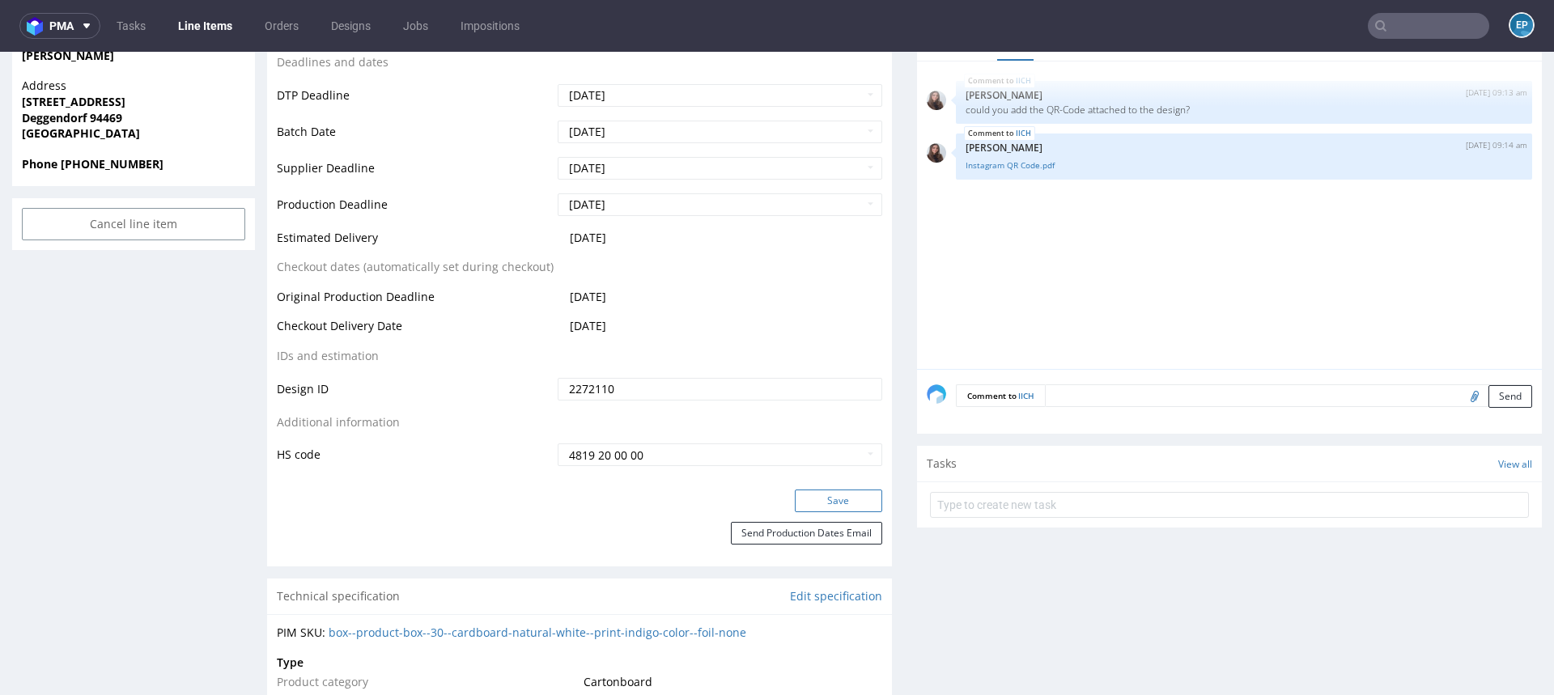
click at [801, 498] on button "Save" at bounding box center [838, 501] width 87 height 23
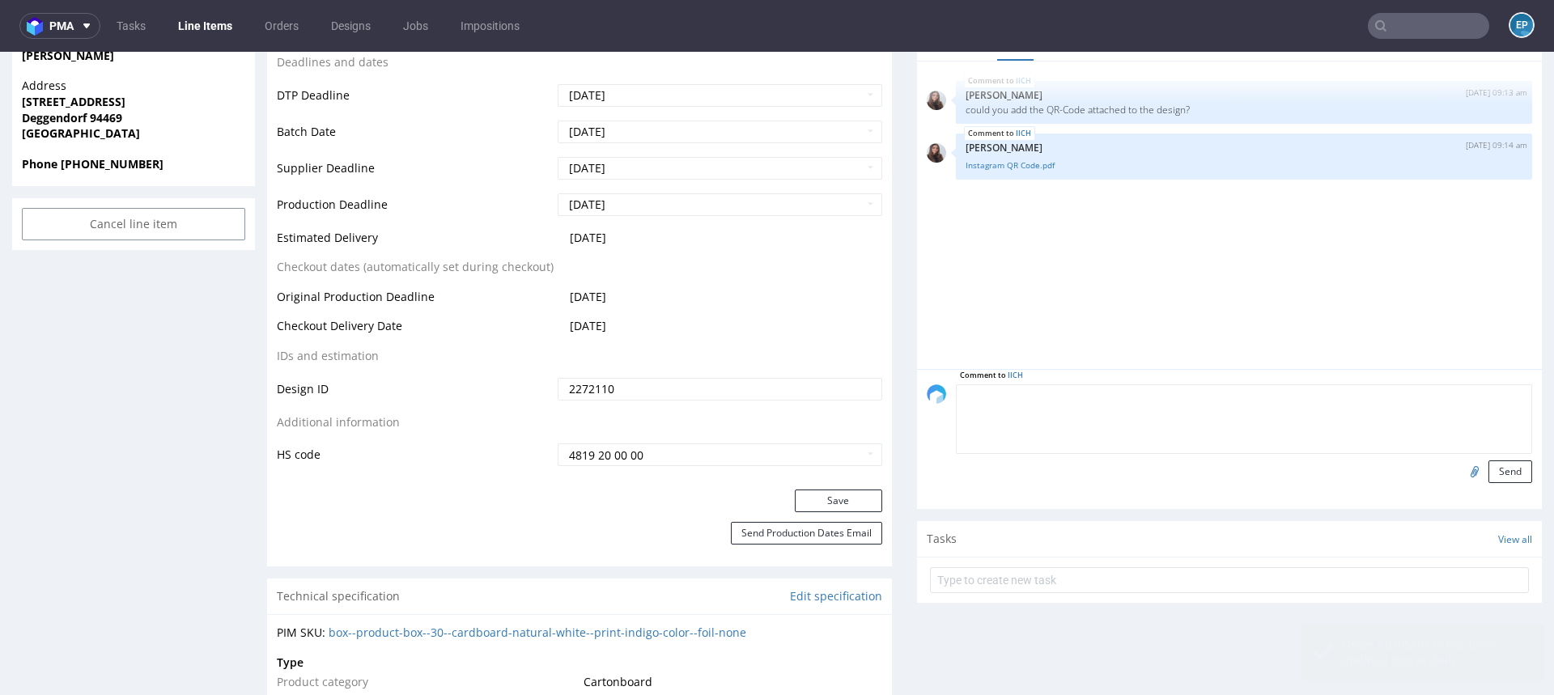
click at [1123, 386] on textarea at bounding box center [1244, 419] width 576 height 70
paste textarea "Message from the client: Unfortunately, the label design is not correct. The te…"
type textarea "Message from the client: Unfortunately, the label design is not correct. The te…"
click at [1508, 472] on button "Send" at bounding box center [1510, 471] width 44 height 23
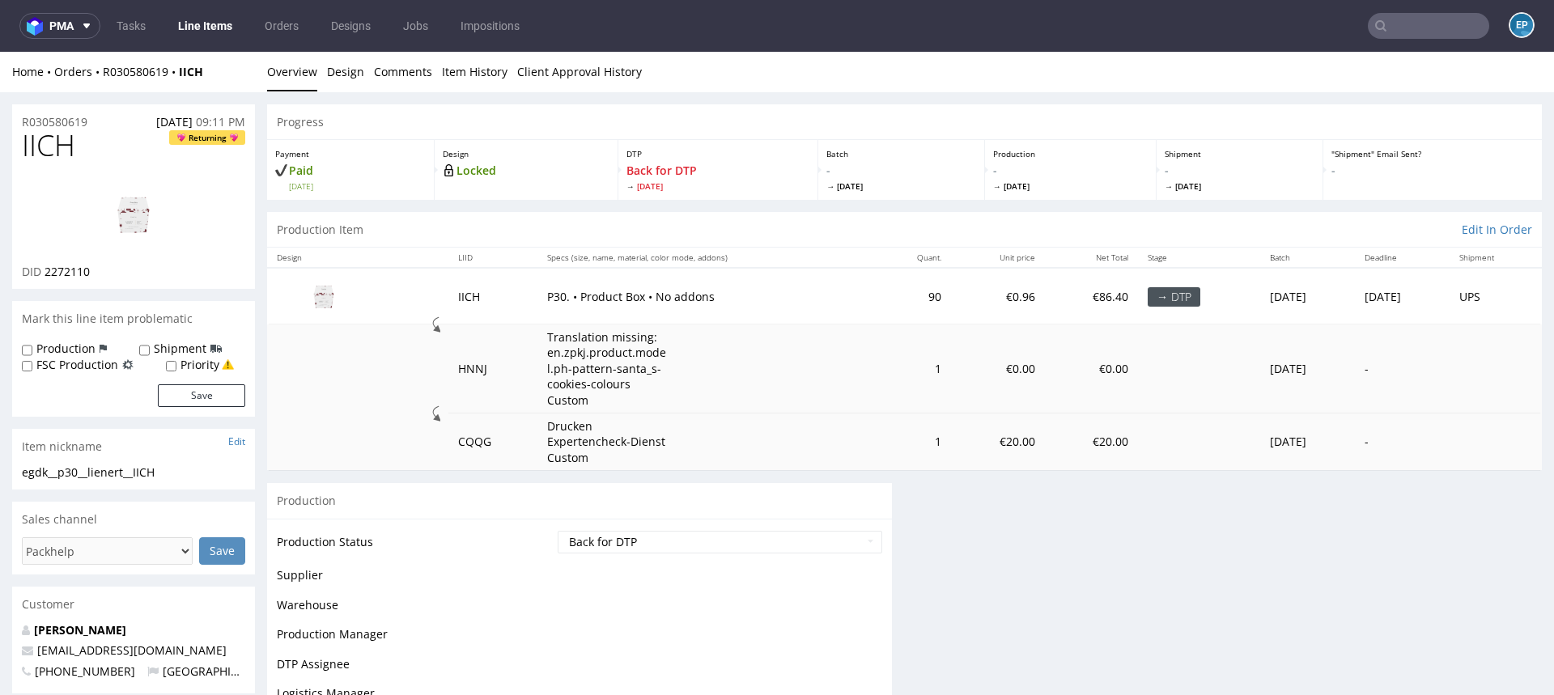
scroll to position [0, 0]
